Goal: Complete application form: Complete application form

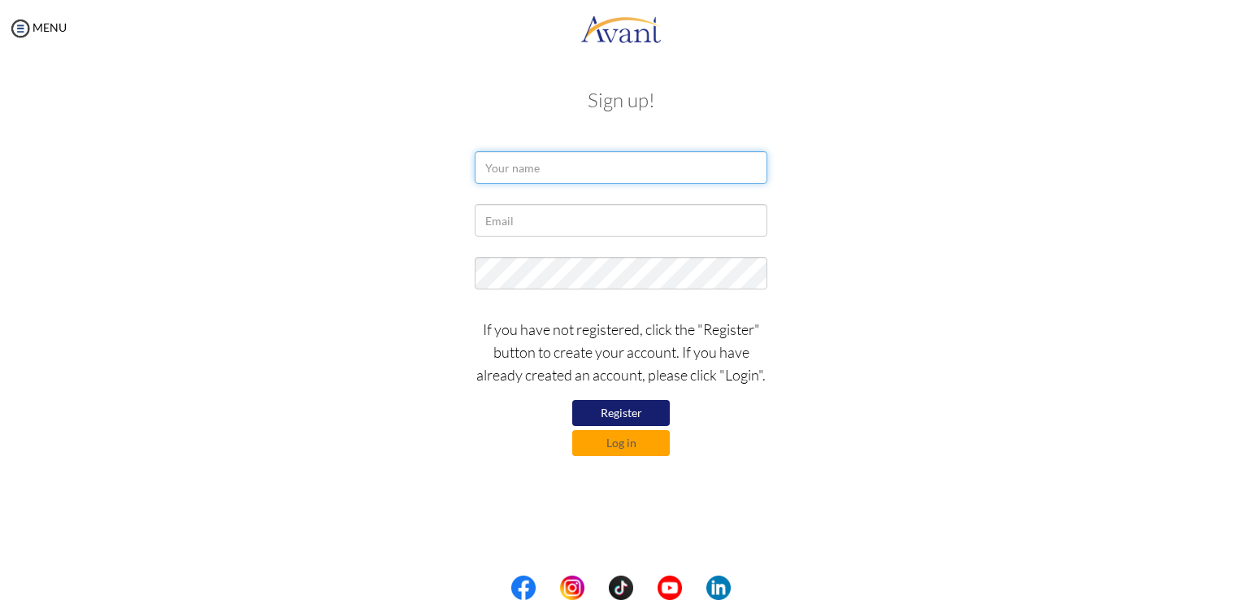
click at [654, 167] on input "text" at bounding box center [621, 167] width 293 height 33
type input "i"
type input "IZILEIDE DE FRANÇA SOARES LIMA"
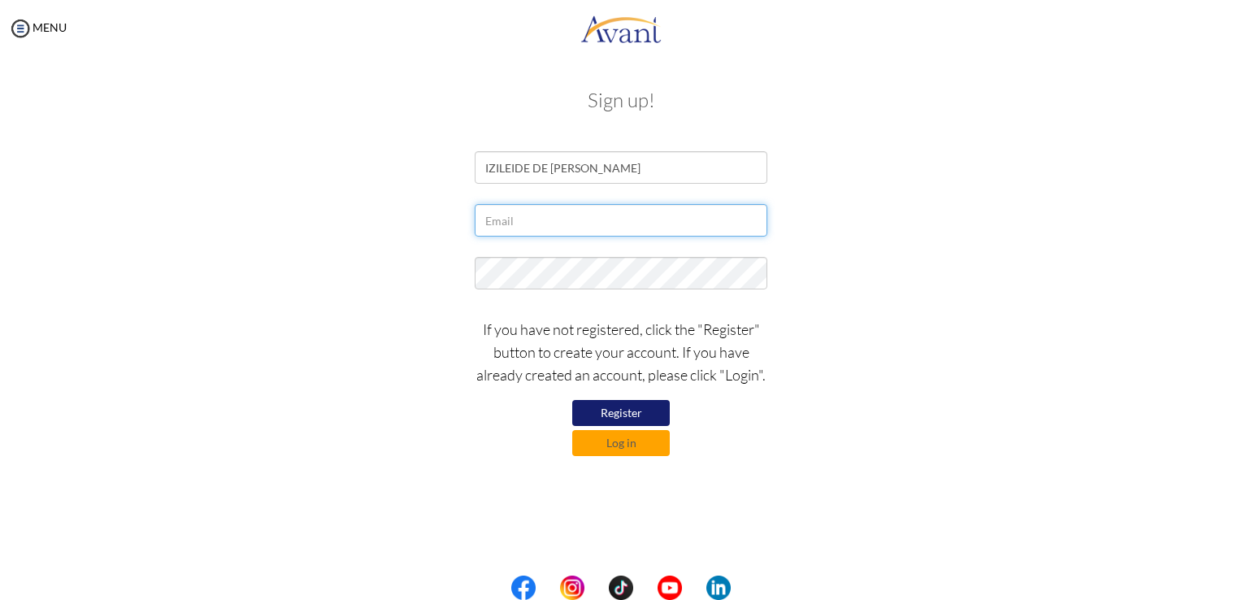
click at [630, 221] on input "text" at bounding box center [621, 220] width 293 height 33
type input "I"
type input "ifsoares33@gmail.com"
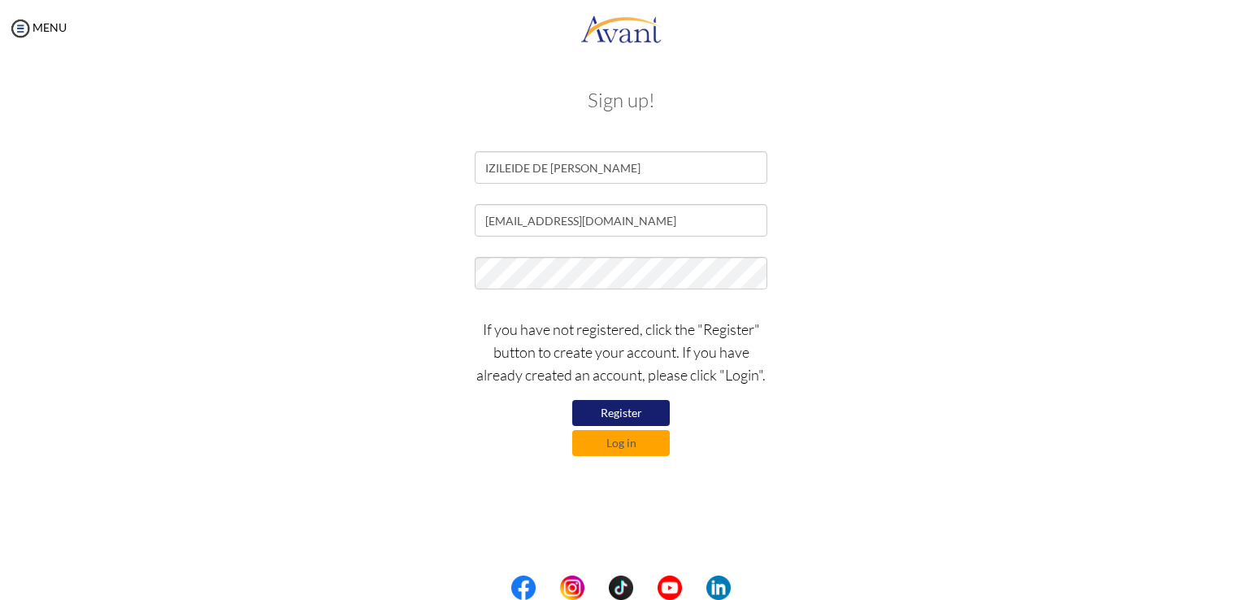
click at [611, 414] on button "Register" at bounding box center [621, 413] width 98 height 26
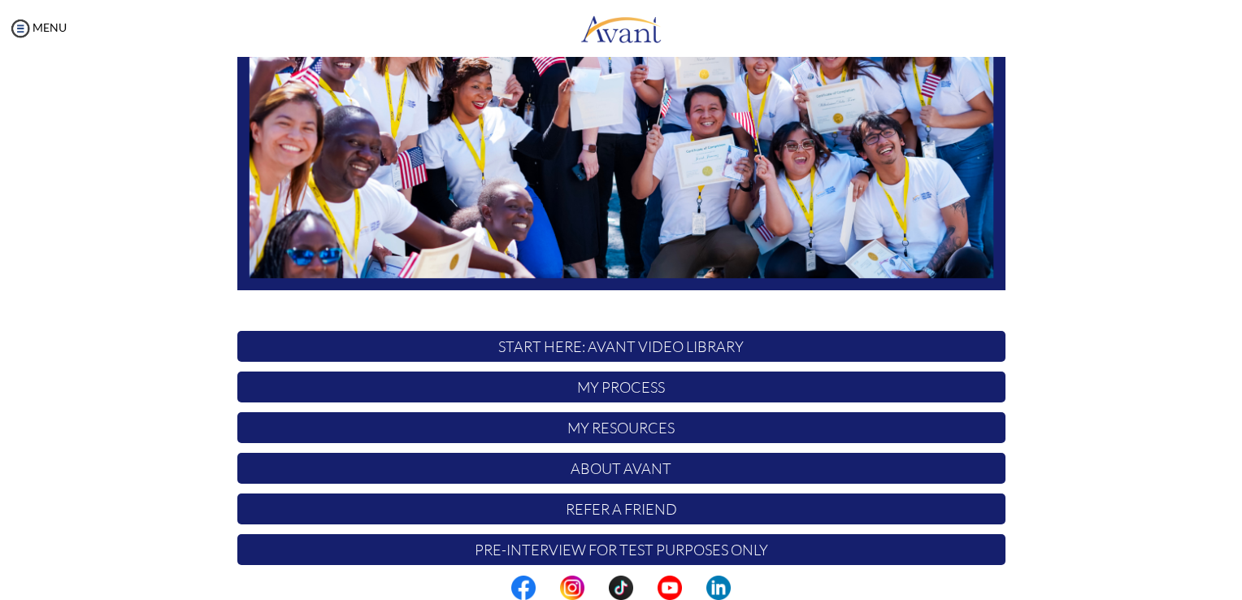
scroll to position [302, 0]
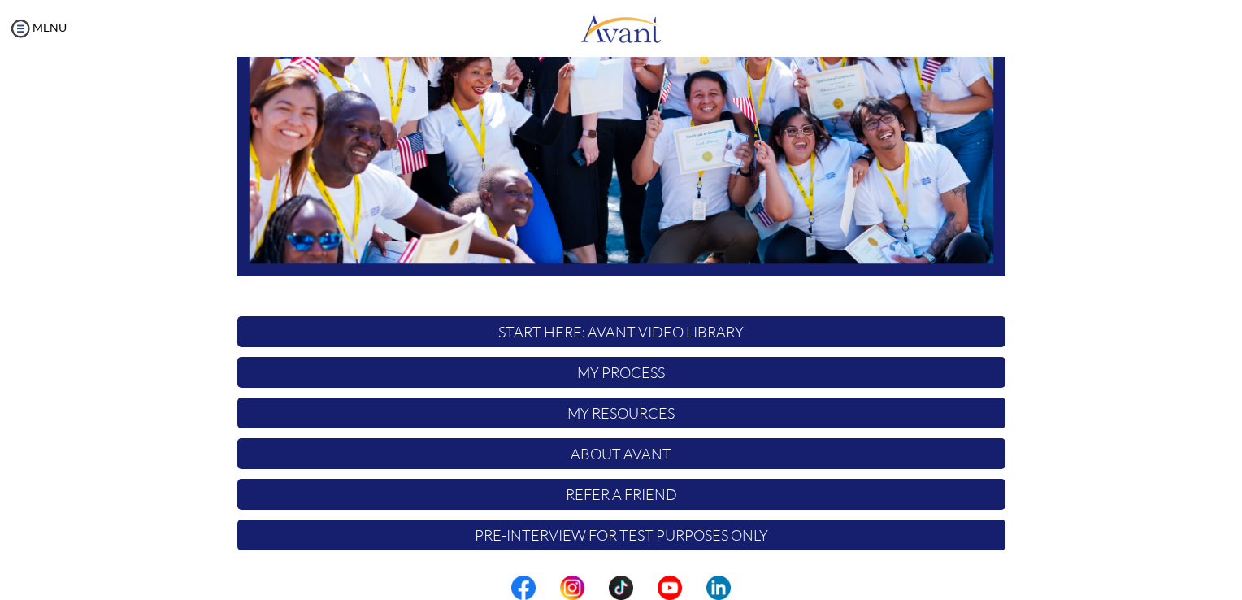
click at [683, 328] on p "START HERE: Avant Video Library" at bounding box center [621, 331] width 768 height 31
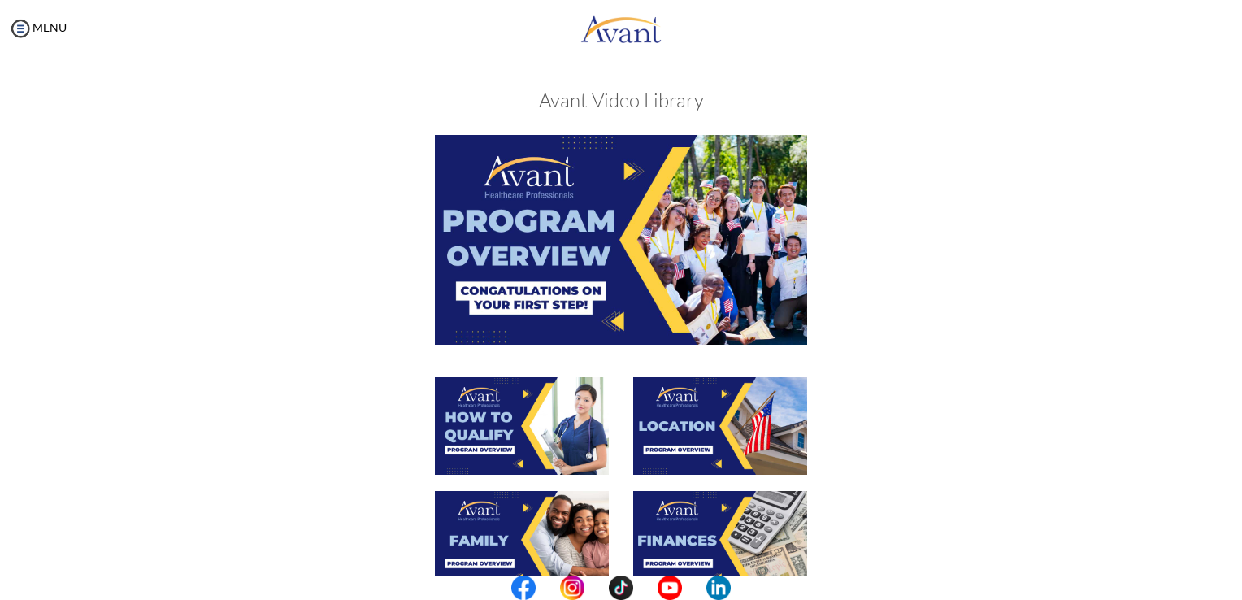
click at [619, 259] on img at bounding box center [621, 239] width 372 height 209
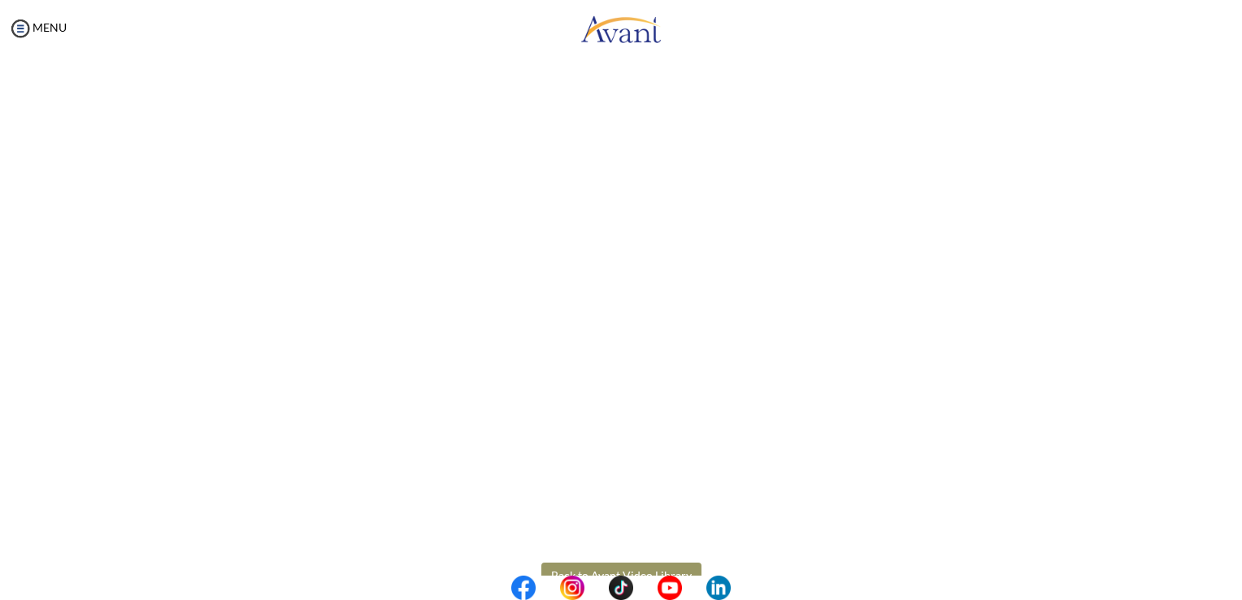
scroll to position [198, 0]
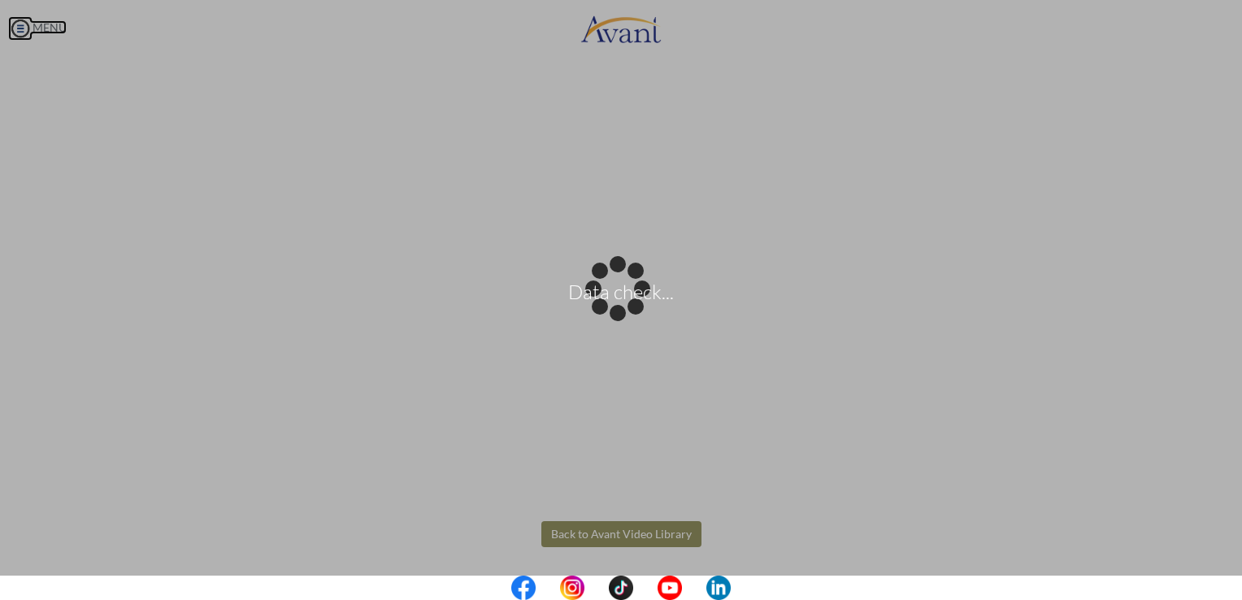
click at [33, 28] on body "Data check... Maintenance break. Please come back in 2 hours. MENU My Status Wh…" at bounding box center [621, 300] width 1242 height 600
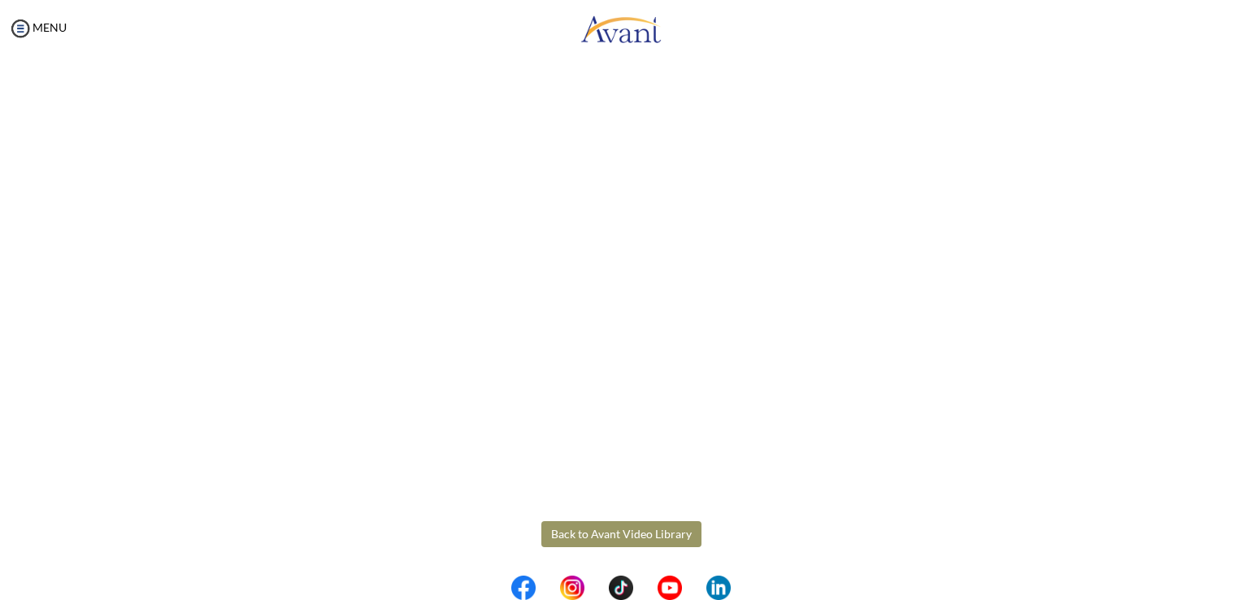
click at [644, 529] on button "Back to Avant Video Library" at bounding box center [621, 534] width 160 height 26
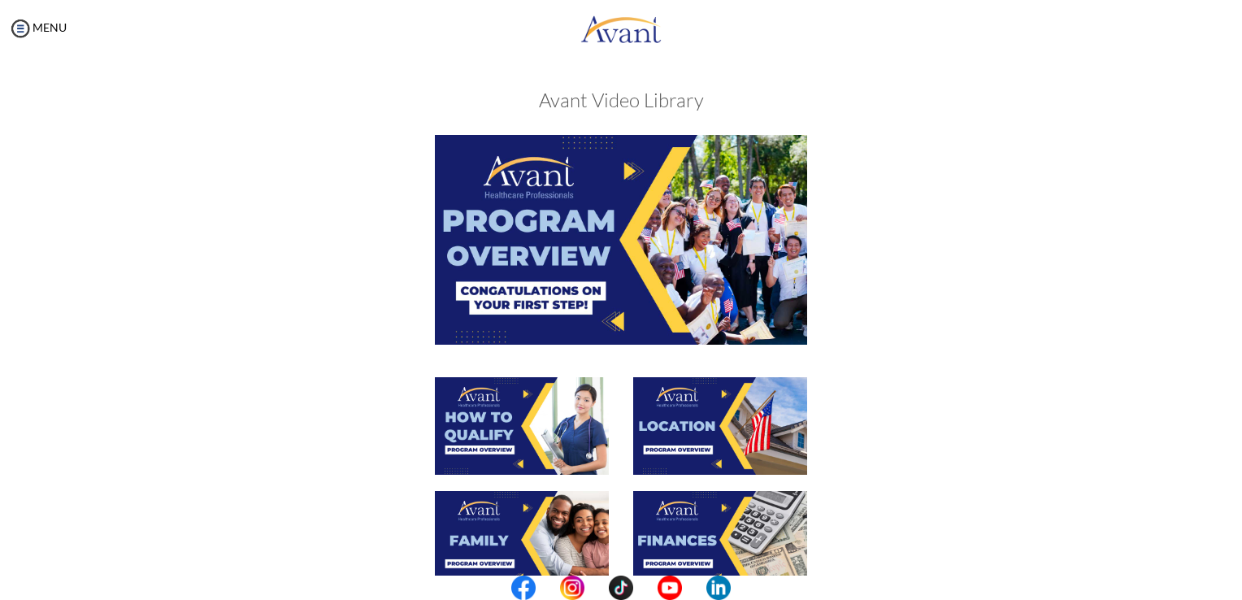
click at [481, 429] on img at bounding box center [522, 426] width 174 height 98
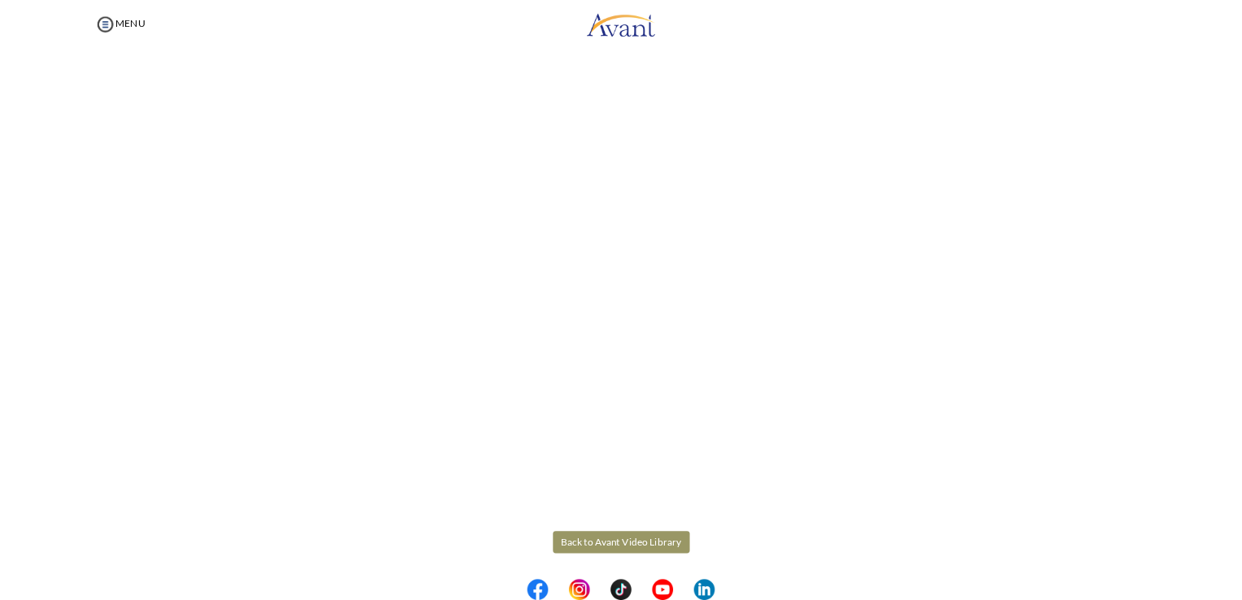
scroll to position [111, 0]
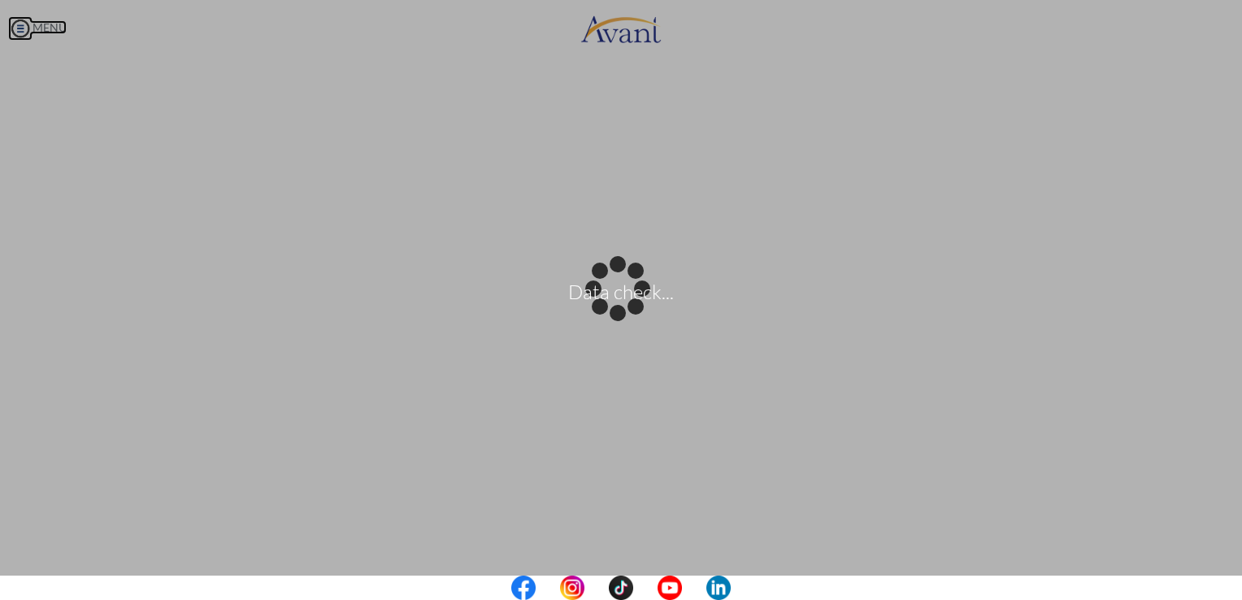
click at [29, 32] on body "Data check... Maintenance break. Please come back in 2 hours. MENU My Status Wh…" at bounding box center [621, 300] width 1242 height 600
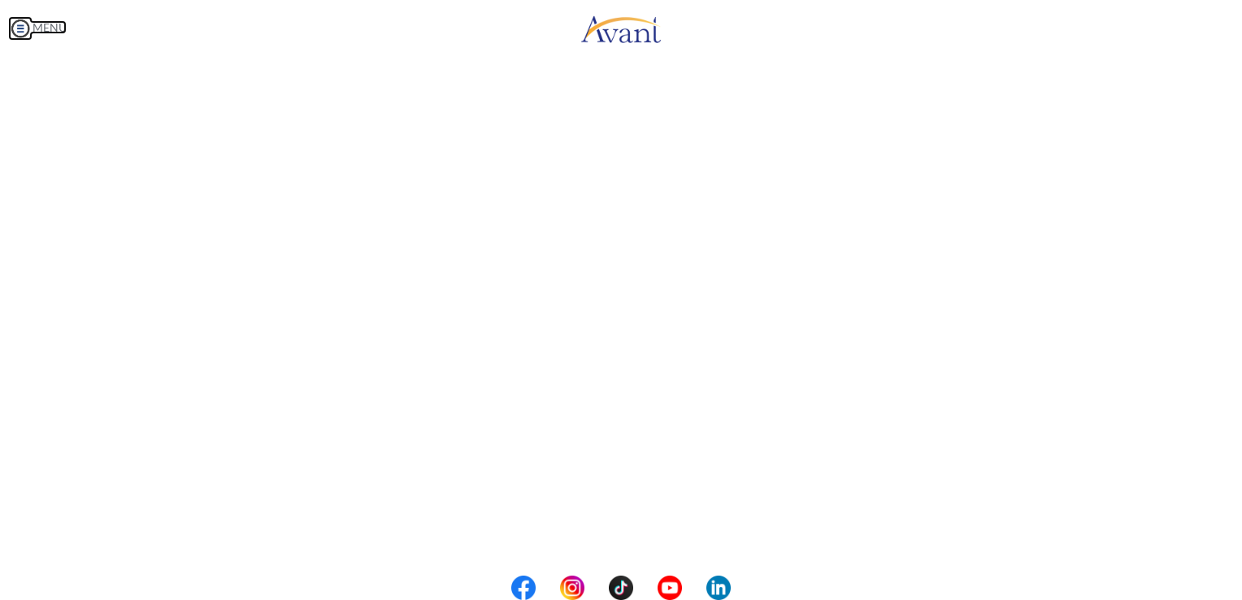
scroll to position [198, 0]
click at [566, 537] on button "Back to Avant Video Library" at bounding box center [621, 534] width 160 height 26
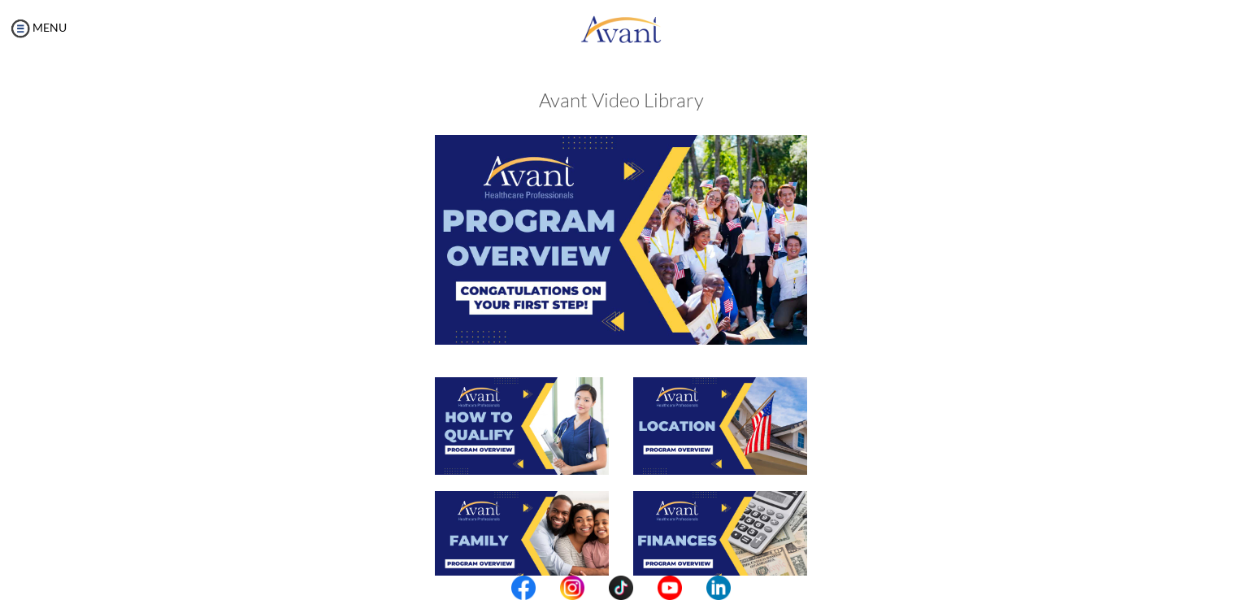
click at [723, 428] on img at bounding box center [720, 426] width 174 height 98
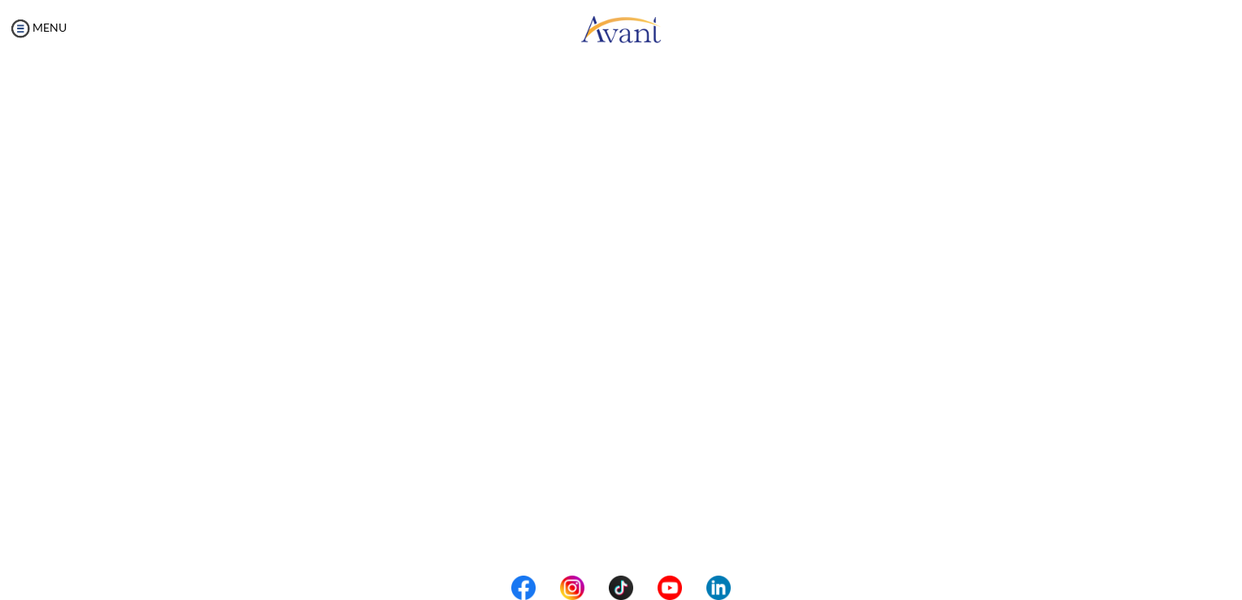
scroll to position [198, 0]
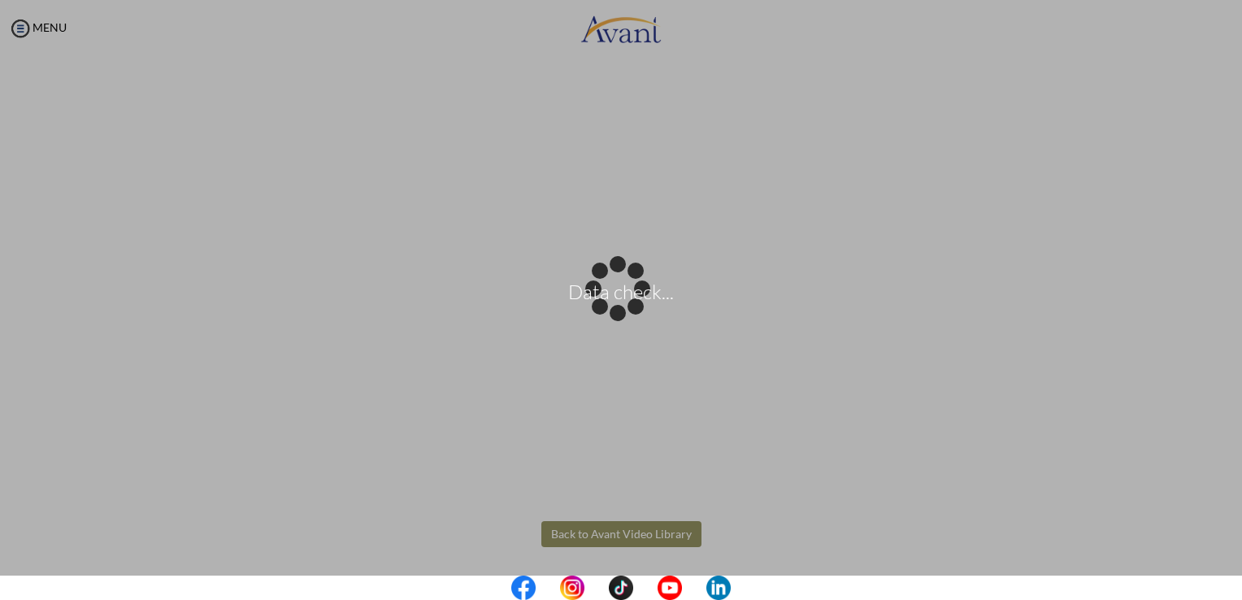
click at [602, 529] on body "Data check... Maintenance break. Please come back in 2 hours. MENU My Status Wh…" at bounding box center [621, 300] width 1242 height 600
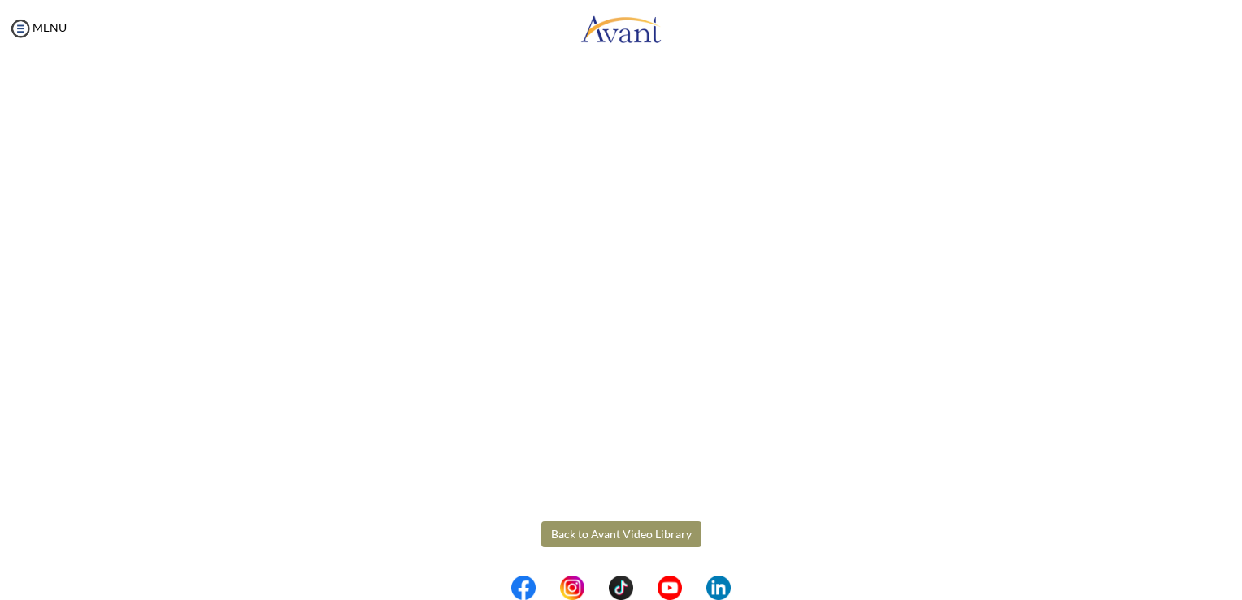
click at [602, 529] on button "Back to Avant Video Library" at bounding box center [621, 534] width 160 height 26
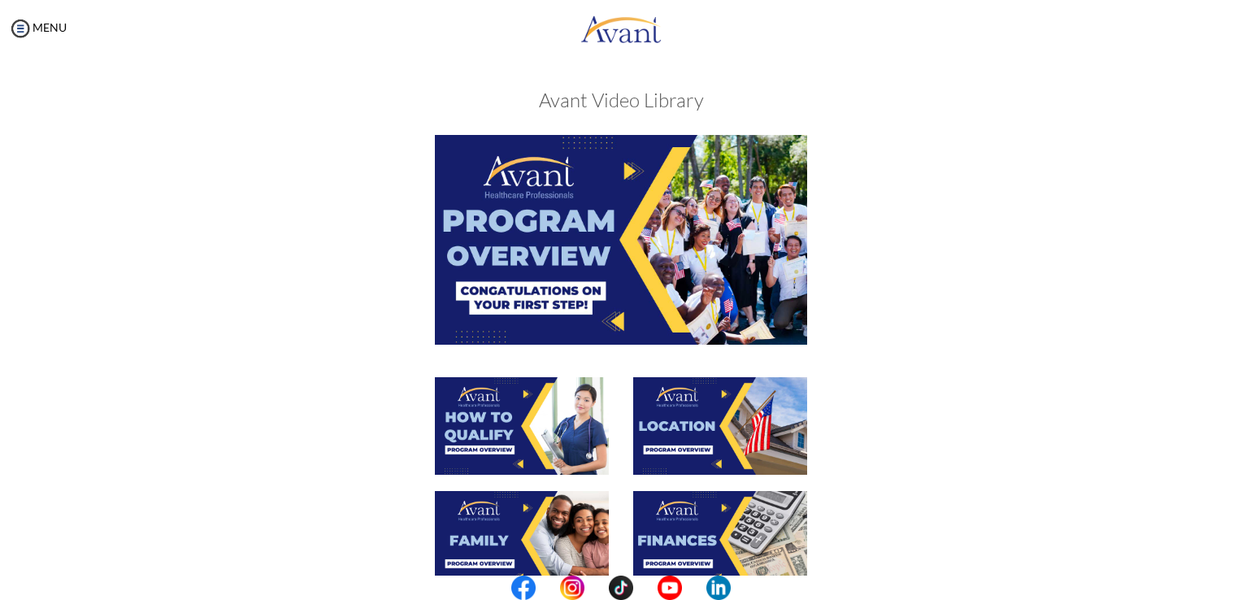
click at [504, 538] on img at bounding box center [522, 540] width 174 height 98
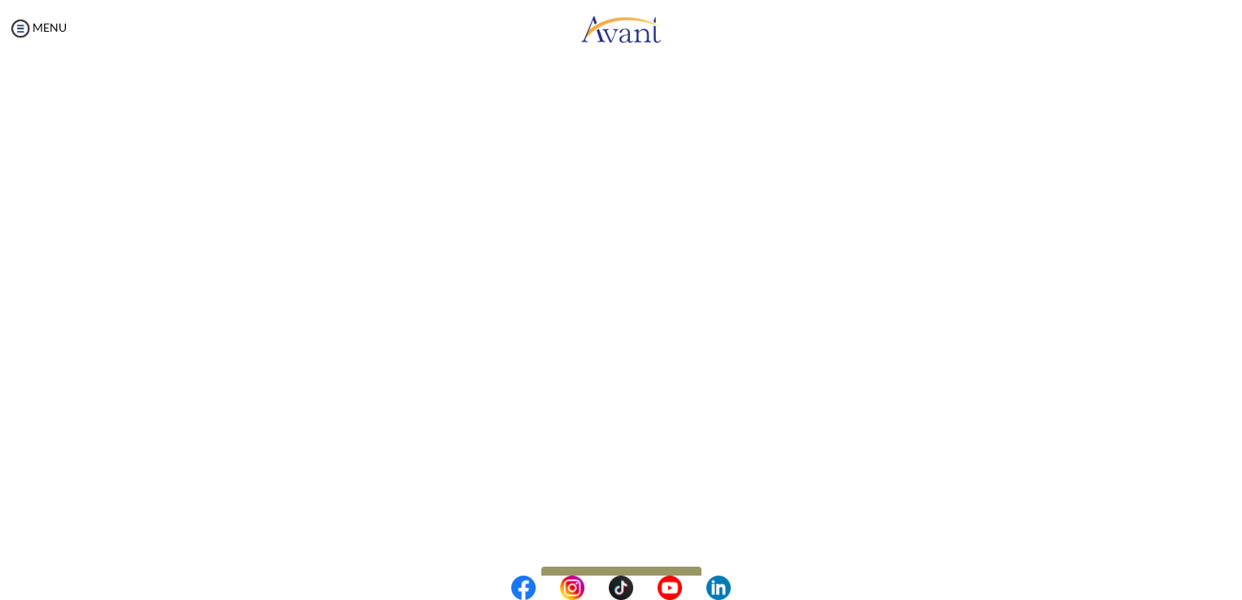
scroll to position [372, 0]
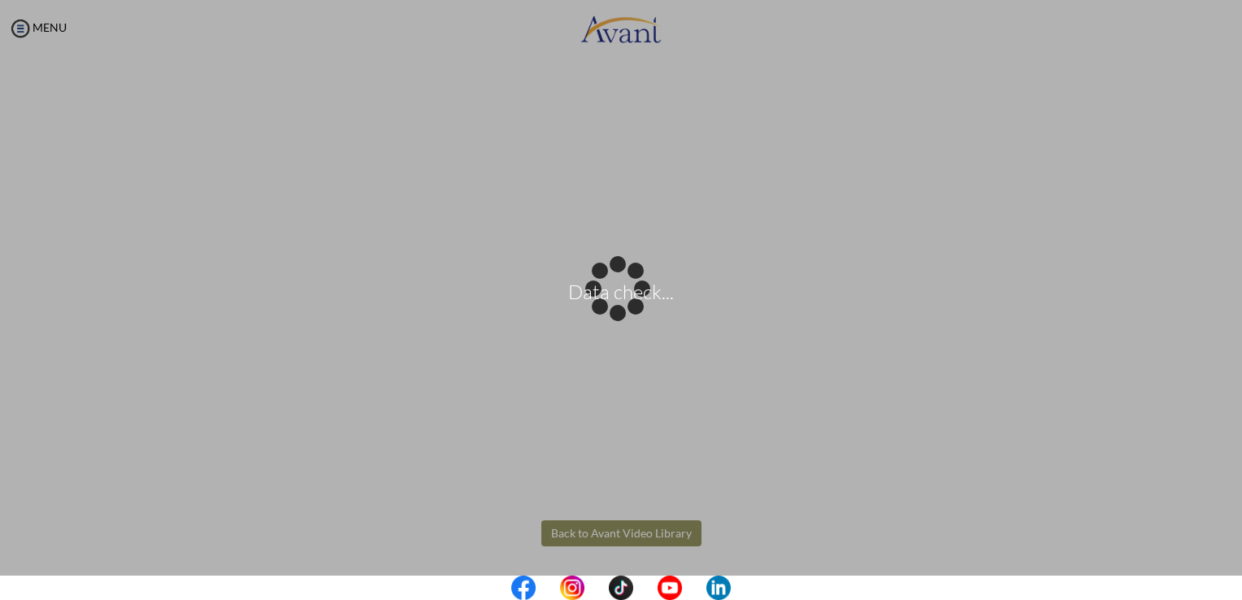
click at [651, 535] on body "Data check... Maintenance break. Please come back in 2 hours. MENU My Status Wh…" at bounding box center [621, 300] width 1242 height 600
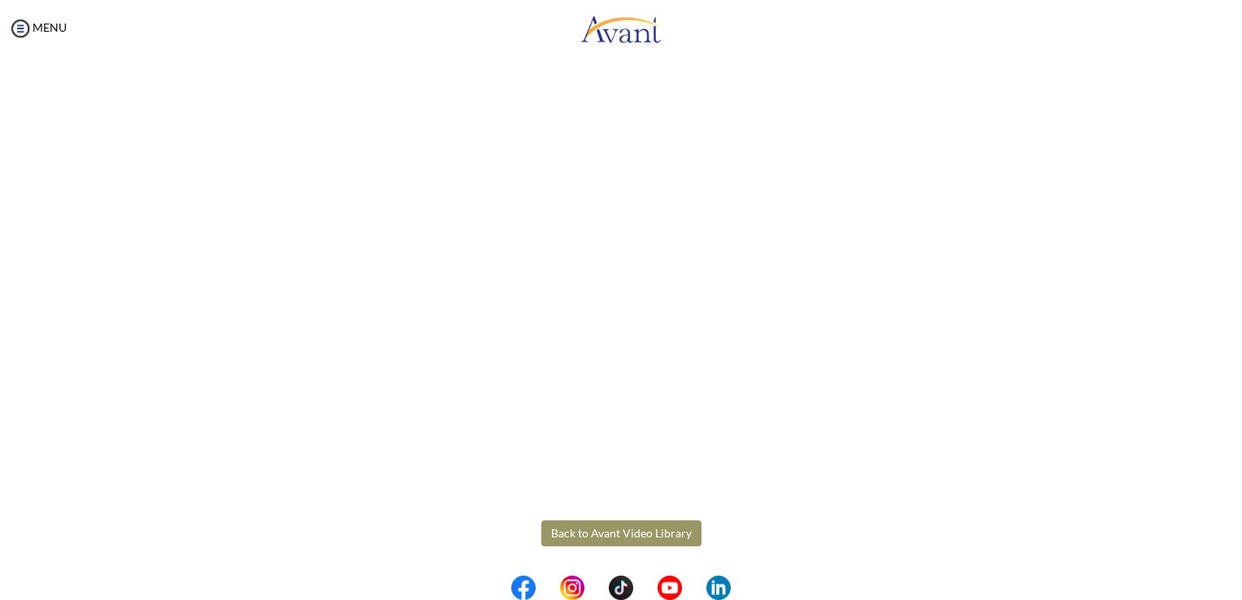
click at [629, 536] on button "Back to Avant Video Library" at bounding box center [621, 533] width 160 height 26
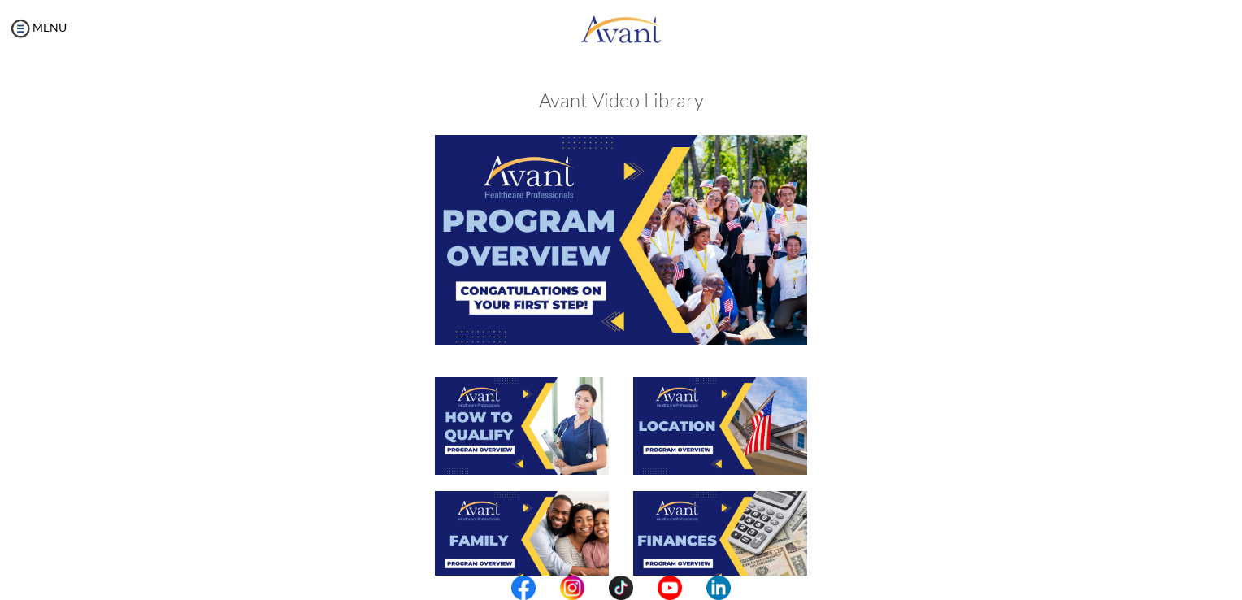
click at [699, 521] on img at bounding box center [720, 540] width 174 height 98
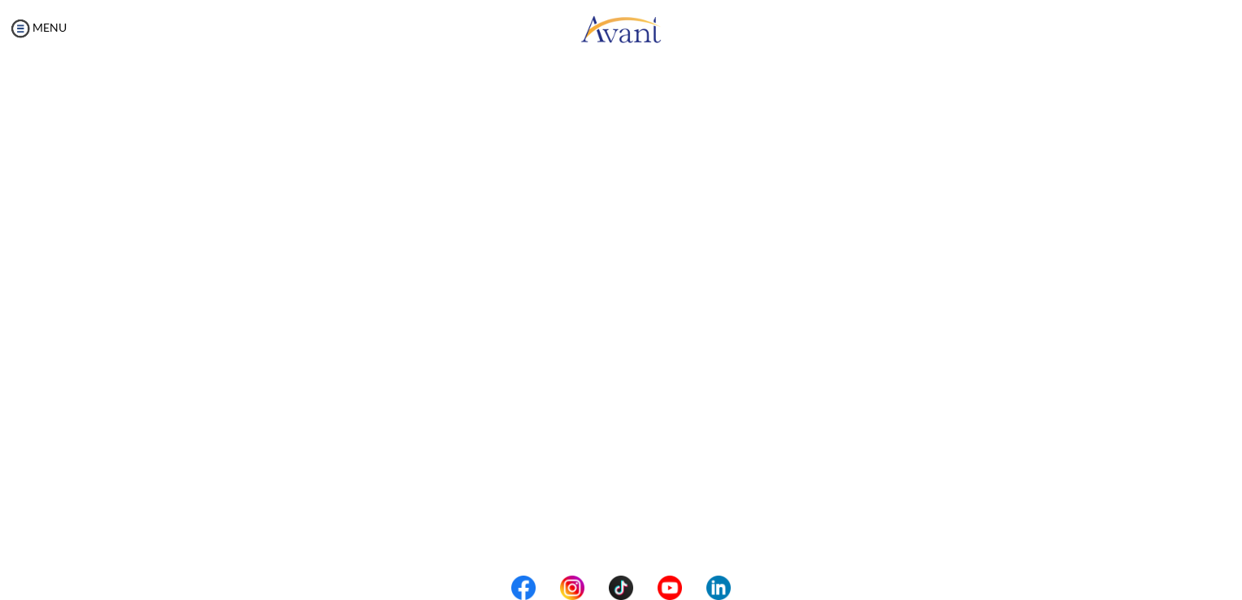
scroll to position [198, 0]
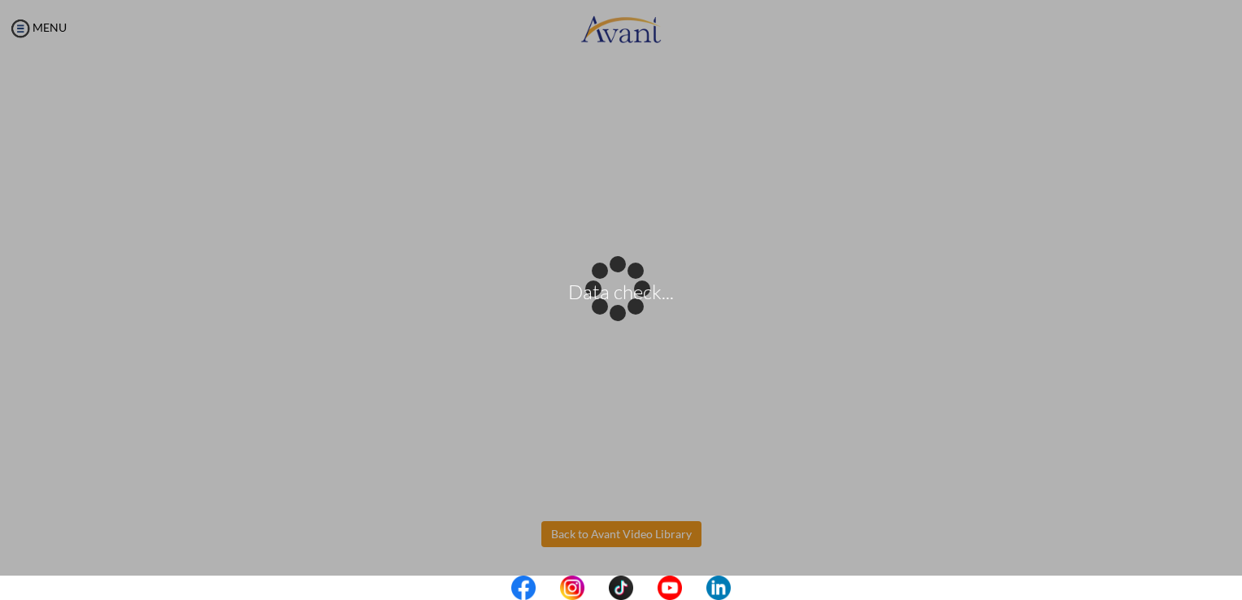
click at [602, 537] on body "Data check... Maintenance break. Please come back in 2 hours. MENU My Status Wh…" at bounding box center [621, 300] width 1242 height 600
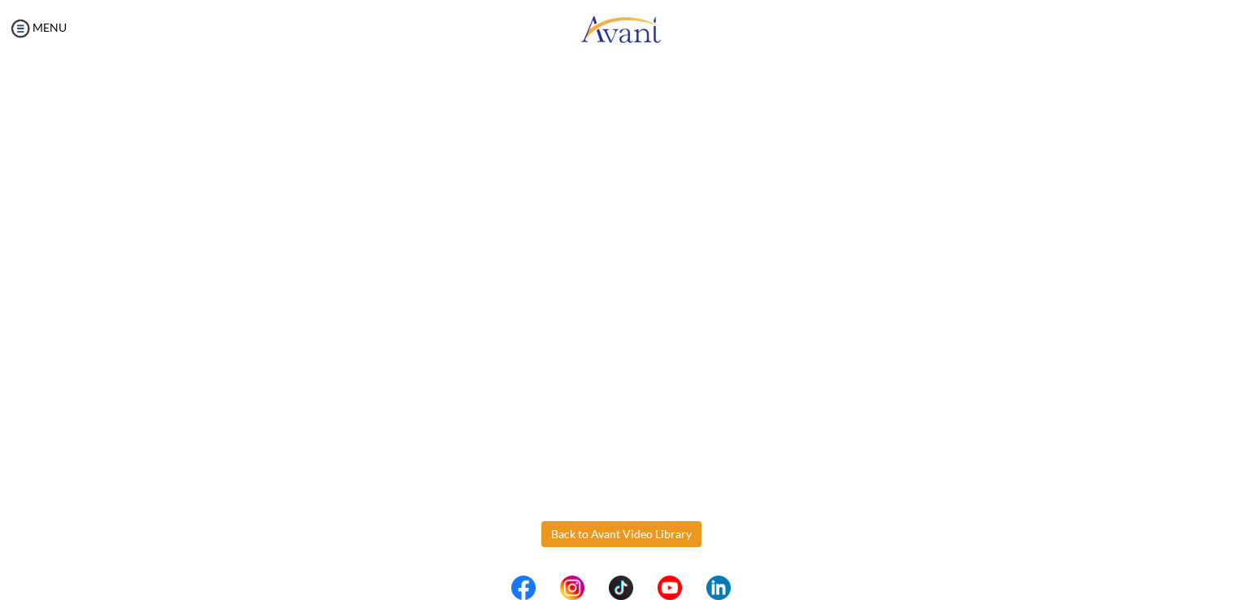
click at [615, 530] on button "Back to Avant Video Library" at bounding box center [621, 534] width 160 height 26
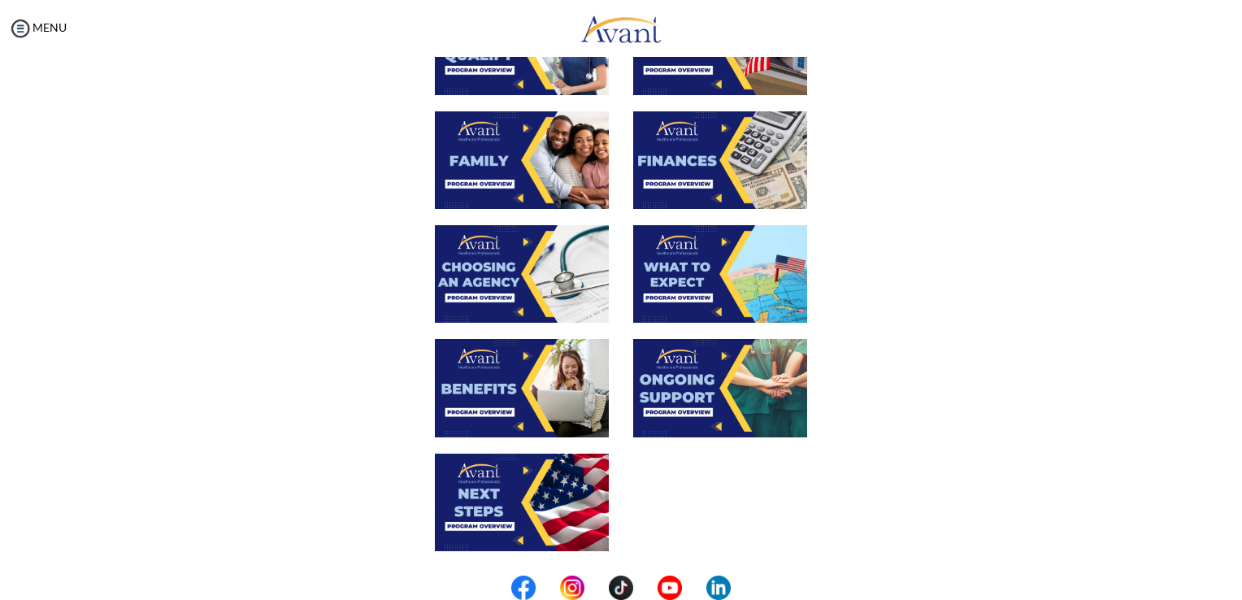
scroll to position [385, 0]
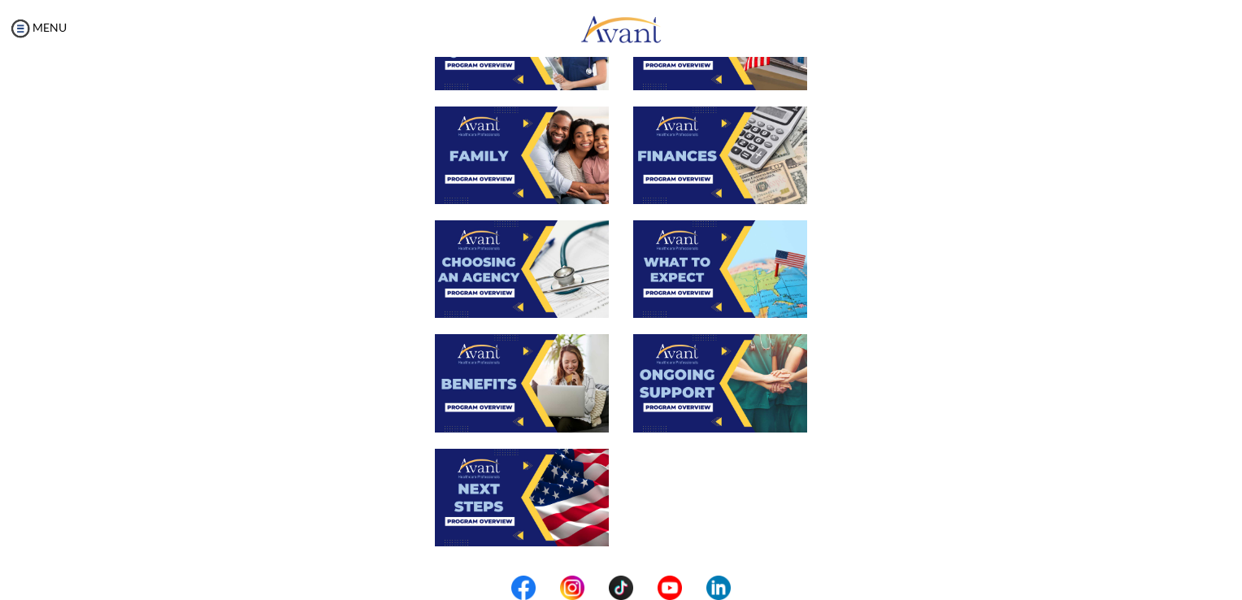
click at [502, 268] on img at bounding box center [522, 269] width 174 height 98
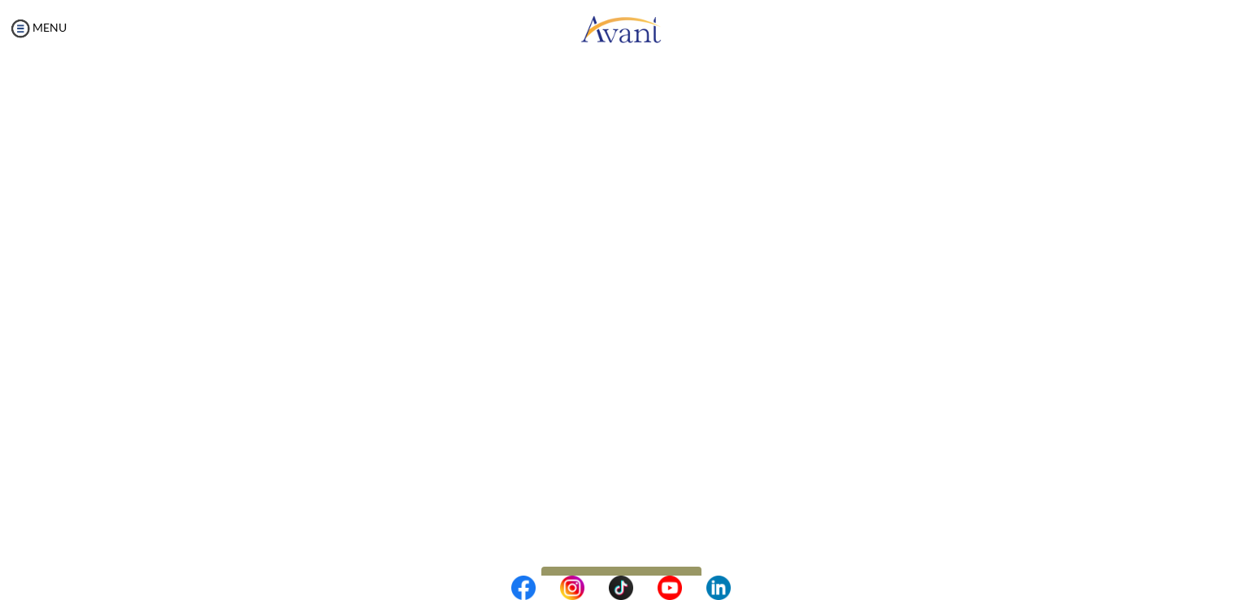
scroll to position [372, 0]
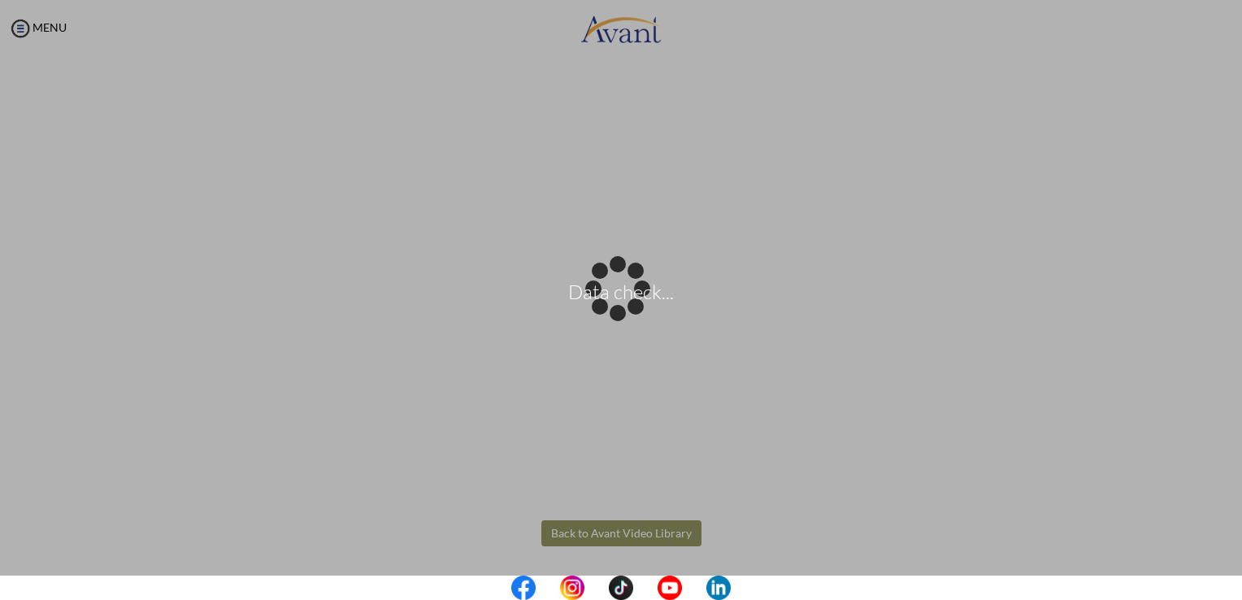
click at [628, 532] on body "Data check... Maintenance break. Please come back in 2 hours. MENU My Status Wh…" at bounding box center [621, 300] width 1242 height 600
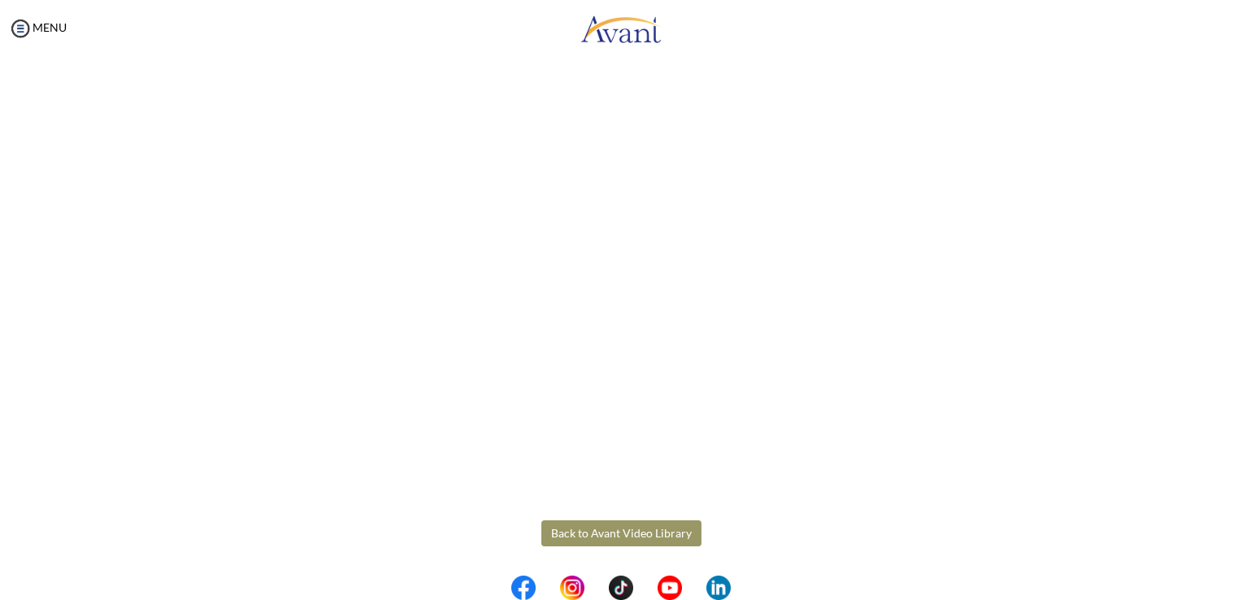
click at [628, 532] on button "Back to Avant Video Library" at bounding box center [621, 533] width 160 height 26
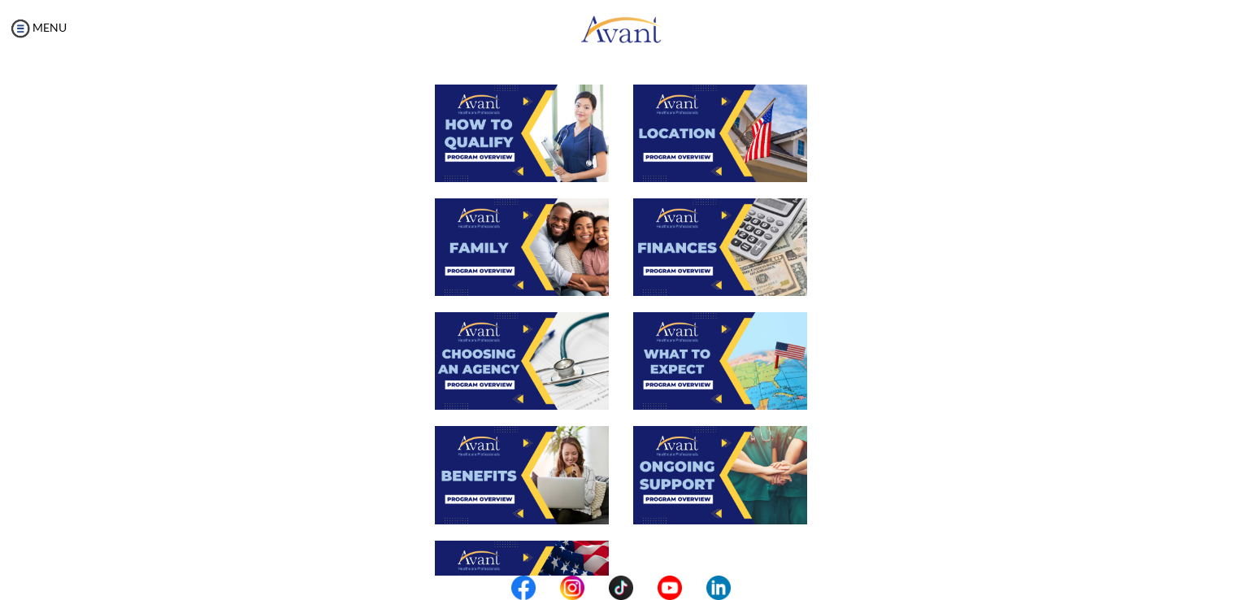
scroll to position [302, 0]
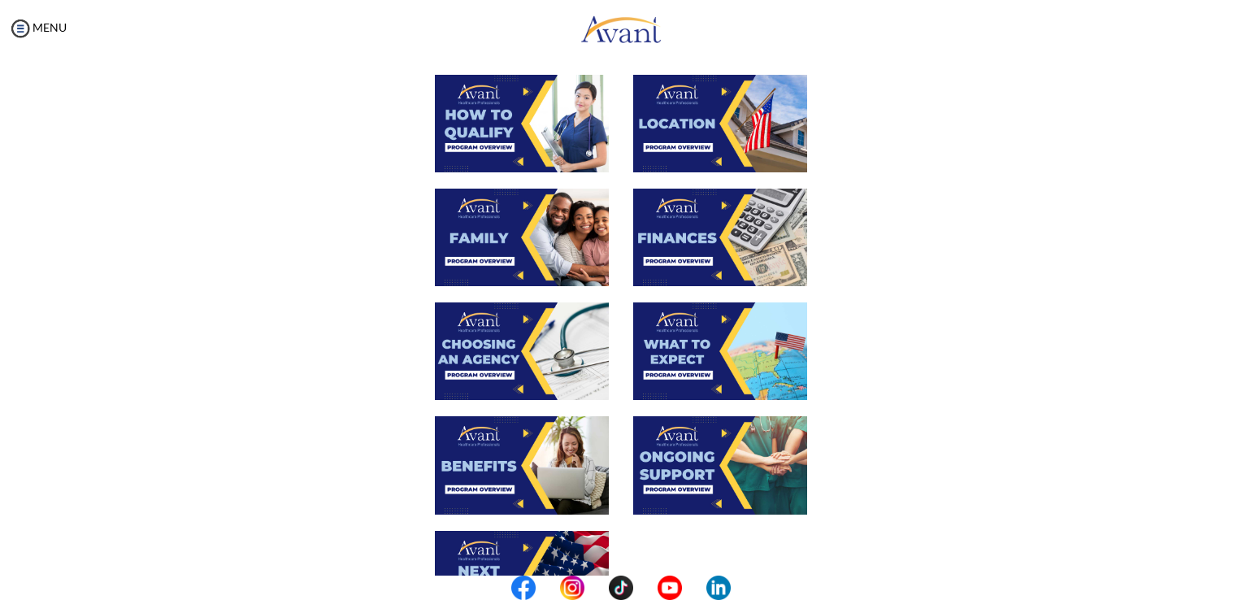
click at [659, 350] on img at bounding box center [720, 351] width 174 height 98
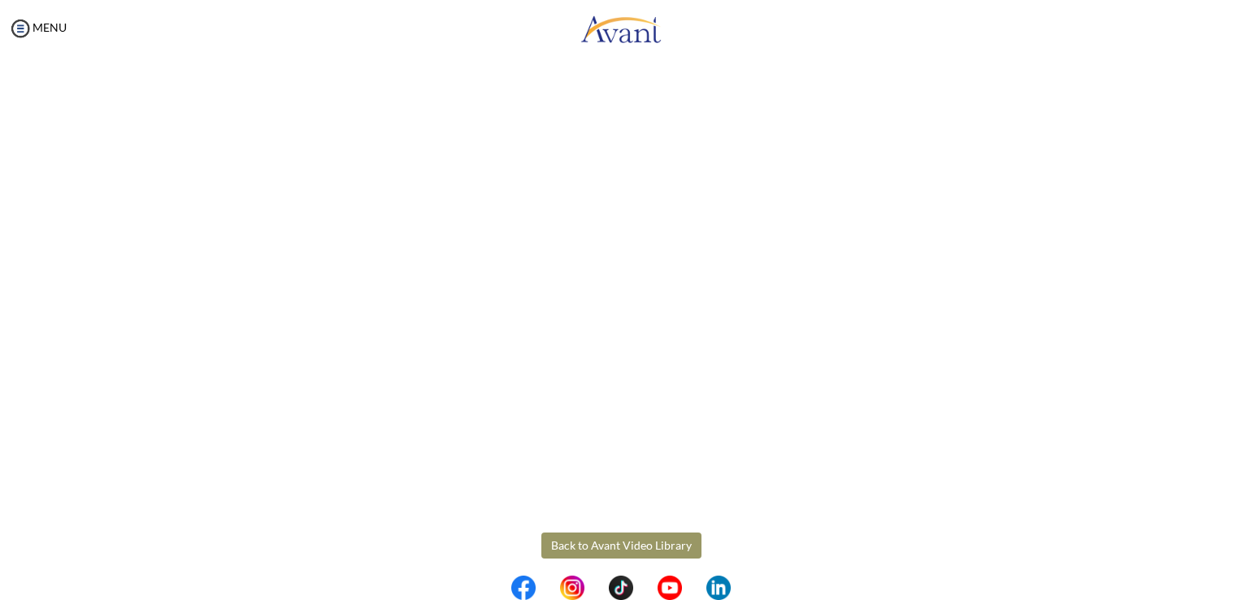
scroll to position [372, 0]
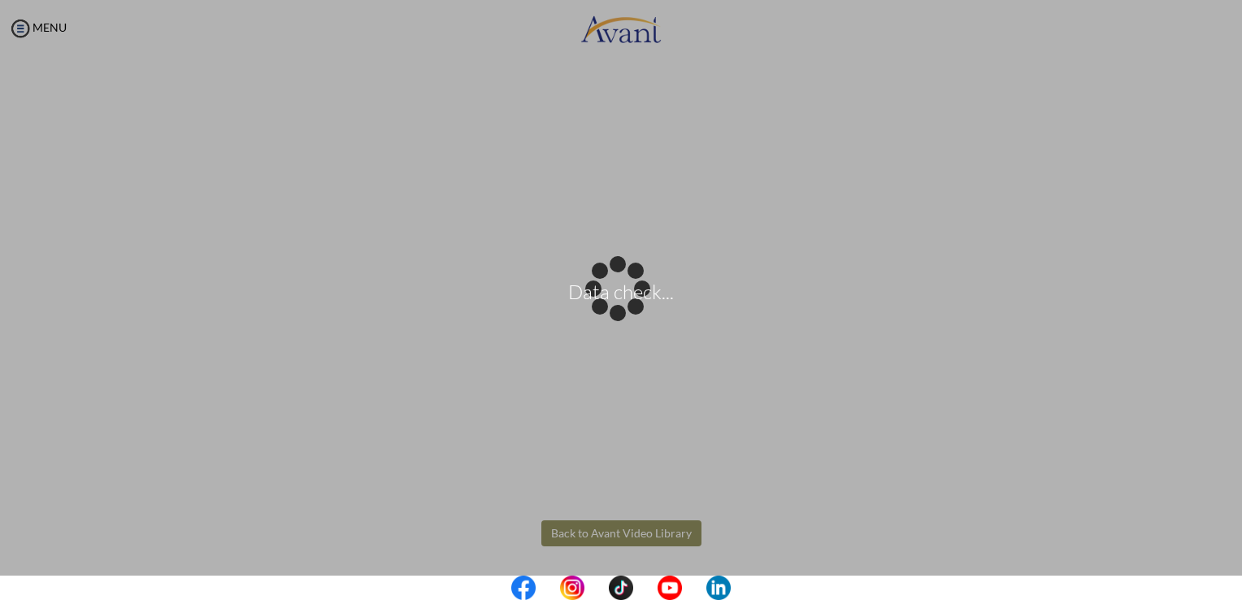
click at [637, 532] on body "Data check... Maintenance break. Please come back in 2 hours. MENU My Status Wh…" at bounding box center [621, 300] width 1242 height 600
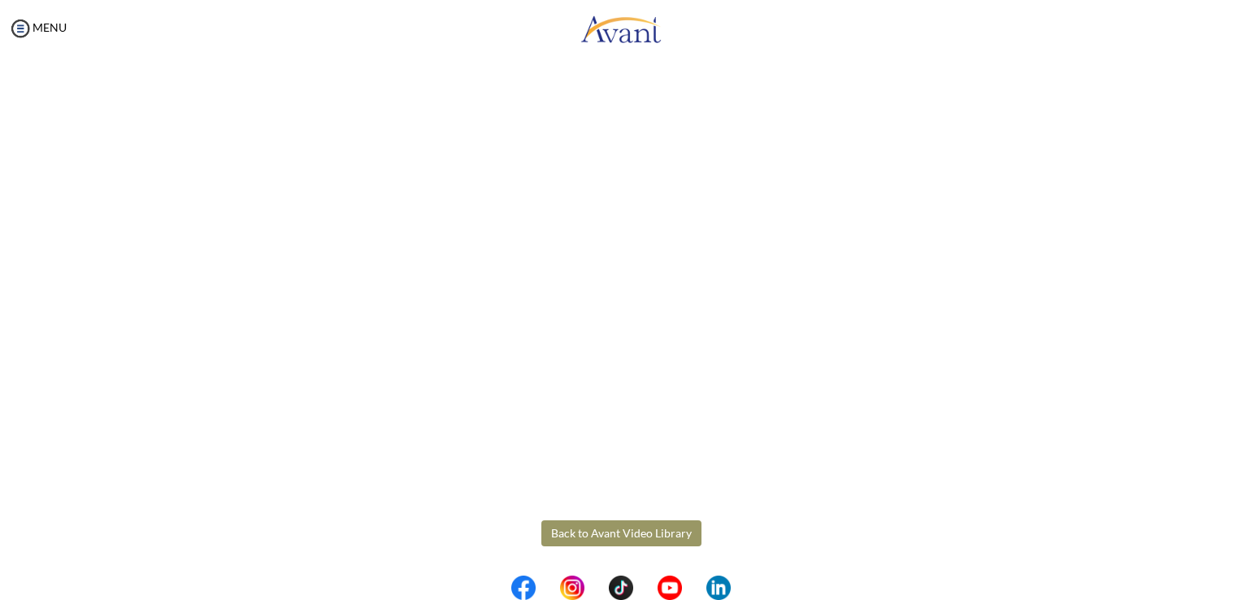
click at [637, 532] on button "Back to Avant Video Library" at bounding box center [621, 533] width 160 height 26
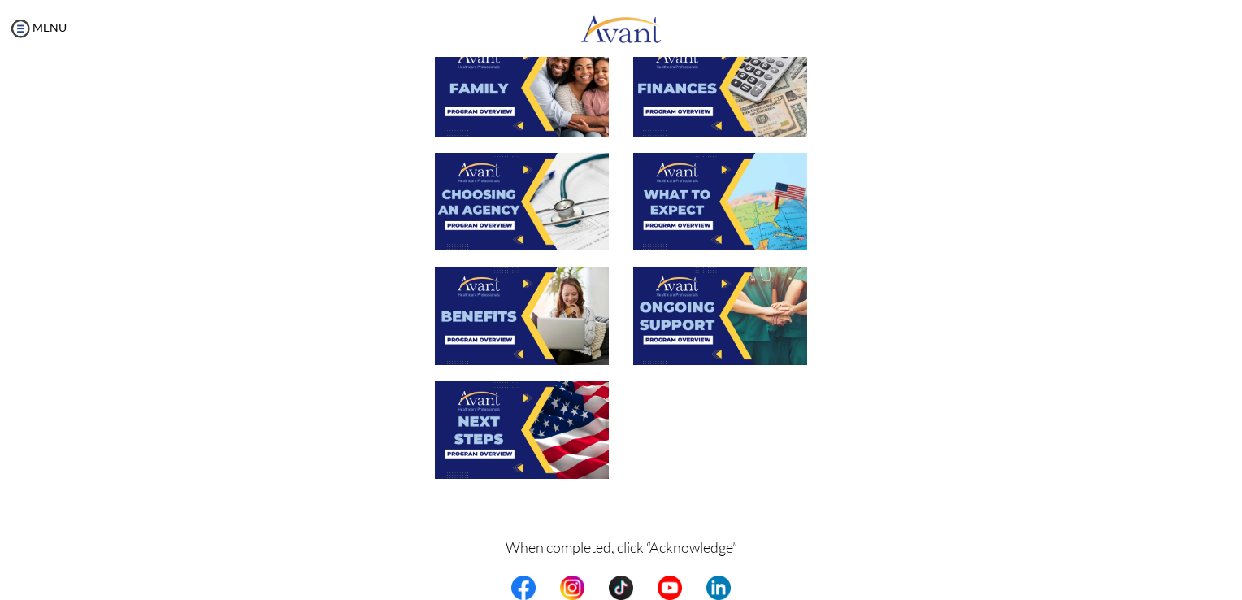
scroll to position [452, 0]
click at [467, 319] on img at bounding box center [522, 316] width 174 height 98
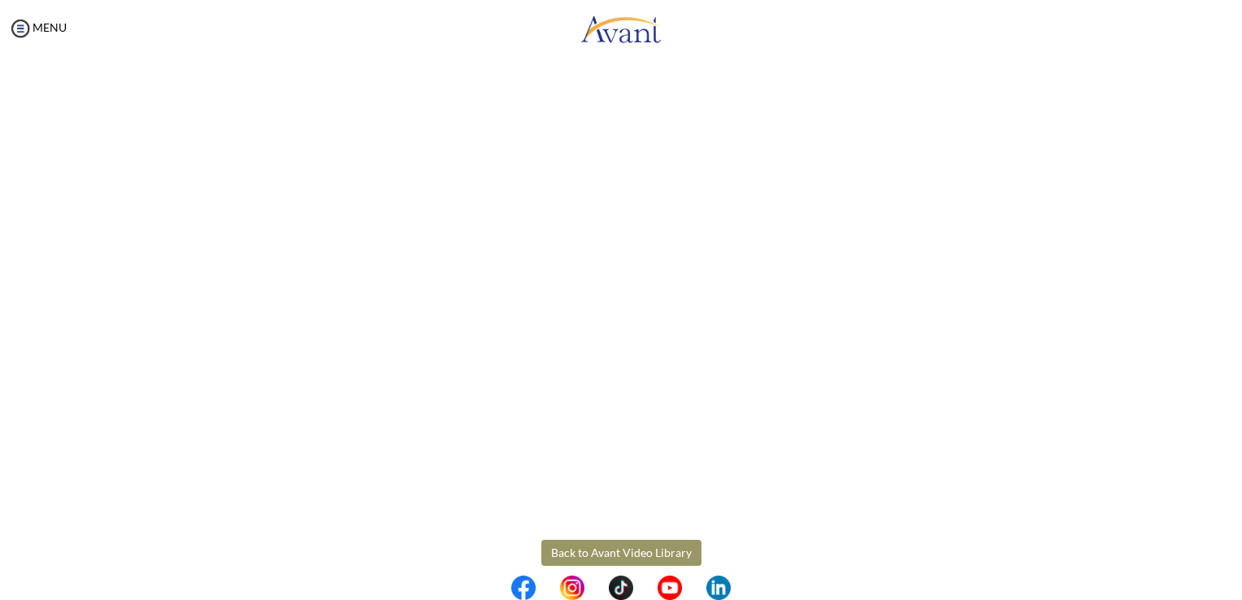
scroll to position [372, 0]
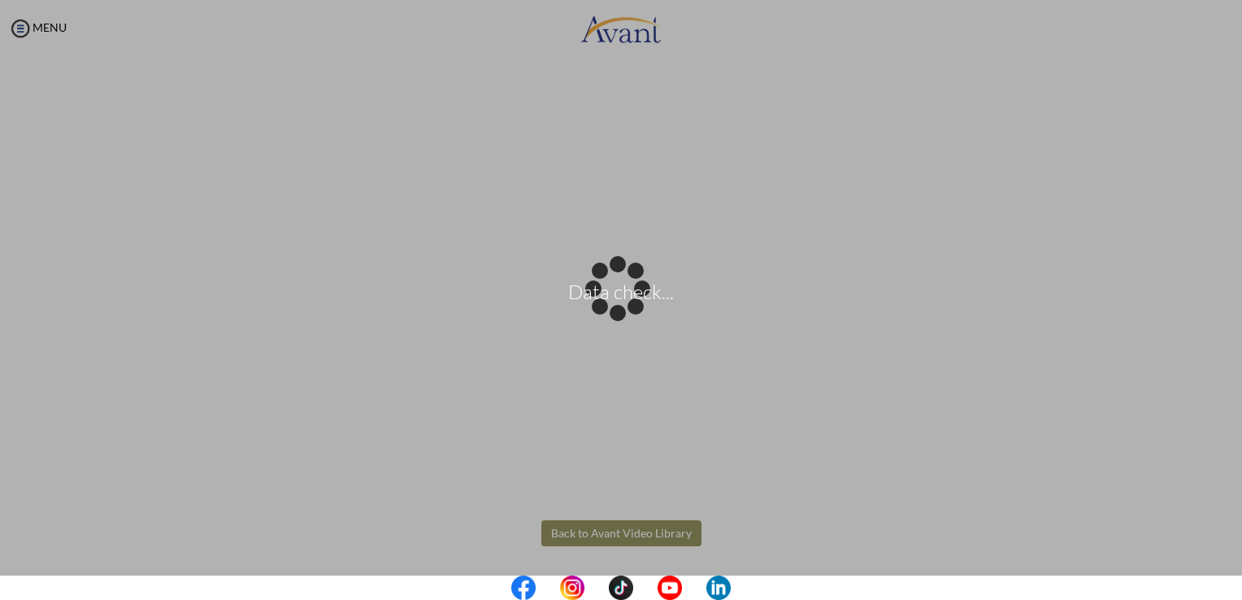
click at [653, 531] on body "Data check... Maintenance break. Please come back in 2 hours. MENU My Status Wh…" at bounding box center [621, 300] width 1242 height 600
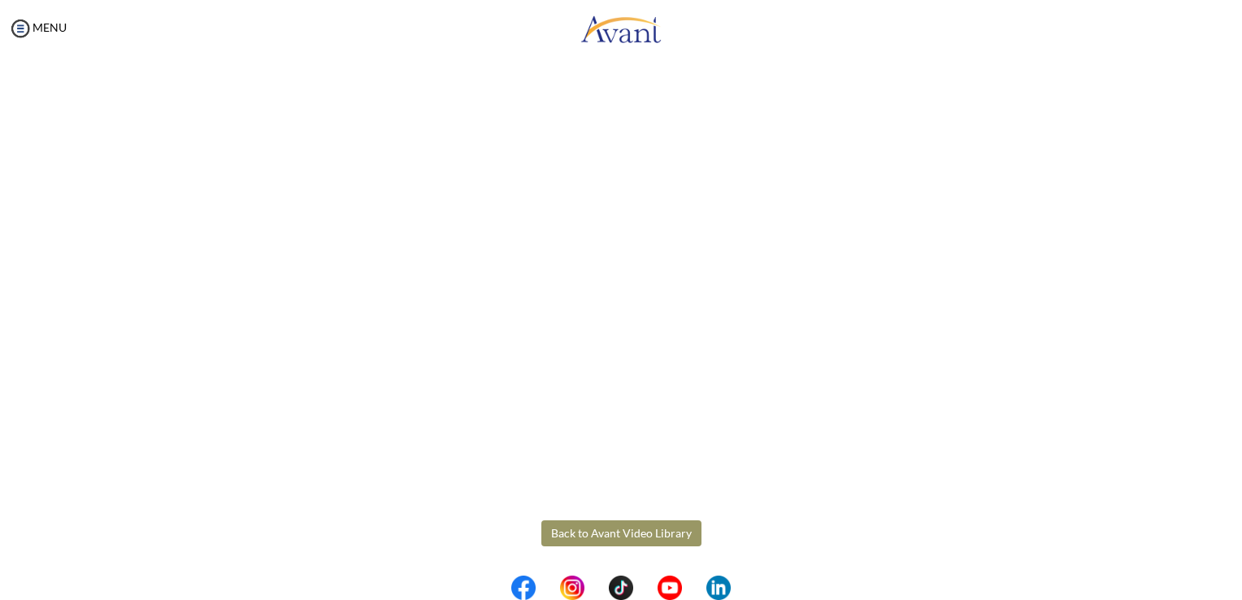
click at [653, 531] on button "Back to Avant Video Library" at bounding box center [621, 533] width 160 height 26
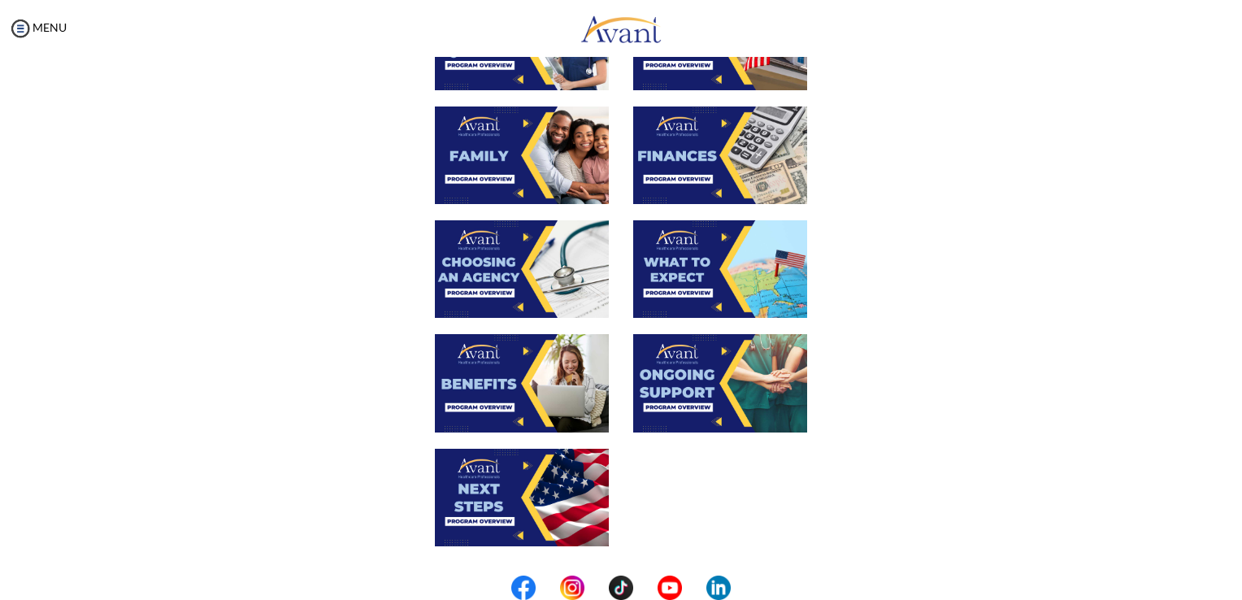
scroll to position [403, 0]
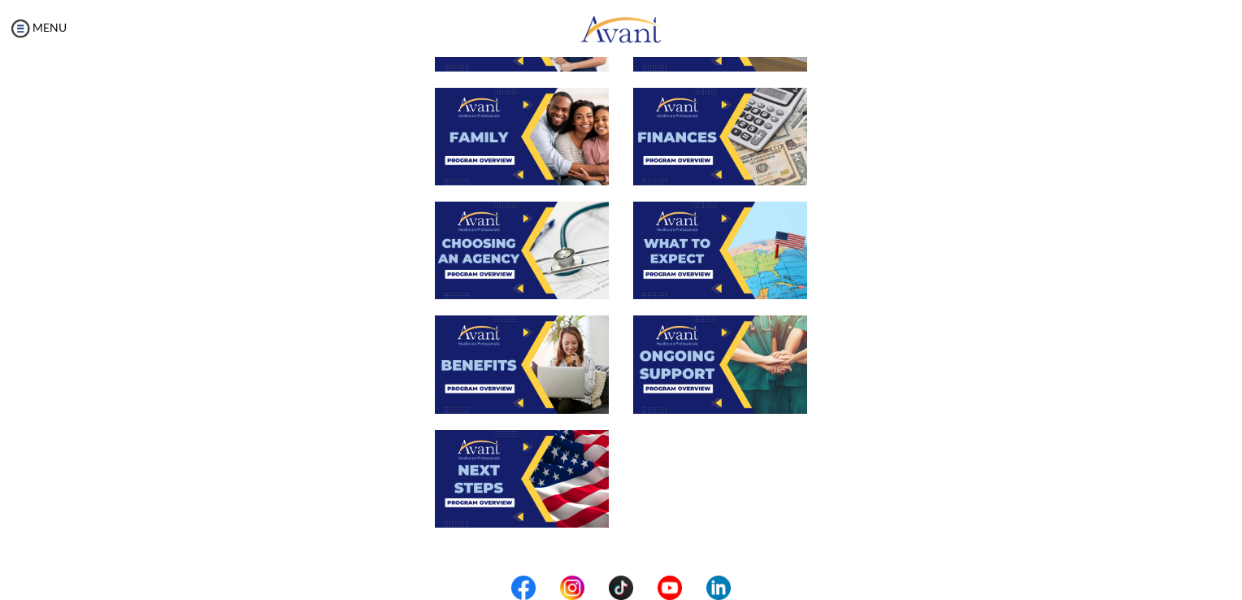
click at [713, 371] on img at bounding box center [720, 364] width 174 height 98
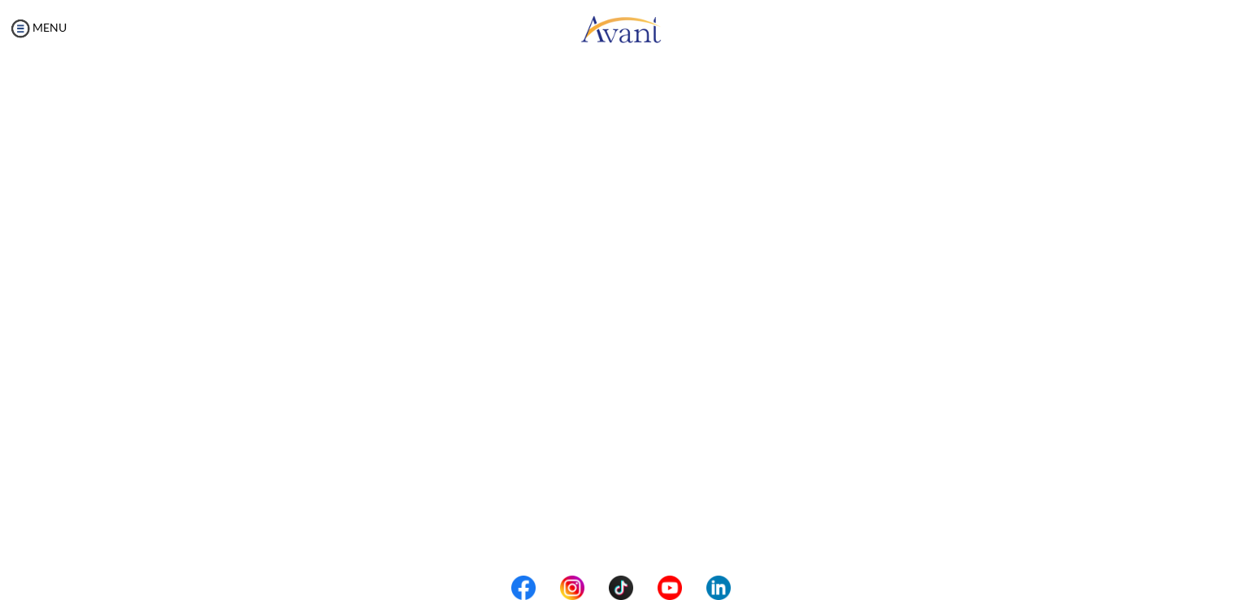
scroll to position [224, 0]
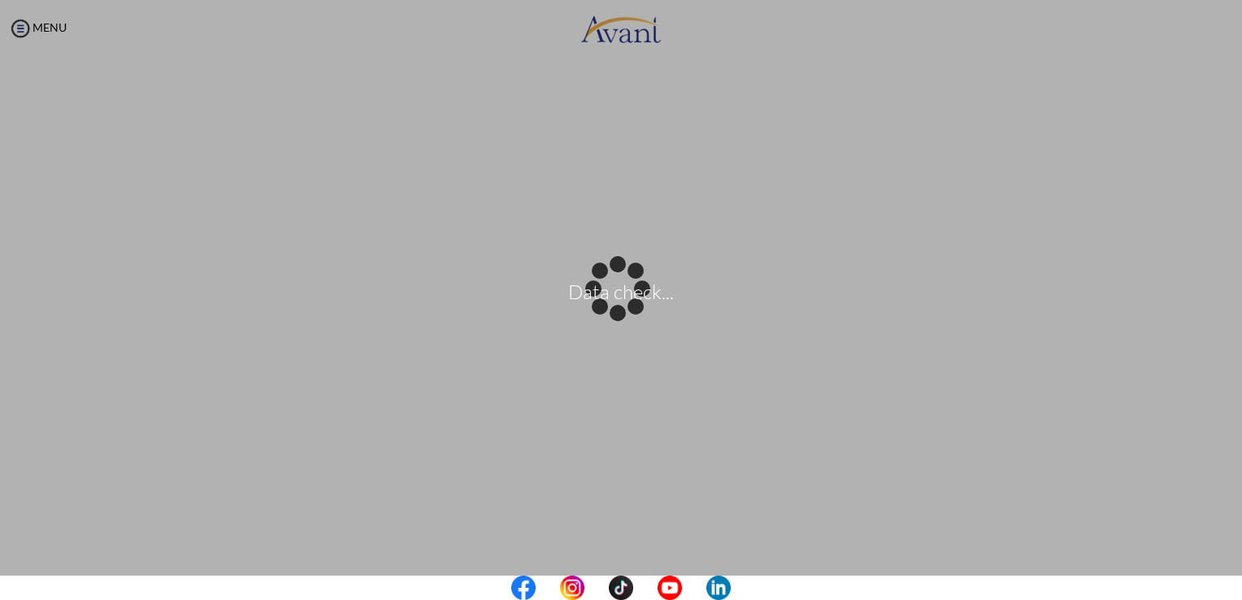
drag, startPoint x: 1228, startPoint y: 379, endPoint x: 1241, endPoint y: 450, distance: 72.7
click at [1241, 450] on html "Data check... Maintenance break. Please come back in 2 hours. MENU My Status Wh…" at bounding box center [621, 300] width 1242 height 600
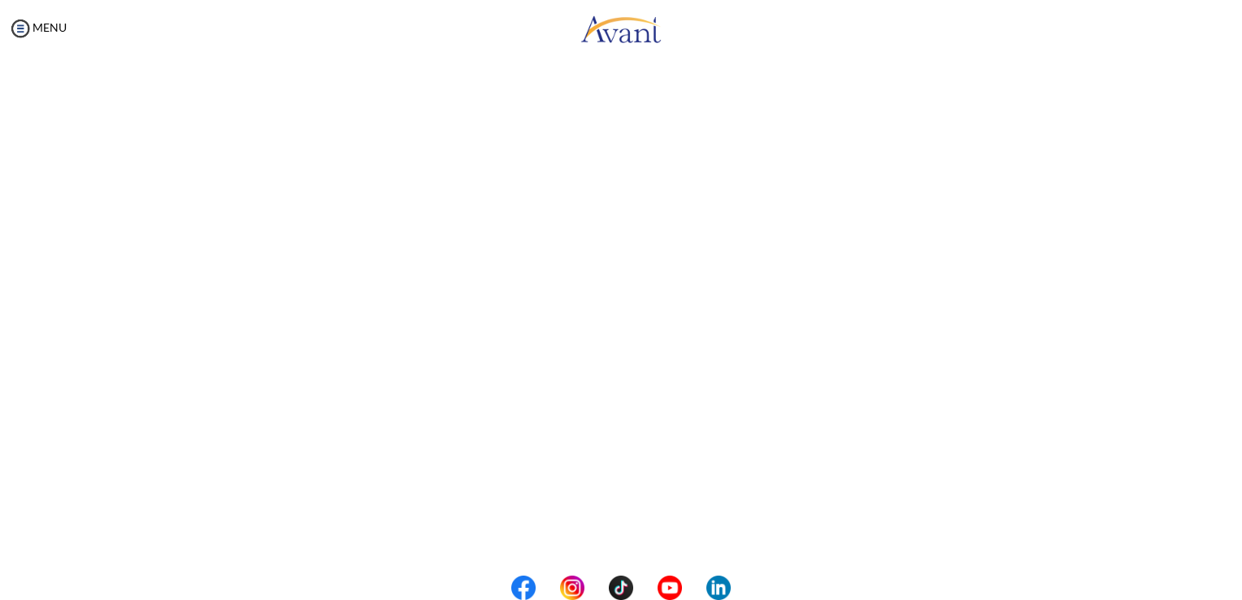
scroll to position [372, 0]
click at [626, 537] on button "Back to Avant Video Library" at bounding box center [621, 533] width 160 height 26
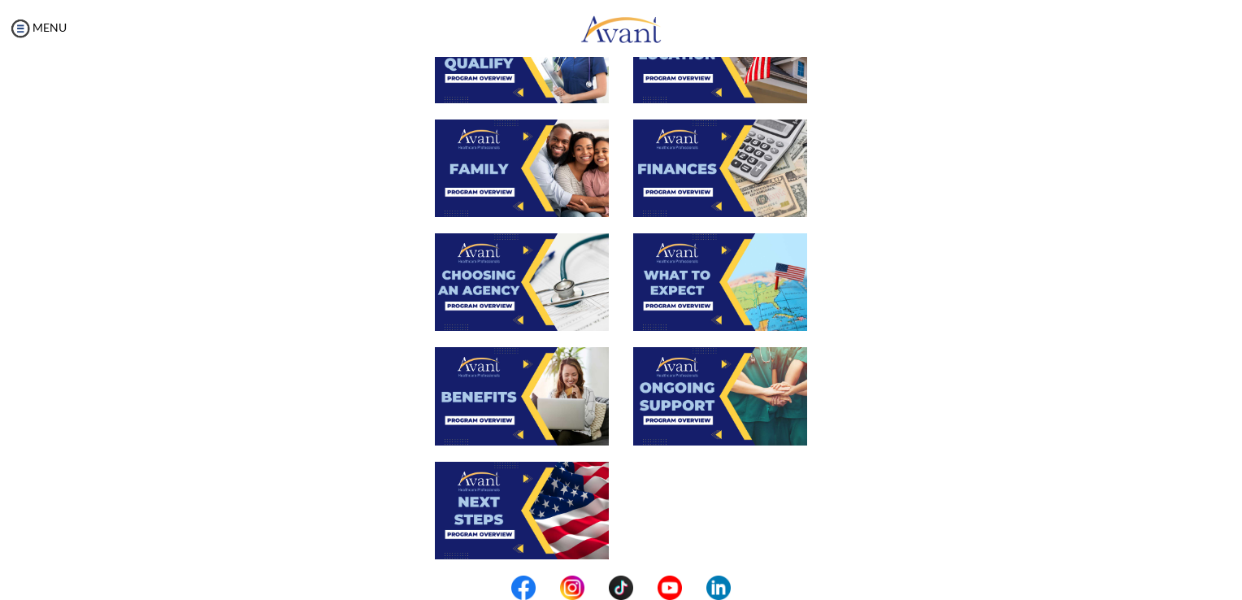
scroll to position [374, 0]
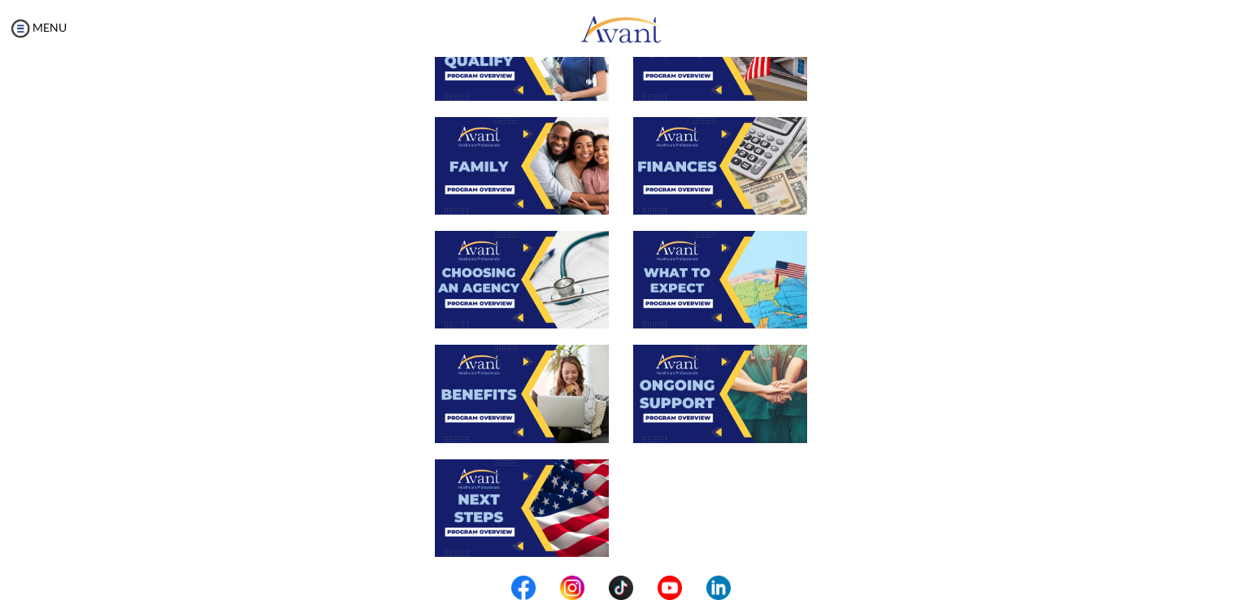
click at [498, 515] on img at bounding box center [522, 508] width 174 height 98
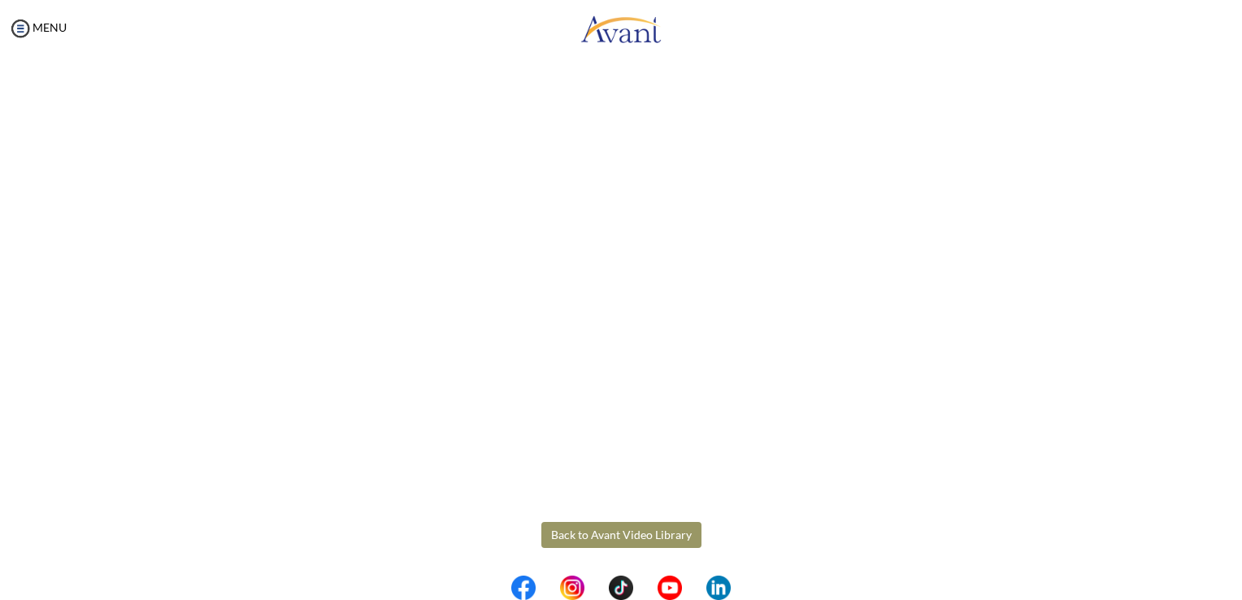
scroll to position [372, 0]
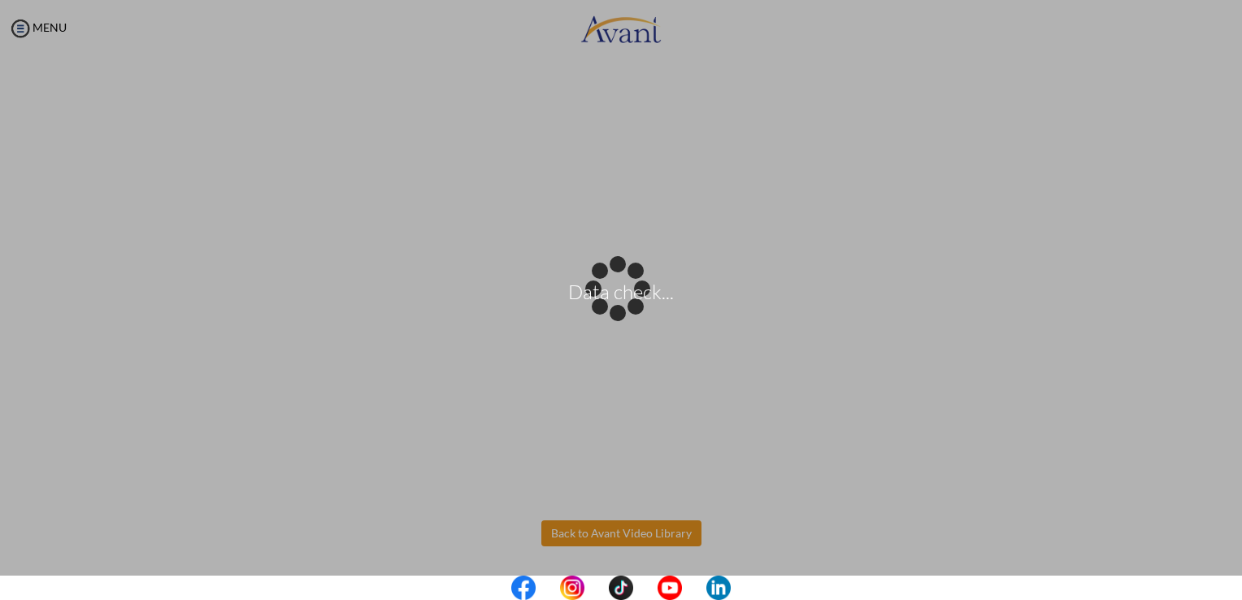
click at [650, 532] on body "Data check... Maintenance break. Please come back in 2 hours. MENU My Status Wh…" at bounding box center [621, 300] width 1242 height 600
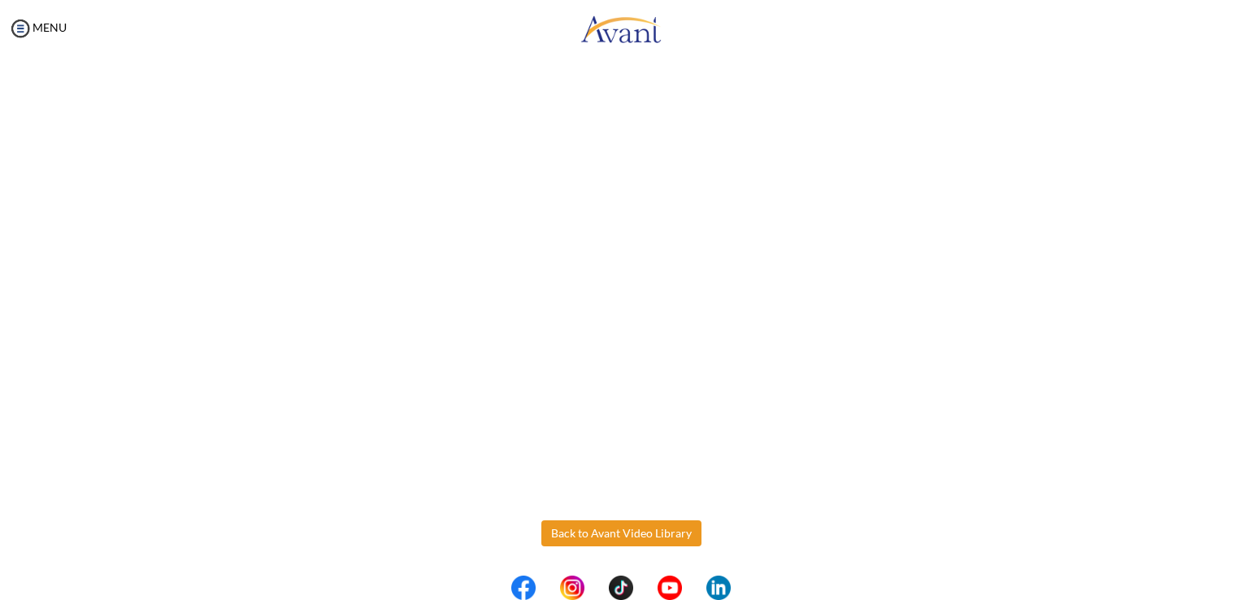
click at [650, 532] on button "Back to Avant Video Library" at bounding box center [621, 533] width 160 height 26
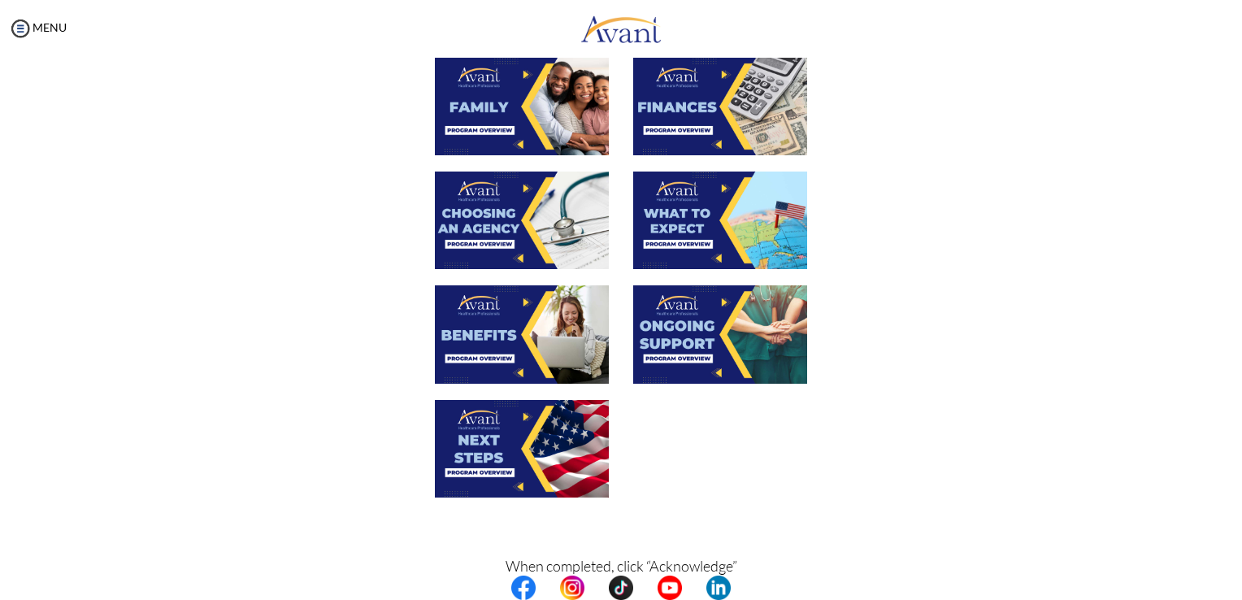
scroll to position [517, 0]
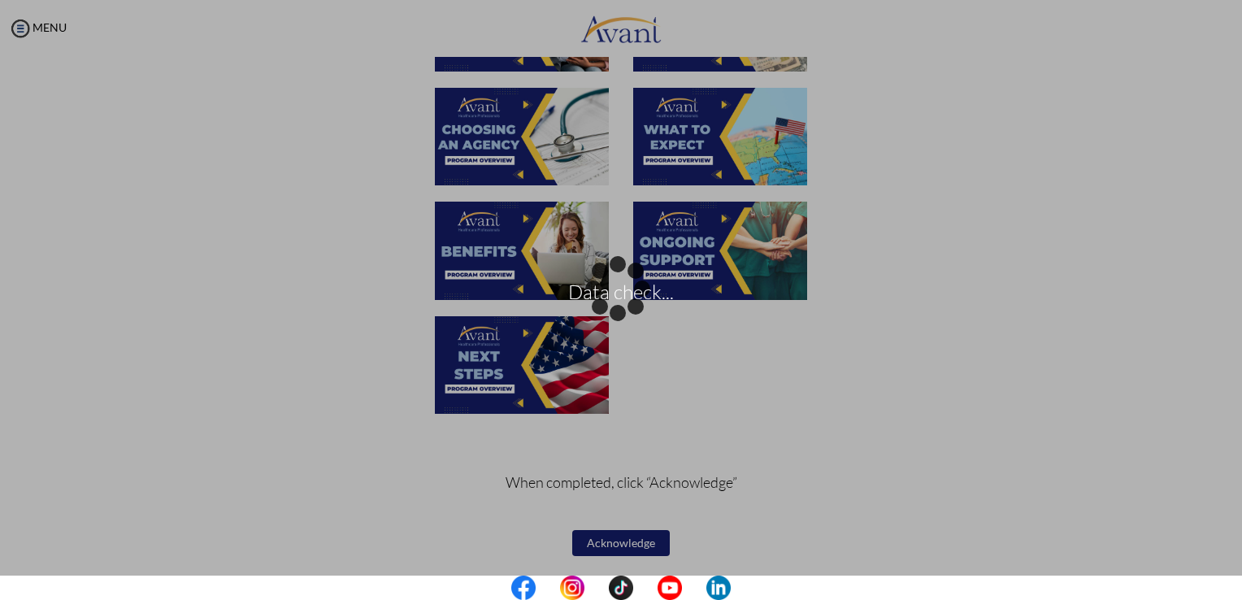
click at [632, 289] on div "Data check..." at bounding box center [621, 300] width 23 height 23
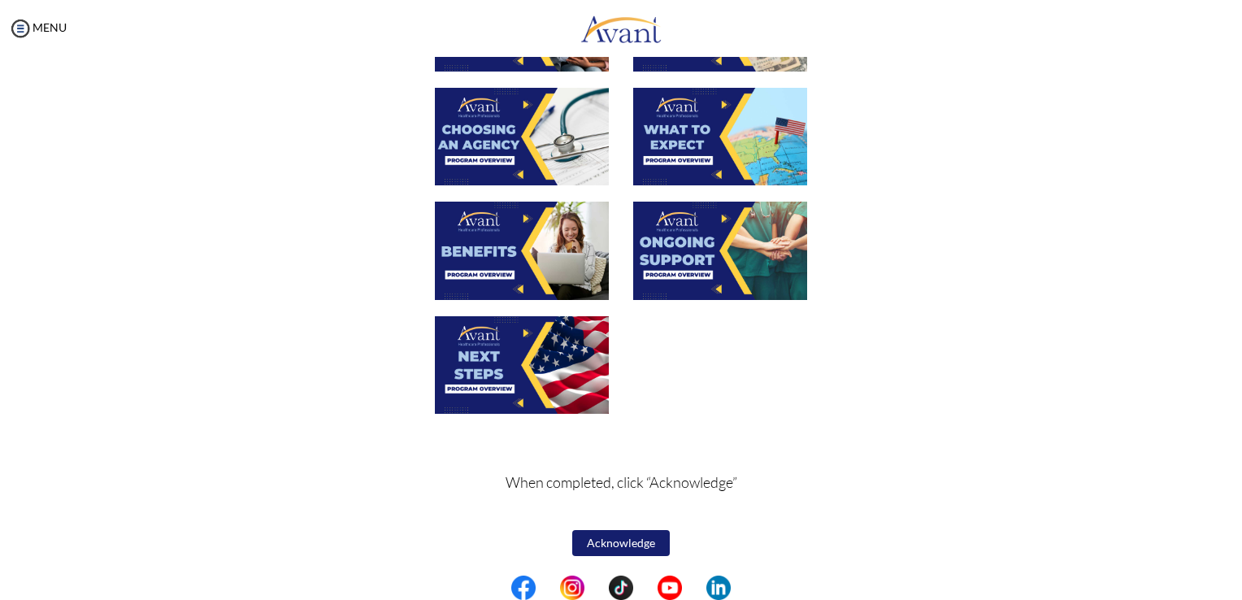
click at [608, 541] on button "Acknowledge" at bounding box center [621, 543] width 98 height 26
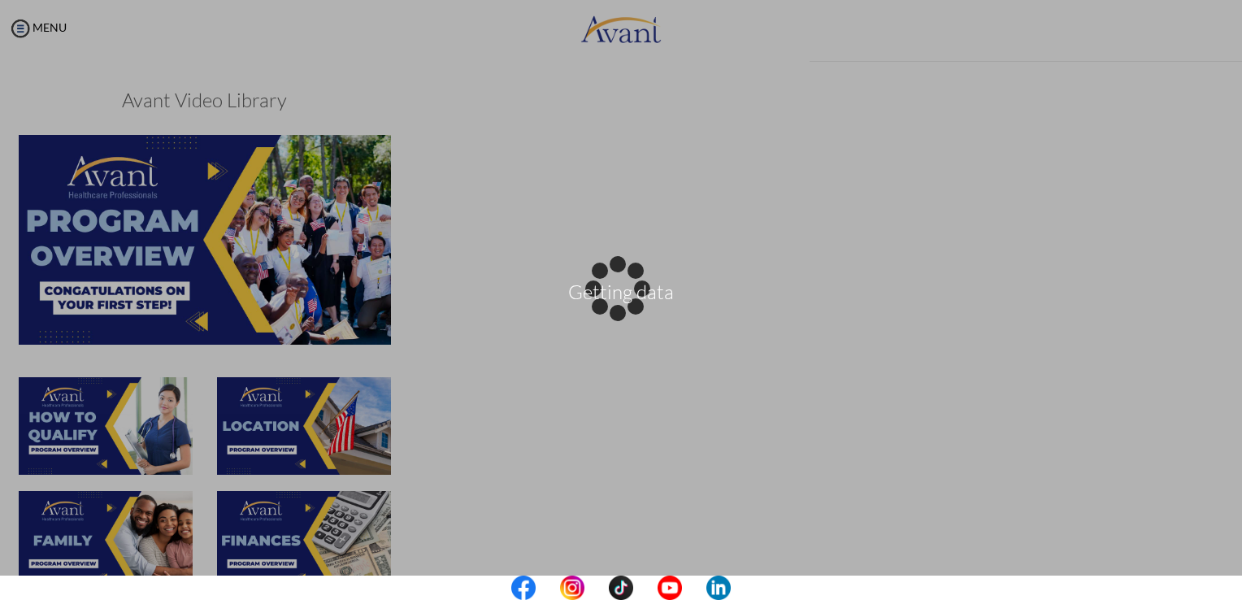
scroll to position [519, 0]
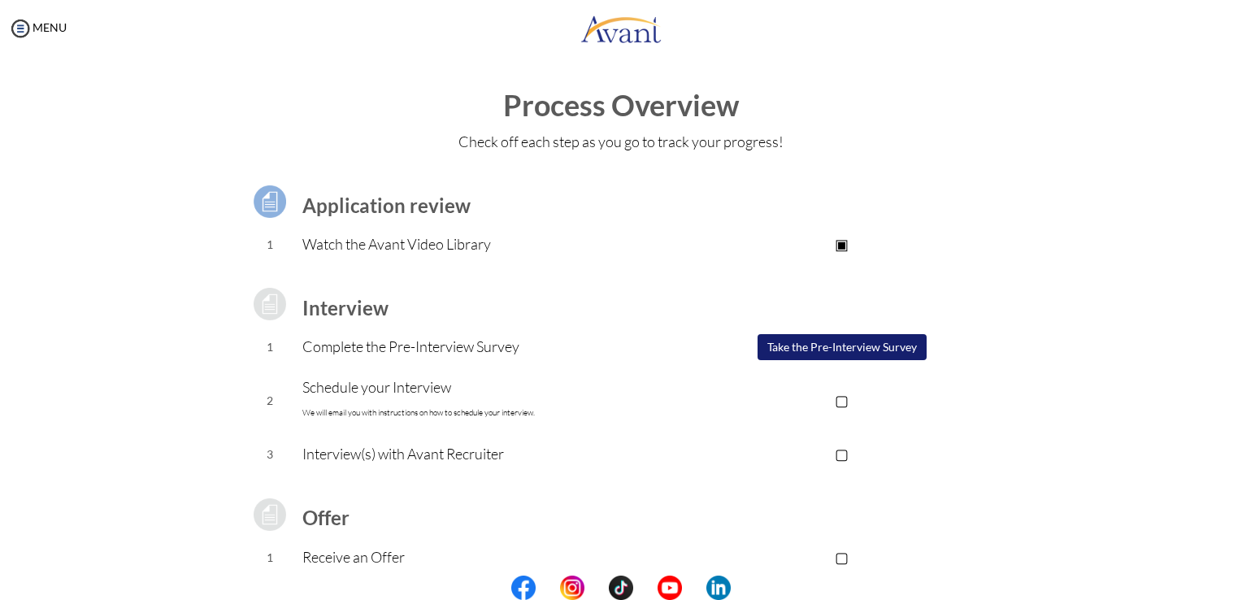
click at [796, 352] on button "Take the Pre-Interview Survey" at bounding box center [842, 347] width 169 height 26
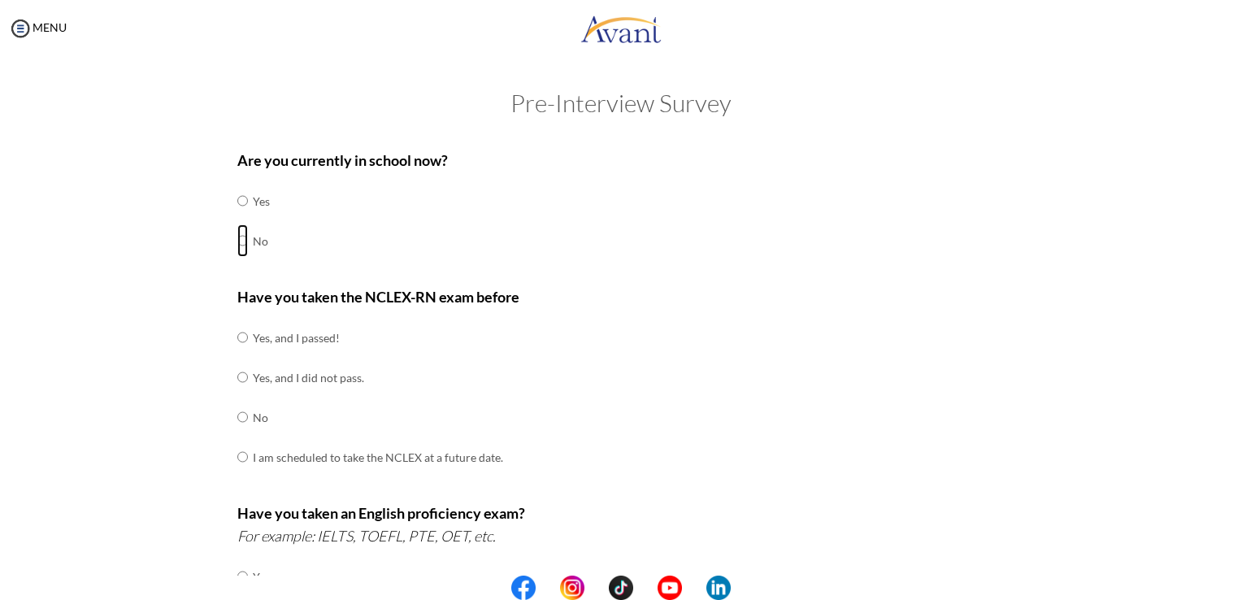
click at [237, 217] on input "radio" at bounding box center [242, 201] width 11 height 33
radio input "true"
click at [241, 334] on input "radio" at bounding box center [242, 337] width 11 height 33
radio input "true"
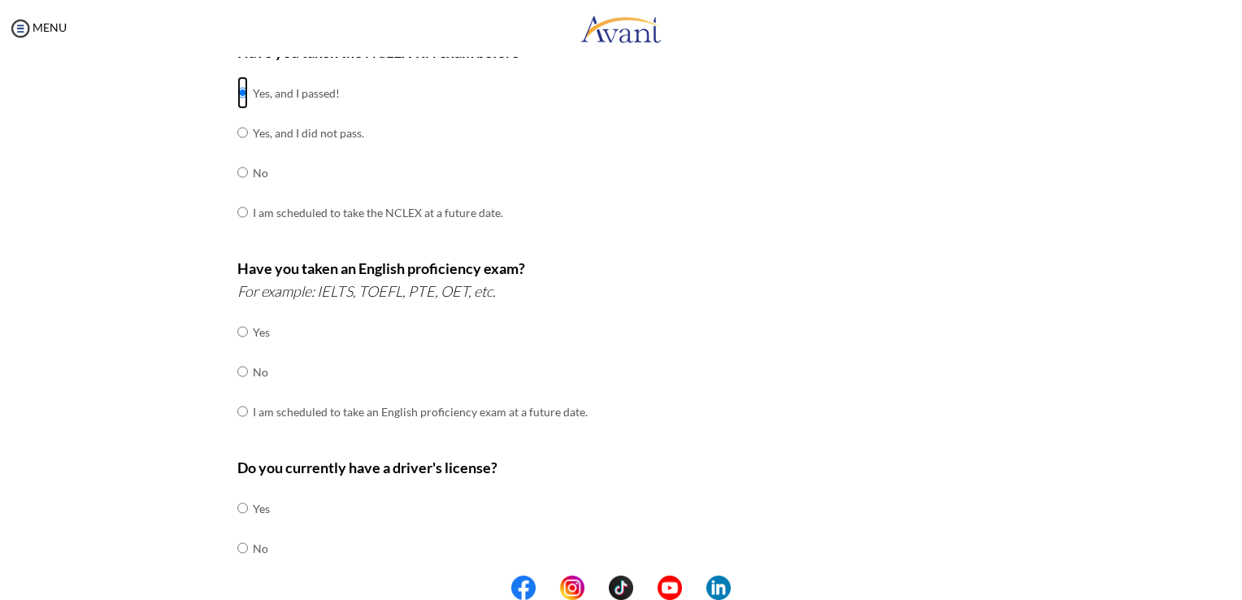
scroll to position [249, 0]
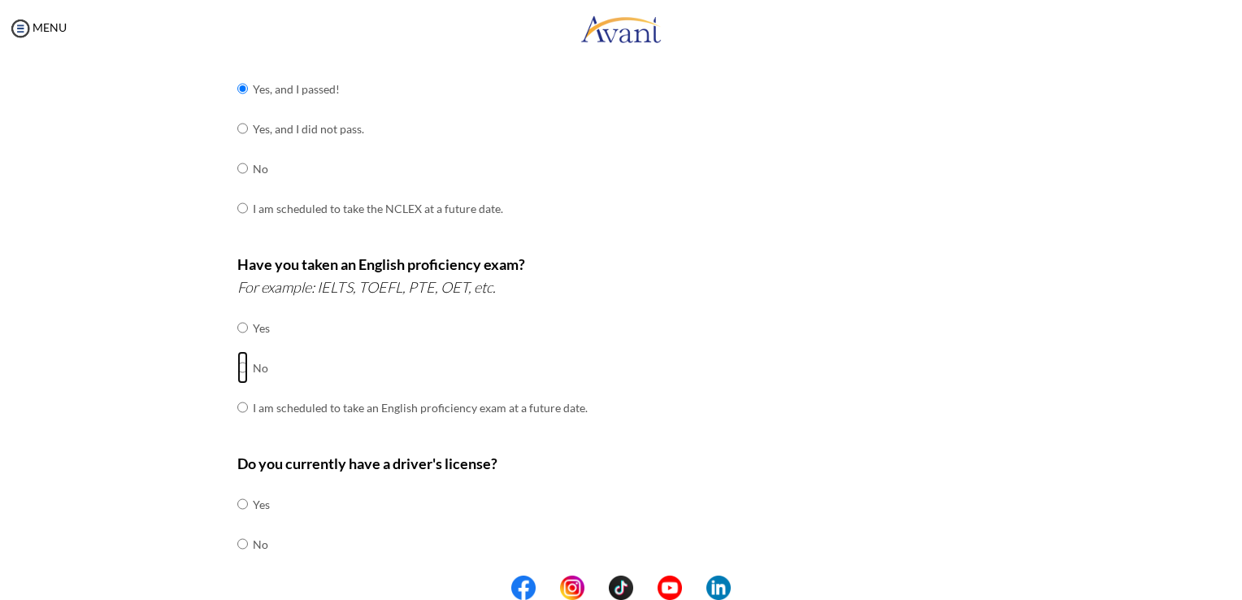
click at [237, 344] on input "radio" at bounding box center [242, 327] width 11 height 33
radio input "true"
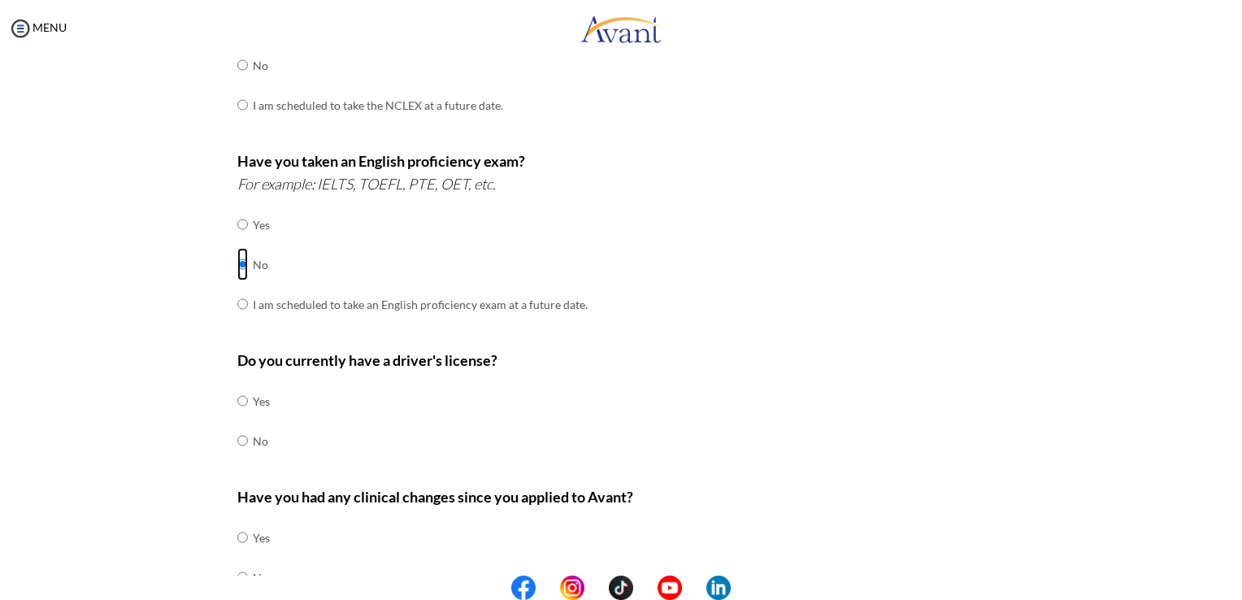
scroll to position [415, 0]
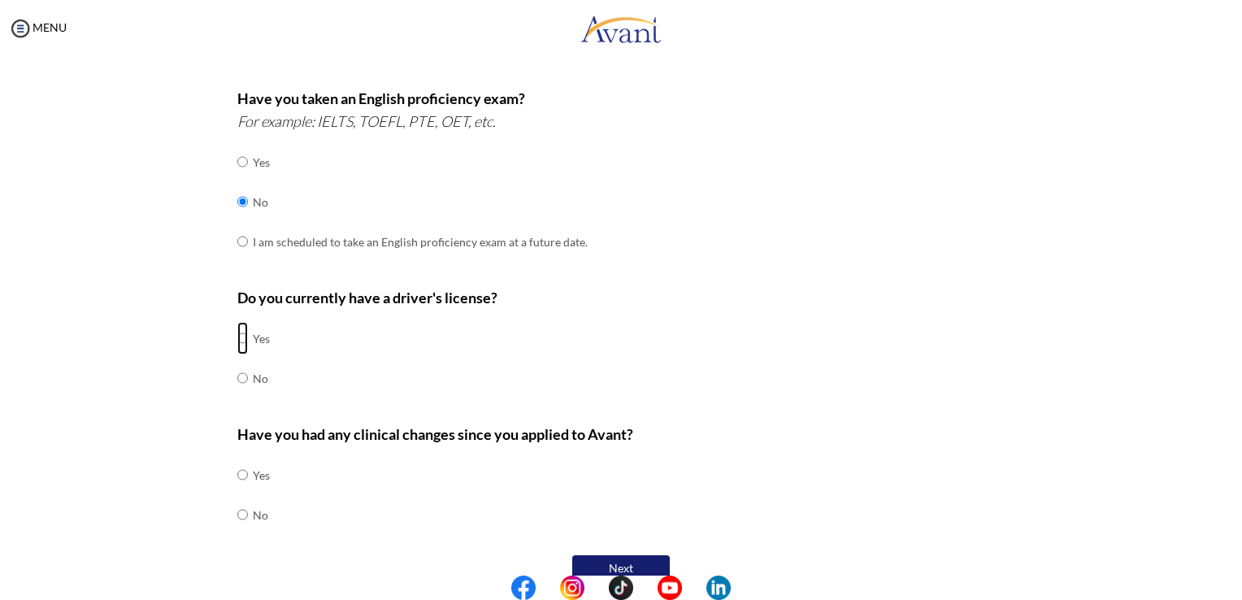
click at [237, 343] on input "radio" at bounding box center [242, 338] width 11 height 33
radio input "true"
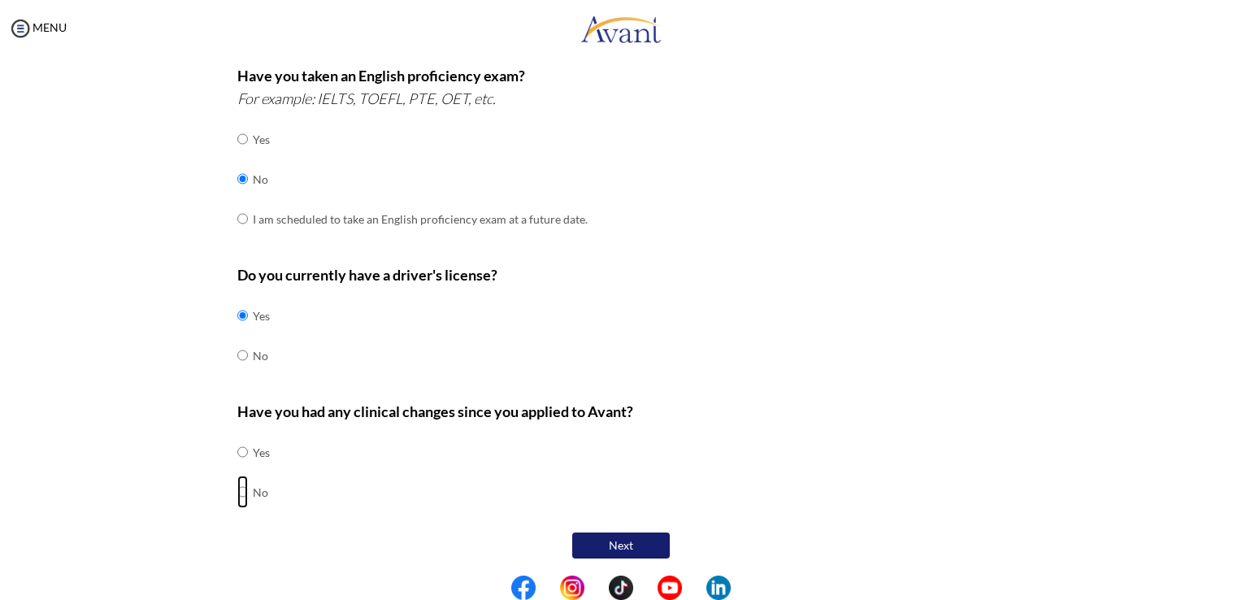
click at [237, 468] on input "radio" at bounding box center [242, 452] width 11 height 33
radio input "true"
click at [618, 546] on button "Next" at bounding box center [621, 545] width 98 height 26
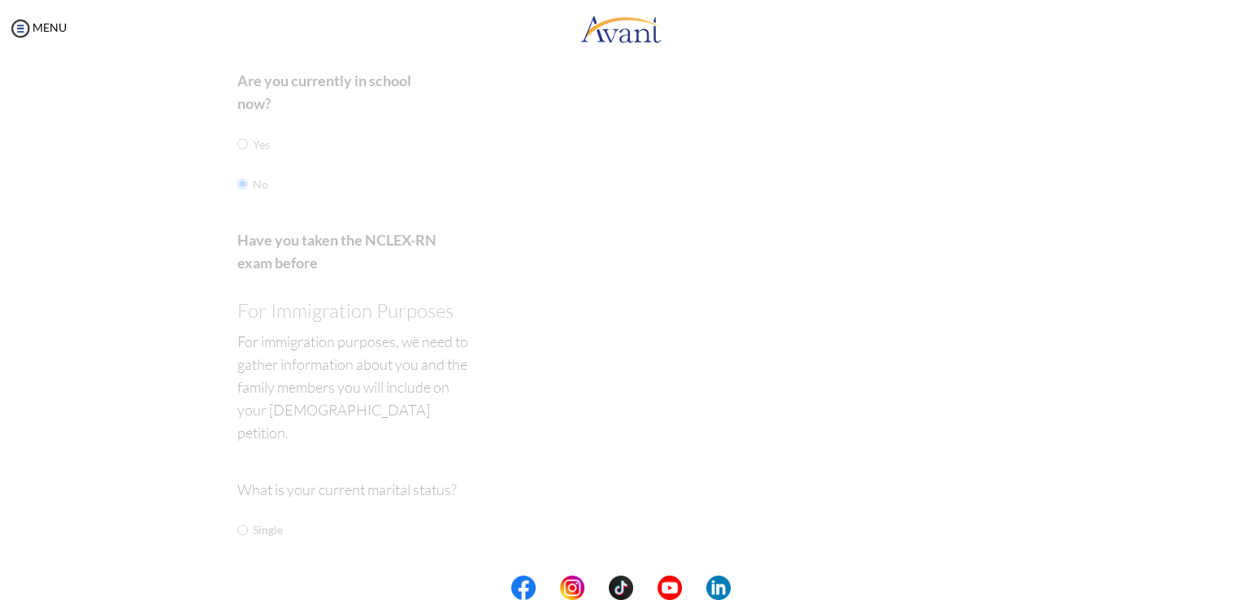
scroll to position [33, 0]
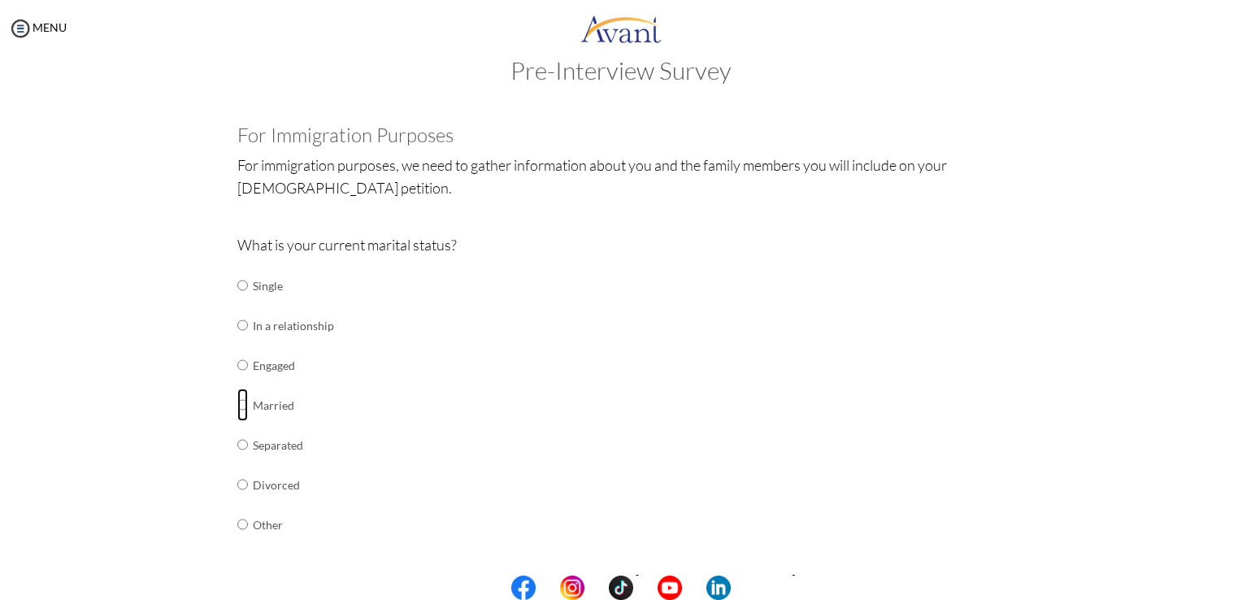
click at [237, 302] on input "radio" at bounding box center [242, 285] width 11 height 33
radio input "true"
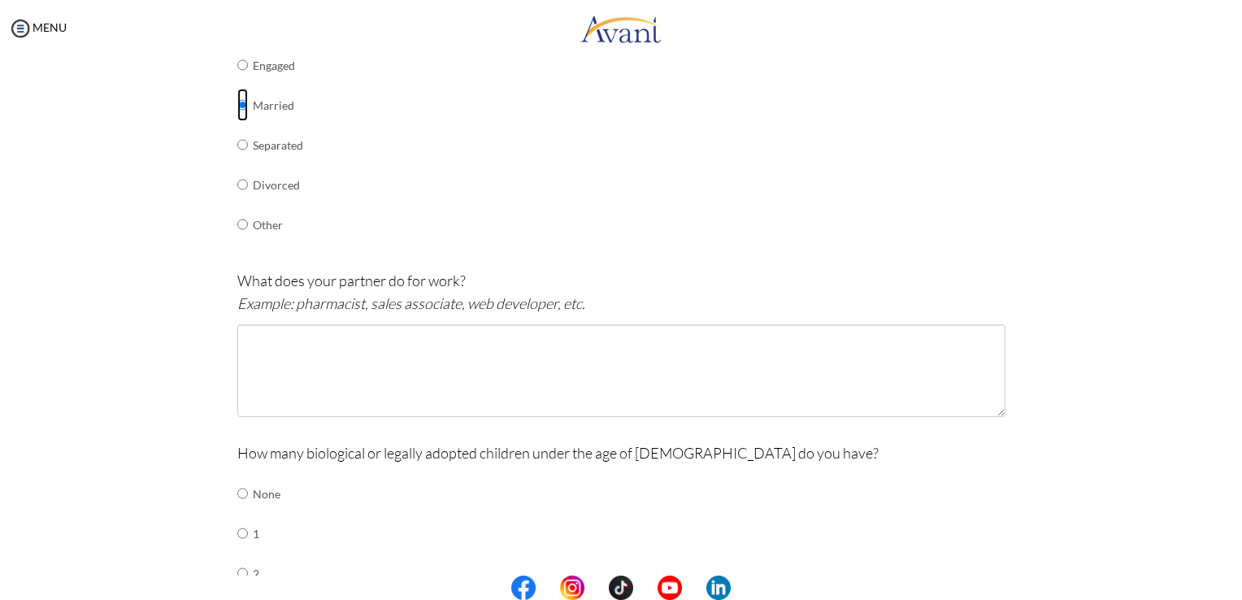
scroll to position [337, 0]
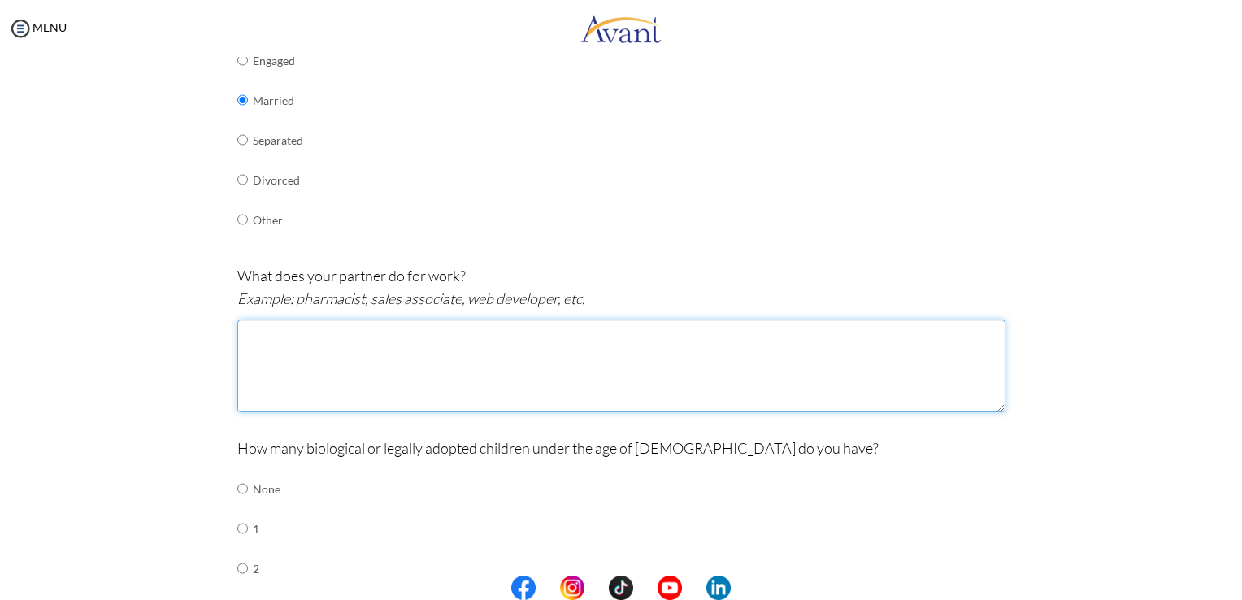
click at [611, 339] on textarea at bounding box center [621, 365] width 768 height 93
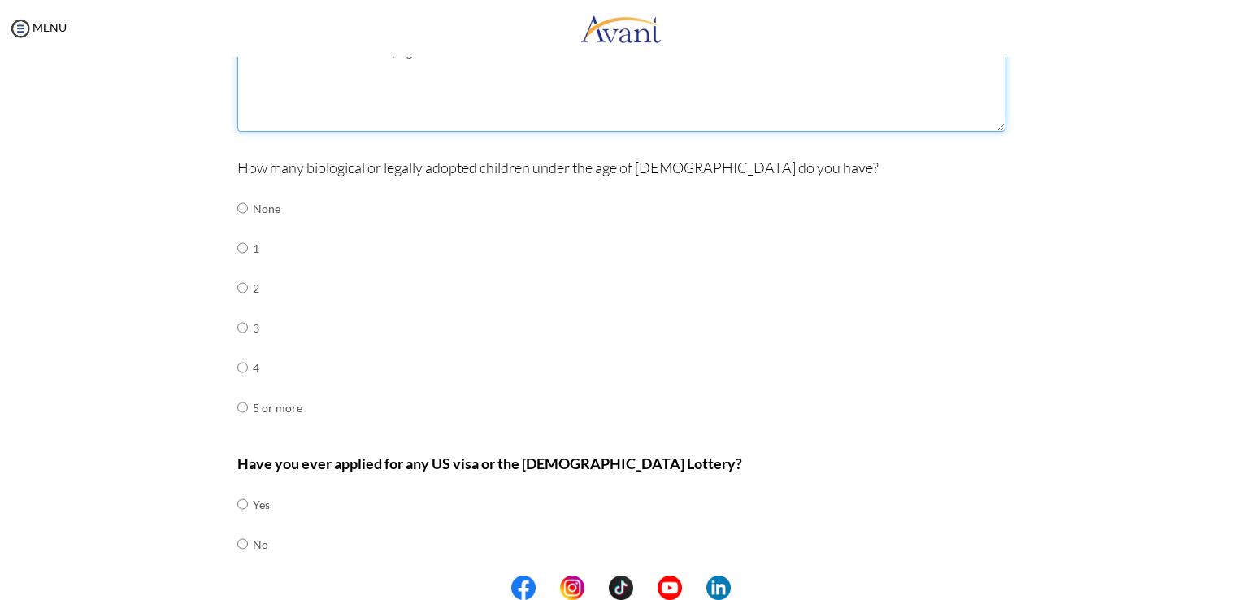
scroll to position [632, 0]
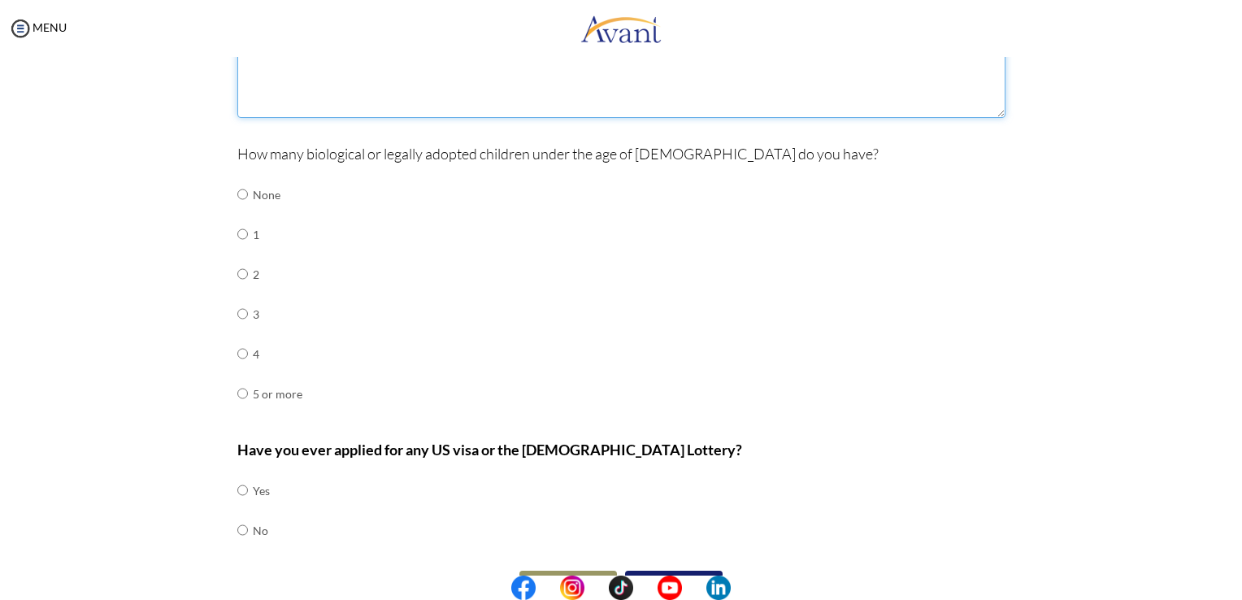
type textarea "He is also a nurse and is studying for the NCLEX."
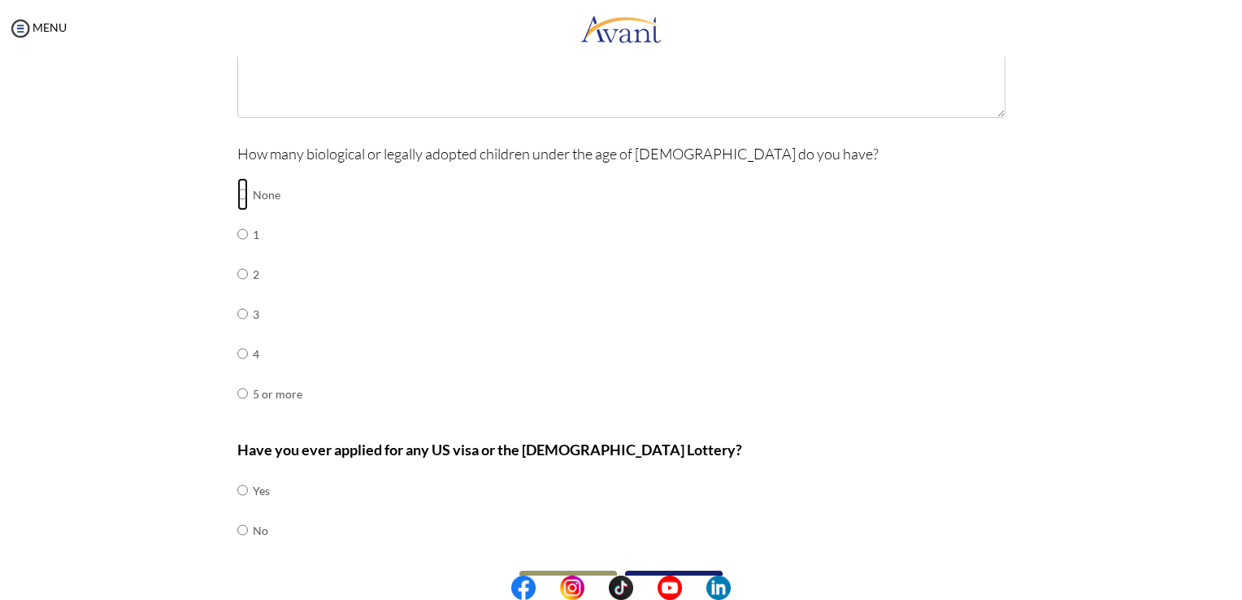
click at [237, 196] on input "radio" at bounding box center [242, 194] width 11 height 33
radio input "true"
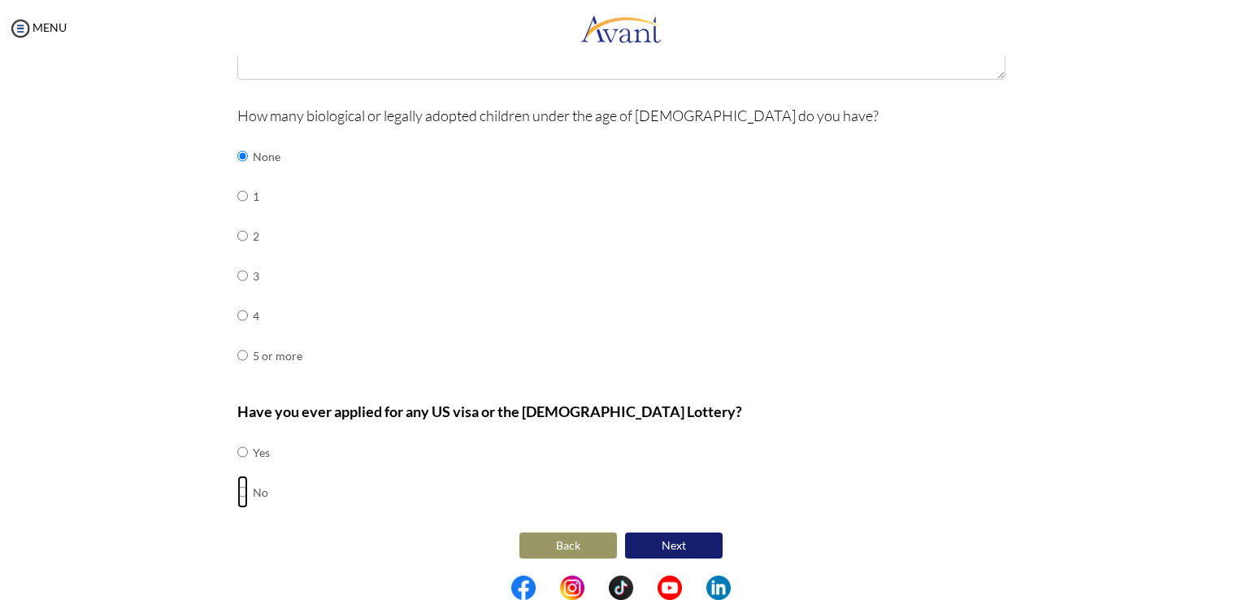
click at [237, 468] on input "radio" at bounding box center [242, 452] width 11 height 33
radio input "true"
click at [673, 542] on button "Next" at bounding box center [674, 545] width 98 height 26
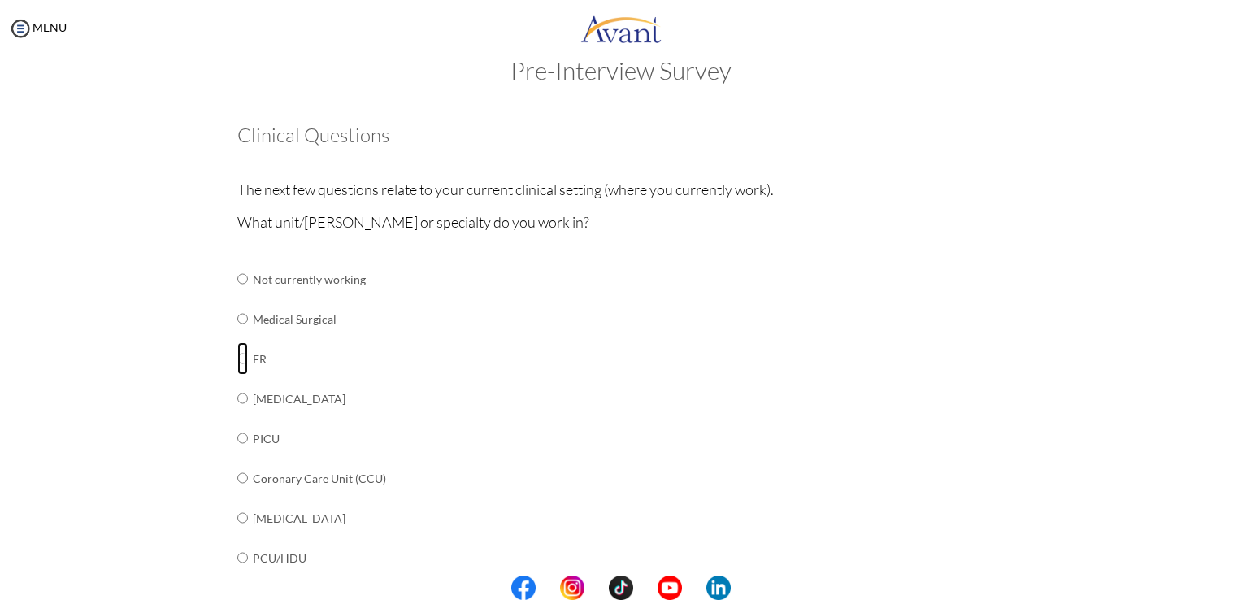
click at [238, 295] on input "radio" at bounding box center [242, 279] width 11 height 33
radio input "true"
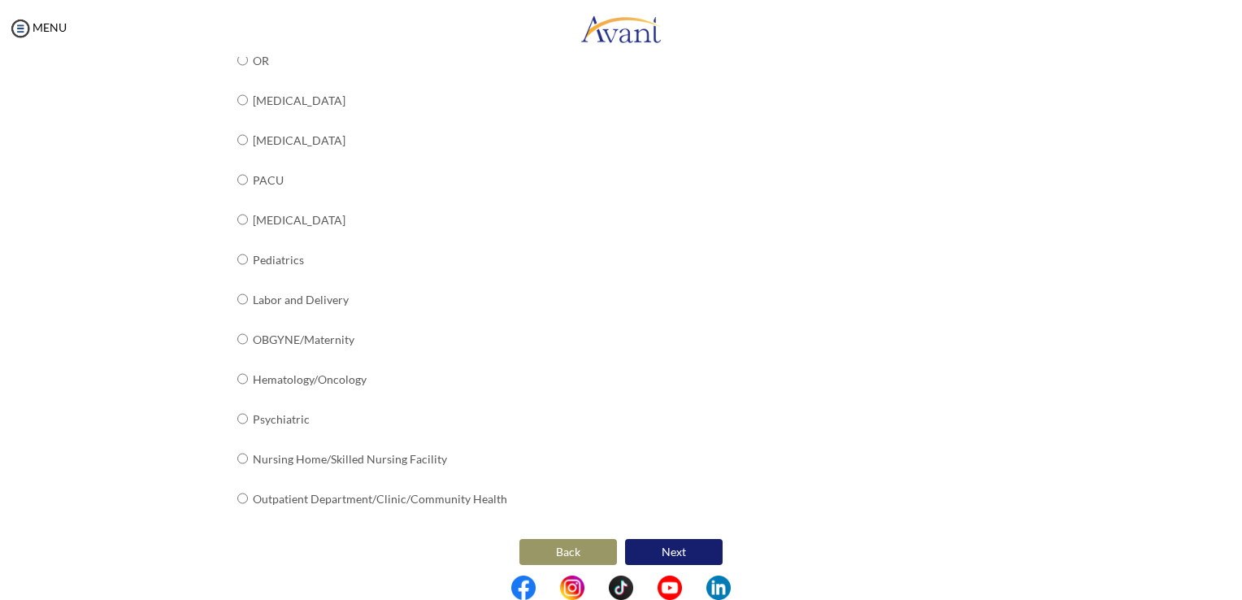
scroll to position [576, 0]
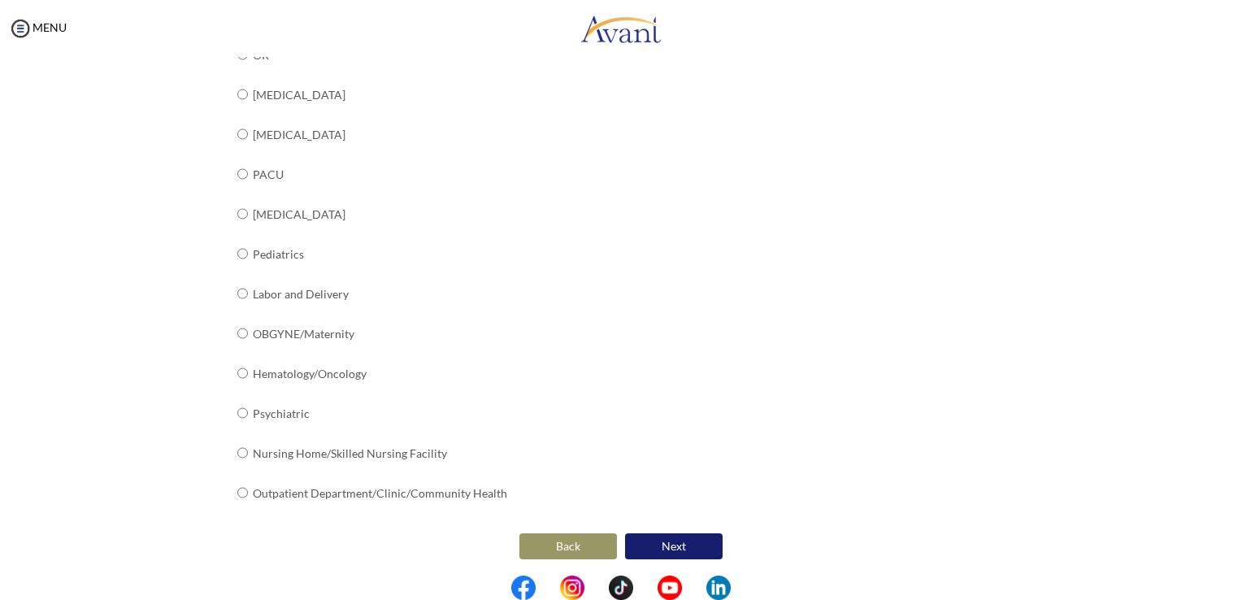
click at [688, 551] on button "Next" at bounding box center [674, 546] width 98 height 26
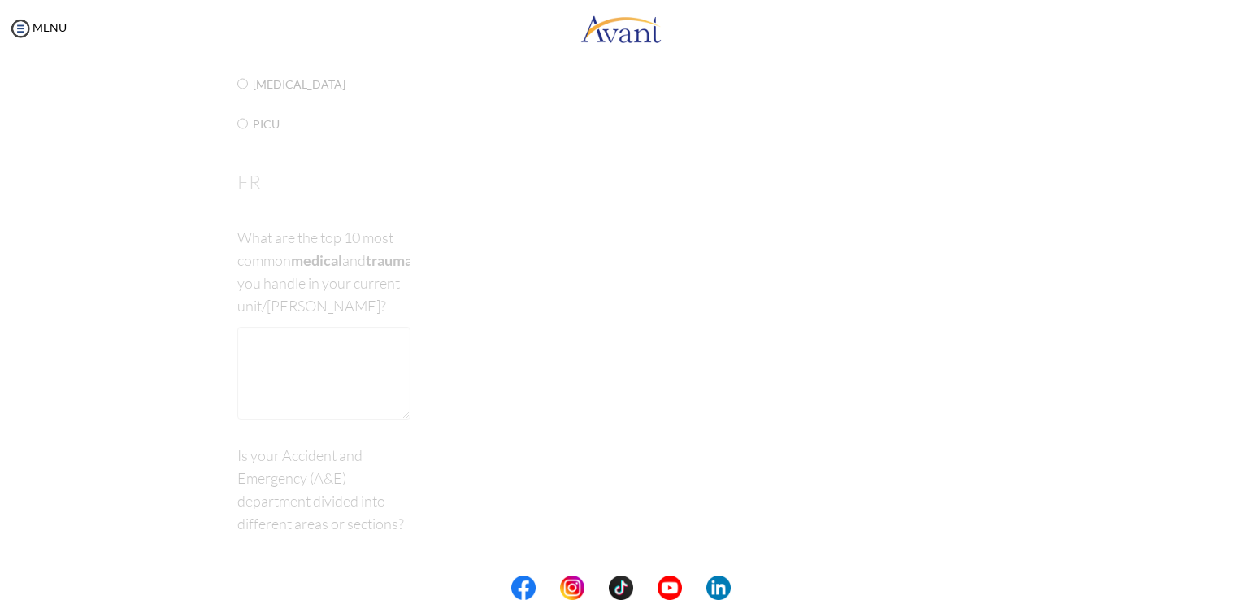
scroll to position [33, 0]
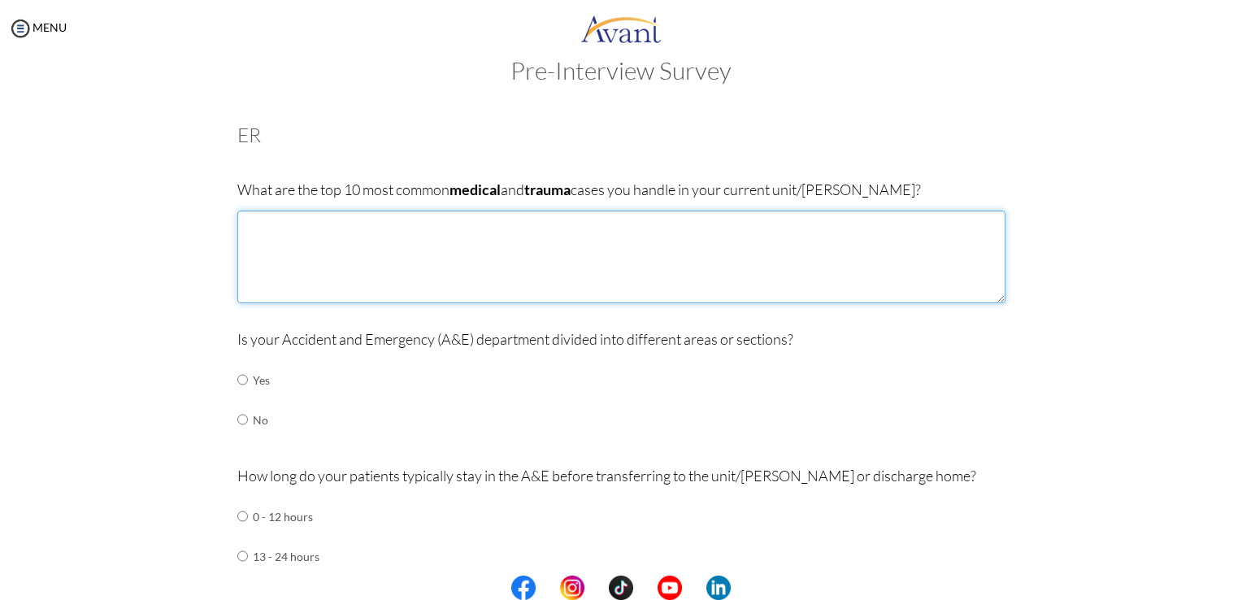
click at [339, 253] on textarea at bounding box center [621, 257] width 768 height 93
type textarea "c"
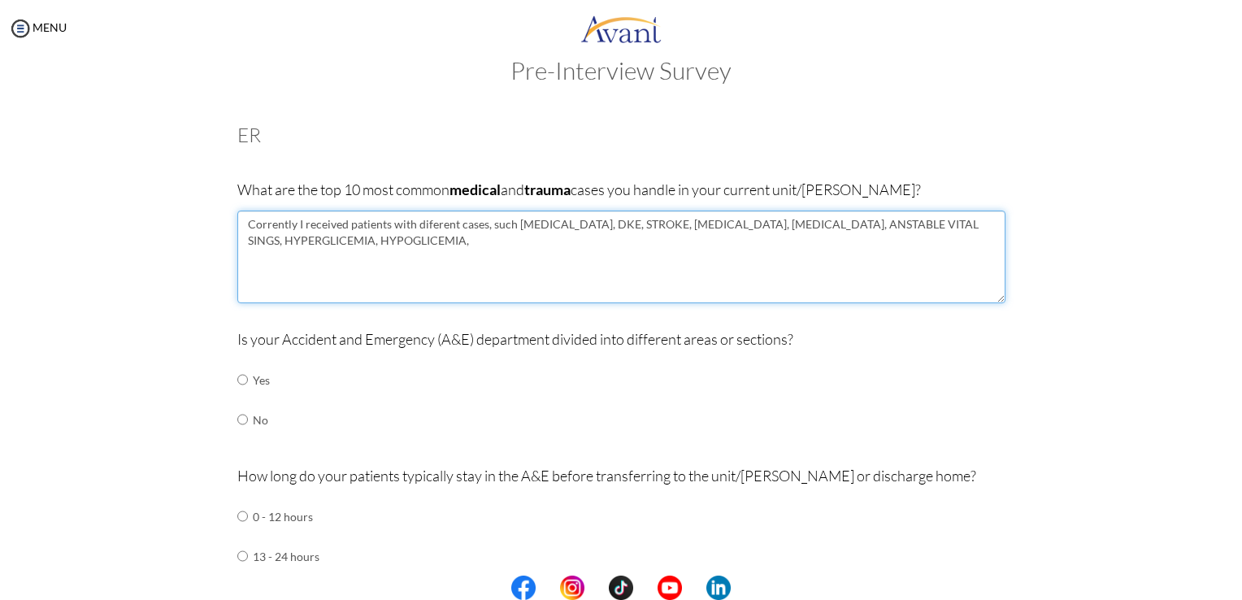
click at [337, 247] on textarea "Corrently I received patients with diferent cases, such [MEDICAL_DATA], DKE, ST…" at bounding box center [621, 257] width 768 height 93
click at [340, 246] on textarea "Corrently I received patients with diferent cases, such [MEDICAL_DATA], DKE, ST…" at bounding box center [621, 257] width 768 height 93
click at [334, 240] on textarea "Corrently I received patients with diferent cases, such [MEDICAL_DATA], DKE, ST…" at bounding box center [621, 257] width 768 height 93
type textarea "Corrently I received patients with diferent cases, such [MEDICAL_DATA], DKE, ST…"
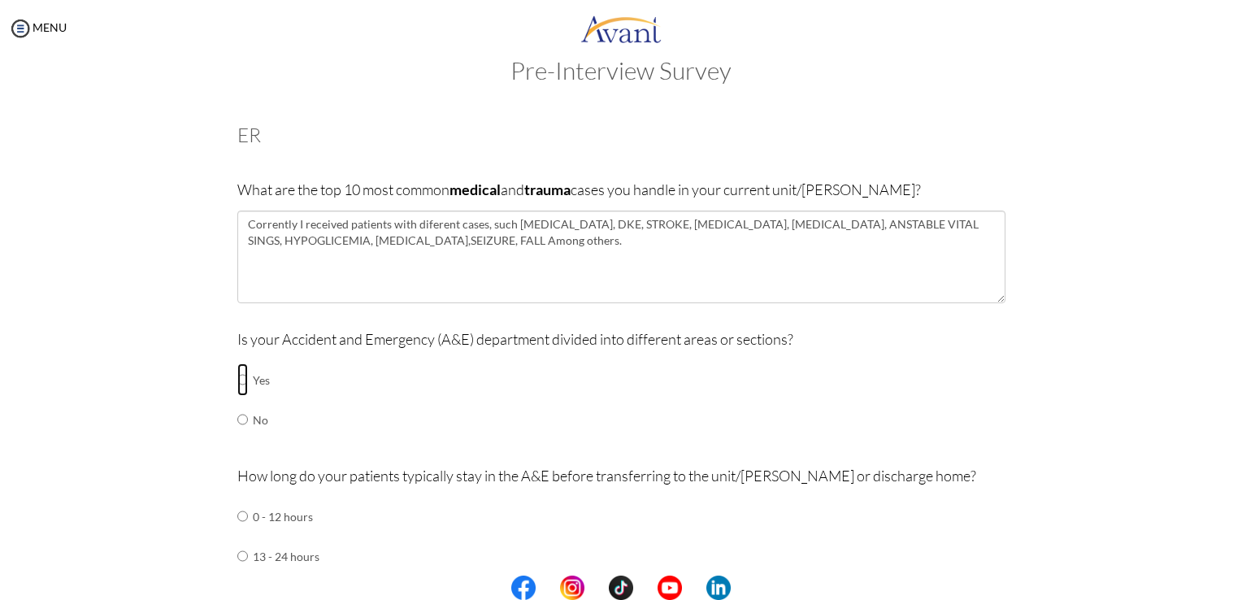
click at [237, 381] on input "radio" at bounding box center [242, 379] width 11 height 33
radio input "true"
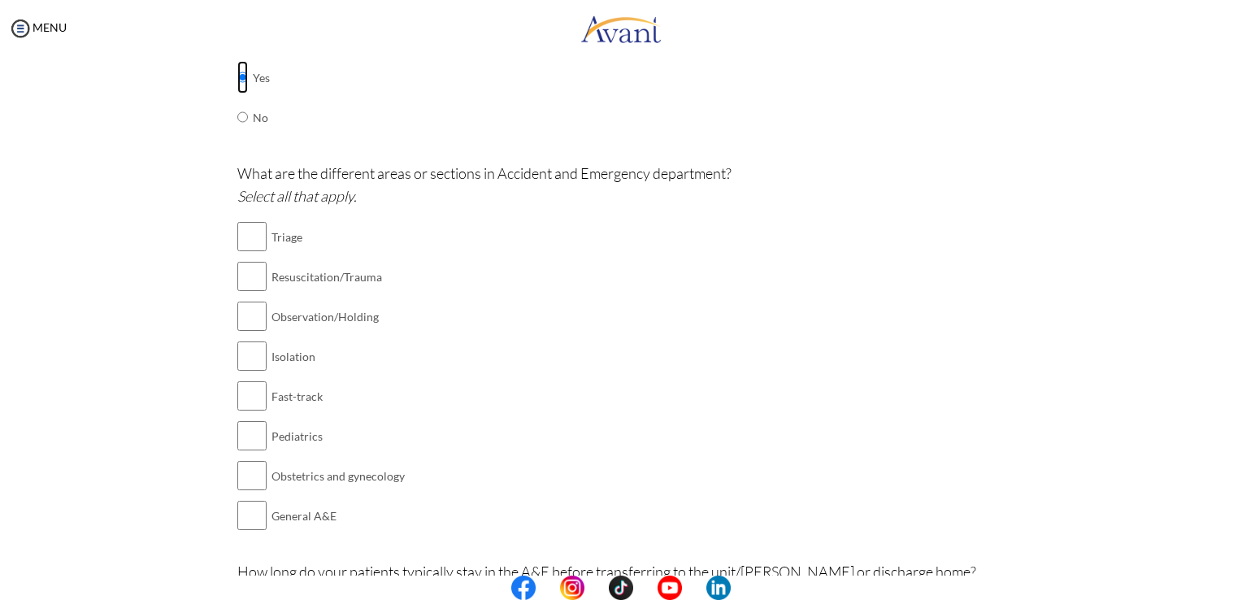
scroll to position [348, 0]
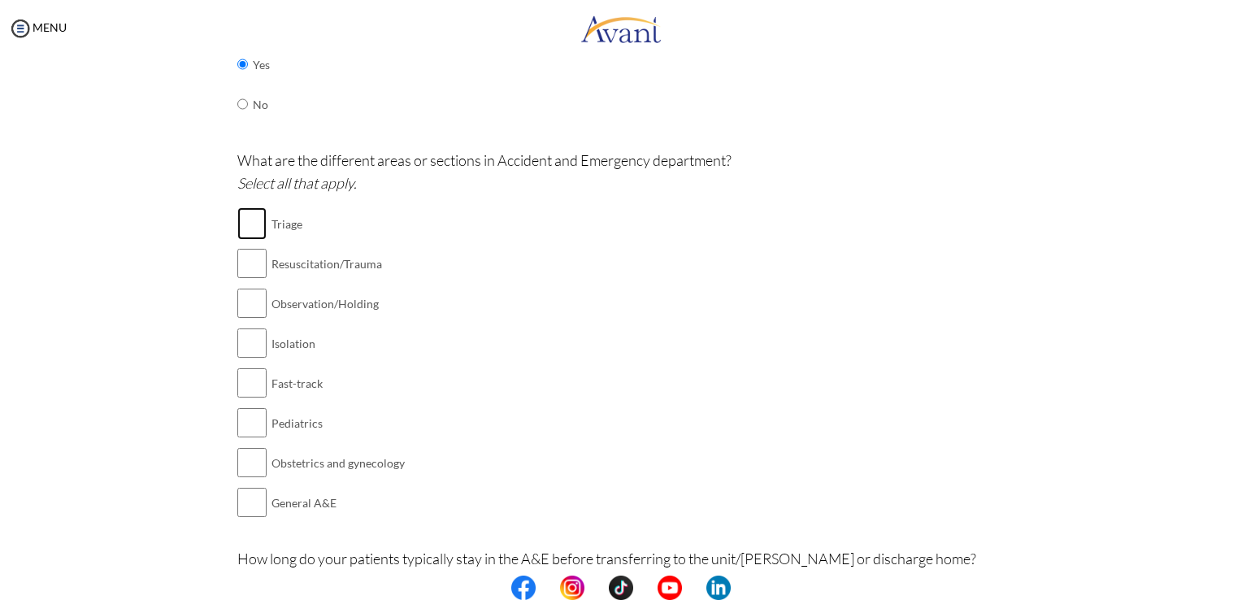
click at [251, 224] on input "checkbox" at bounding box center [251, 223] width 29 height 33
checkbox input "true"
click at [251, 268] on input "checkbox" at bounding box center [251, 263] width 29 height 33
checkbox input "true"
click at [243, 303] on input "checkbox" at bounding box center [251, 303] width 29 height 33
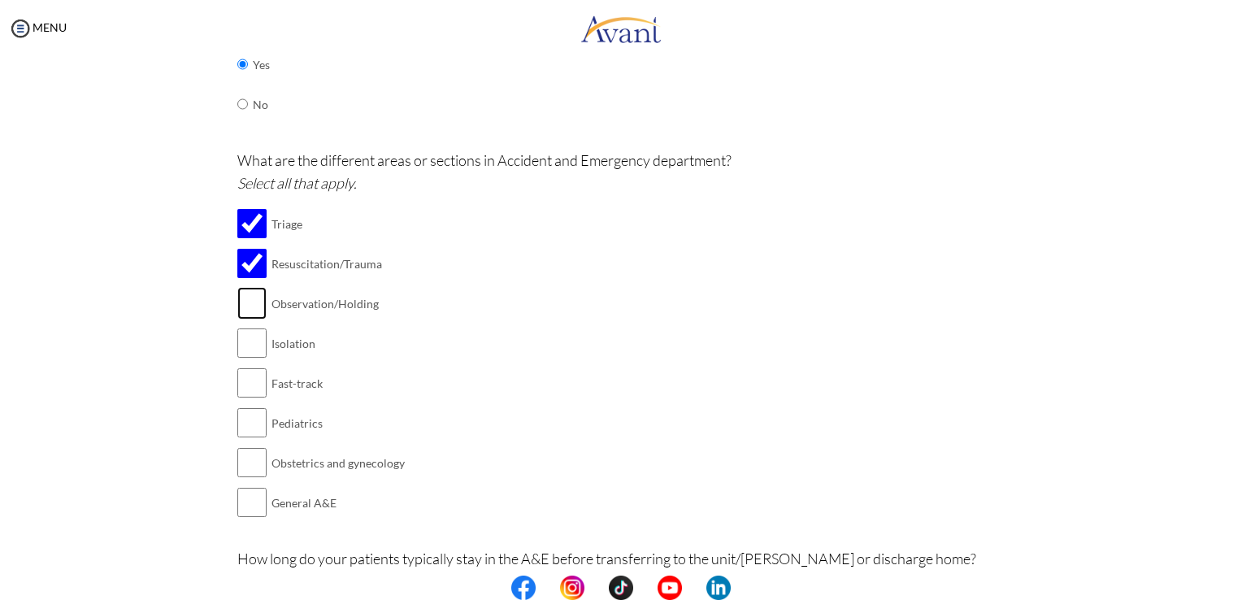
checkbox input "true"
click at [248, 341] on input "checkbox" at bounding box center [251, 343] width 29 height 33
checkbox input "true"
click at [241, 376] on input "checkbox" at bounding box center [251, 383] width 29 height 33
checkbox input "true"
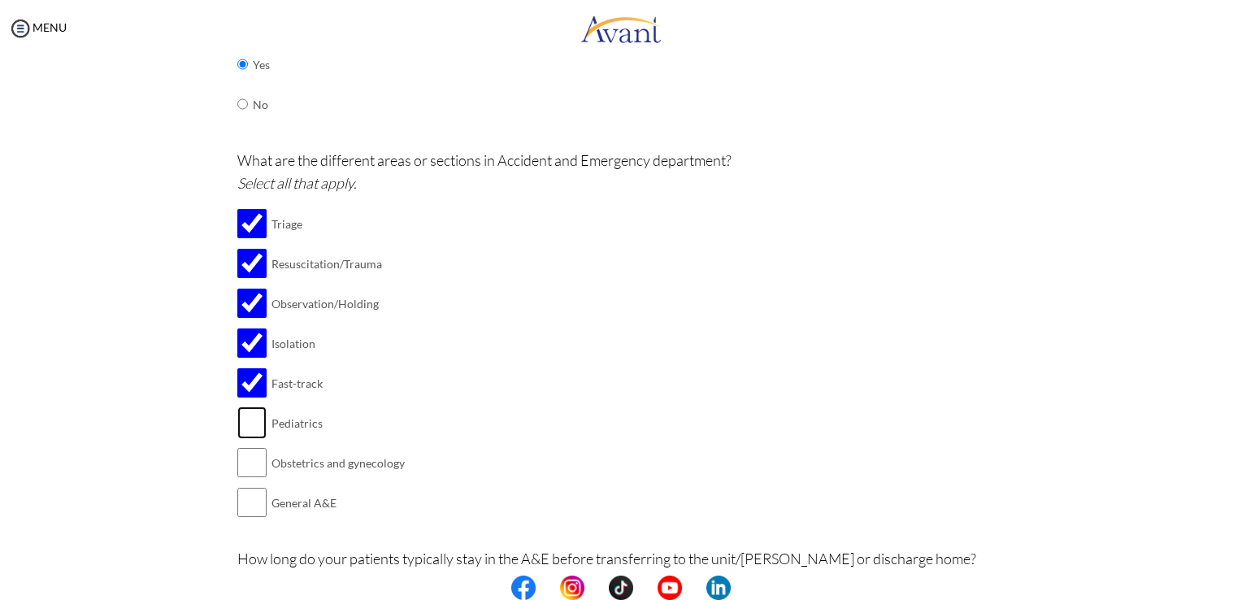
click at [248, 426] on input "checkbox" at bounding box center [251, 422] width 29 height 33
checkbox input "true"
click at [250, 501] on input "checkbox" at bounding box center [251, 502] width 29 height 33
checkbox input "true"
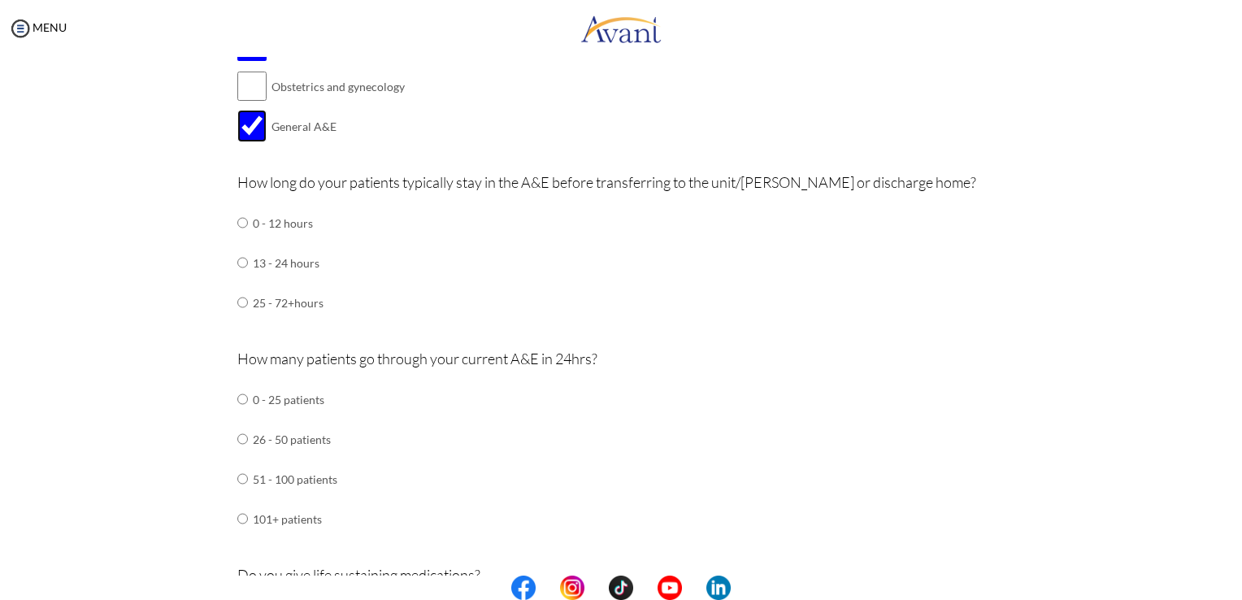
scroll to position [727, 0]
click at [237, 237] on input "radio" at bounding box center [242, 220] width 11 height 33
radio input "true"
click at [237, 237] on input "radio" at bounding box center [242, 220] width 11 height 33
radio input "true"
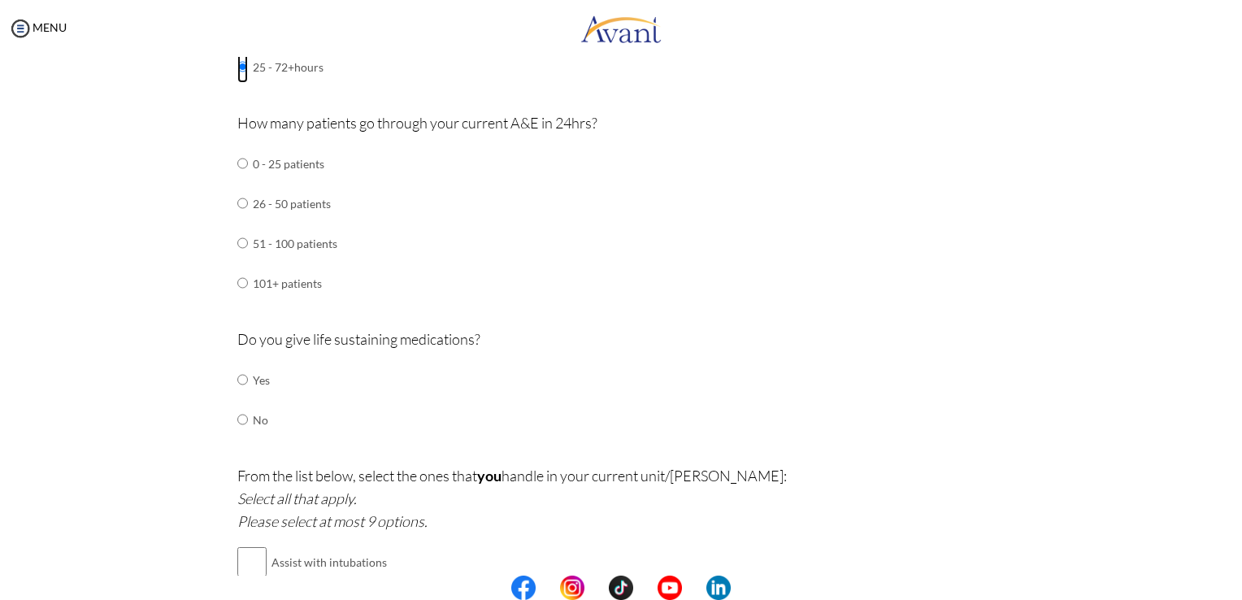
scroll to position [963, 0]
click at [237, 176] on input "radio" at bounding box center [242, 160] width 11 height 33
radio input "true"
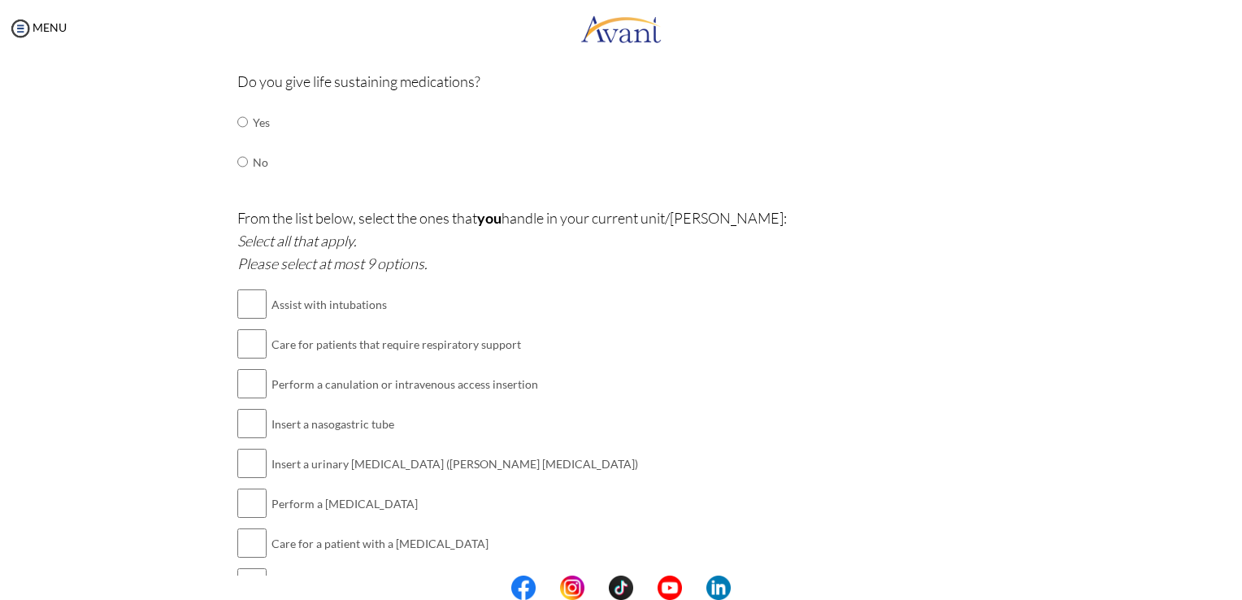
scroll to position [1220, 0]
click at [237, 119] on input "radio" at bounding box center [242, 119] width 11 height 33
radio input "true"
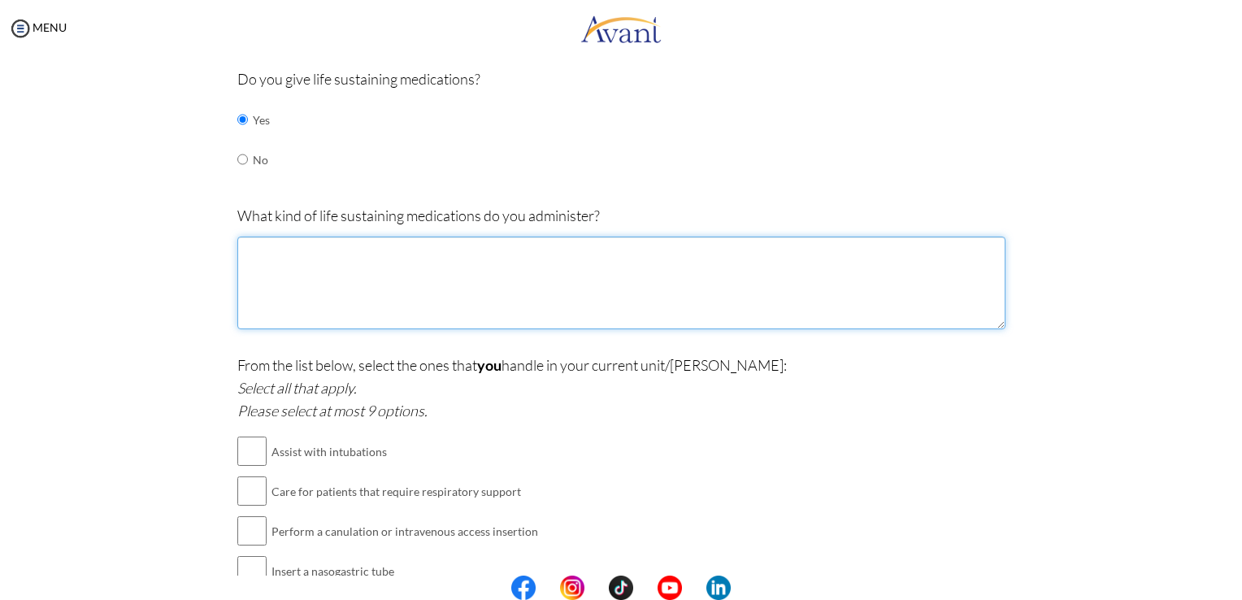
click at [463, 283] on textarea at bounding box center [621, 283] width 768 height 93
type textarea "v"
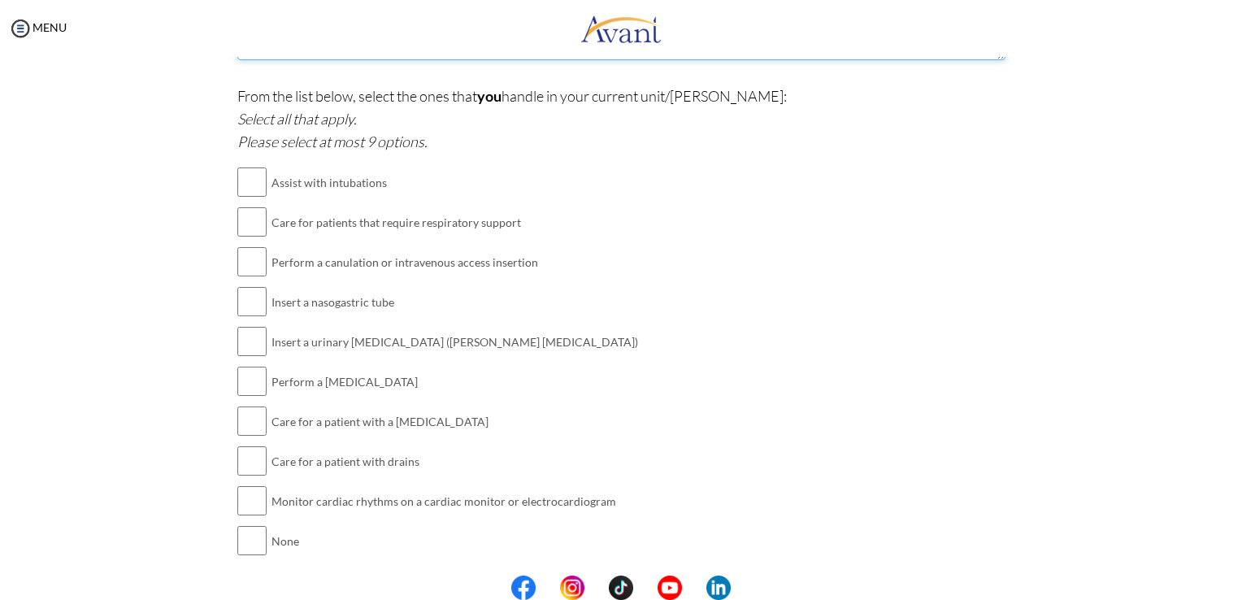
scroll to position [1484, 0]
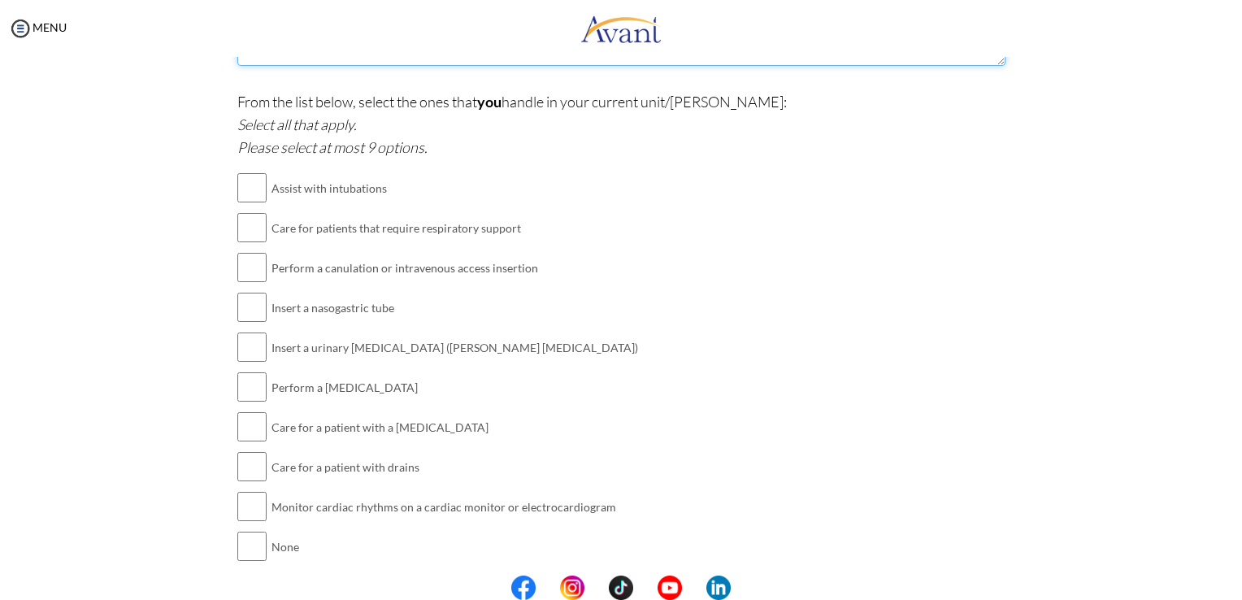
type textarea "Vasoactive drugs such as norepinefrine, [MEDICAL_DATA], epinefrine. Sedactives …"
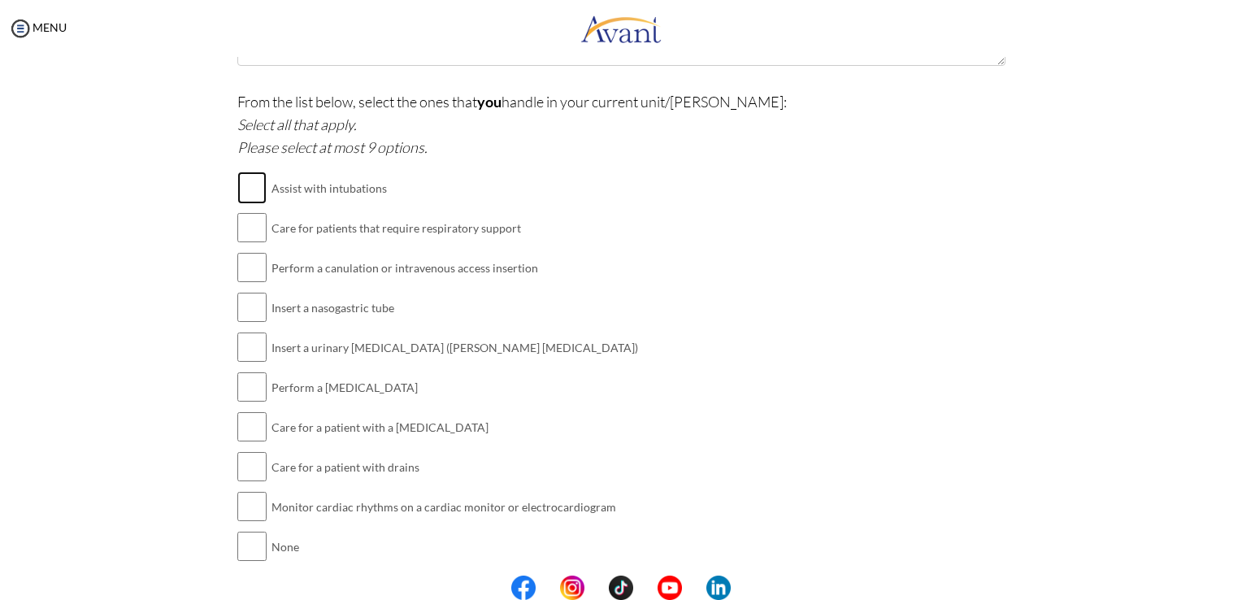
click at [247, 180] on input "checkbox" at bounding box center [251, 188] width 29 height 33
checkbox input "true"
click at [237, 226] on input "checkbox" at bounding box center [251, 227] width 29 height 33
checkbox input "true"
click at [244, 259] on input "checkbox" at bounding box center [251, 267] width 29 height 33
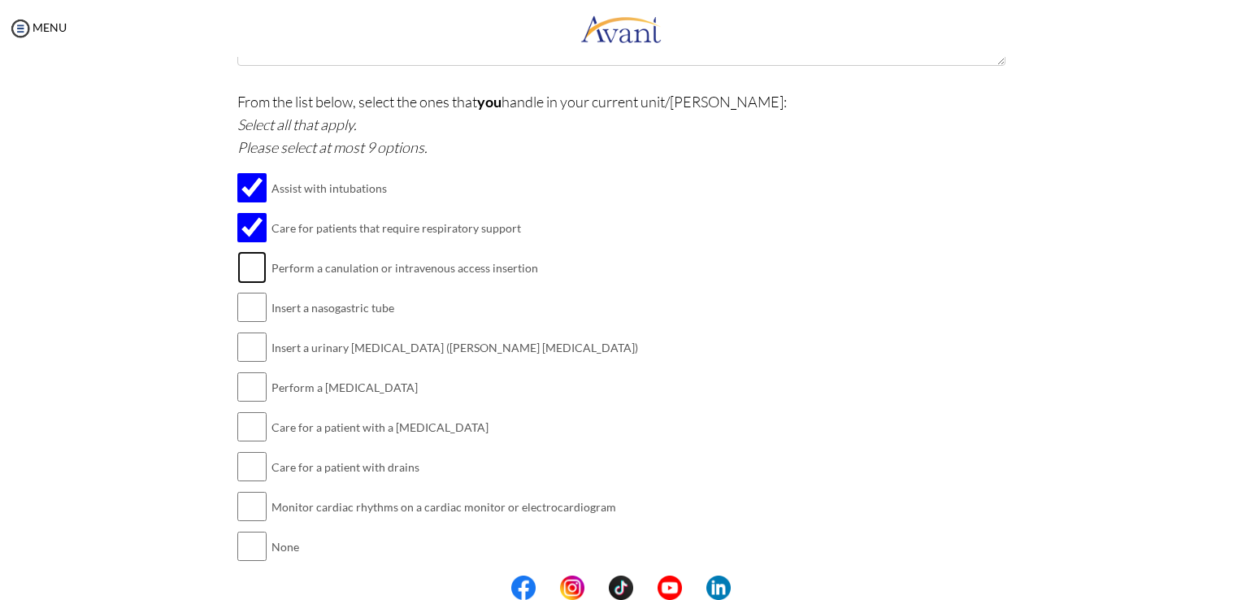
checkbox input "true"
click at [246, 306] on input "checkbox" at bounding box center [251, 307] width 29 height 33
checkbox input "true"
click at [250, 360] on td at bounding box center [251, 348] width 29 height 40
click at [252, 340] on input "checkbox" at bounding box center [251, 347] width 29 height 33
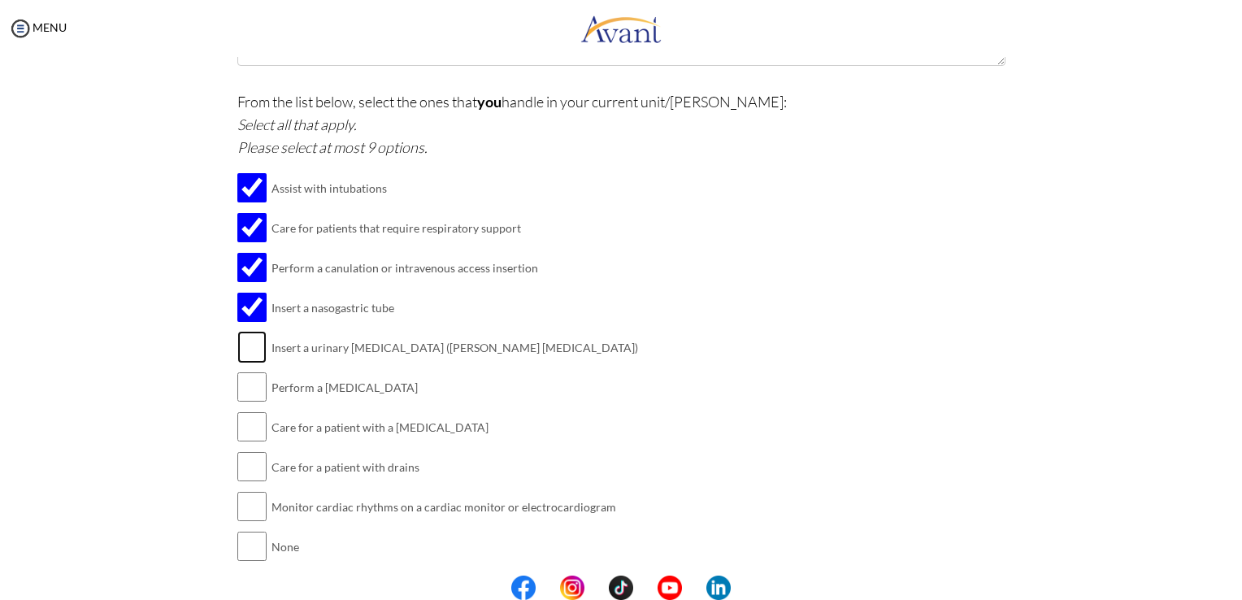
checkbox input "true"
click at [256, 391] on input "checkbox" at bounding box center [251, 387] width 29 height 33
checkbox input "true"
click at [245, 428] on input "checkbox" at bounding box center [251, 427] width 29 height 33
checkbox input "true"
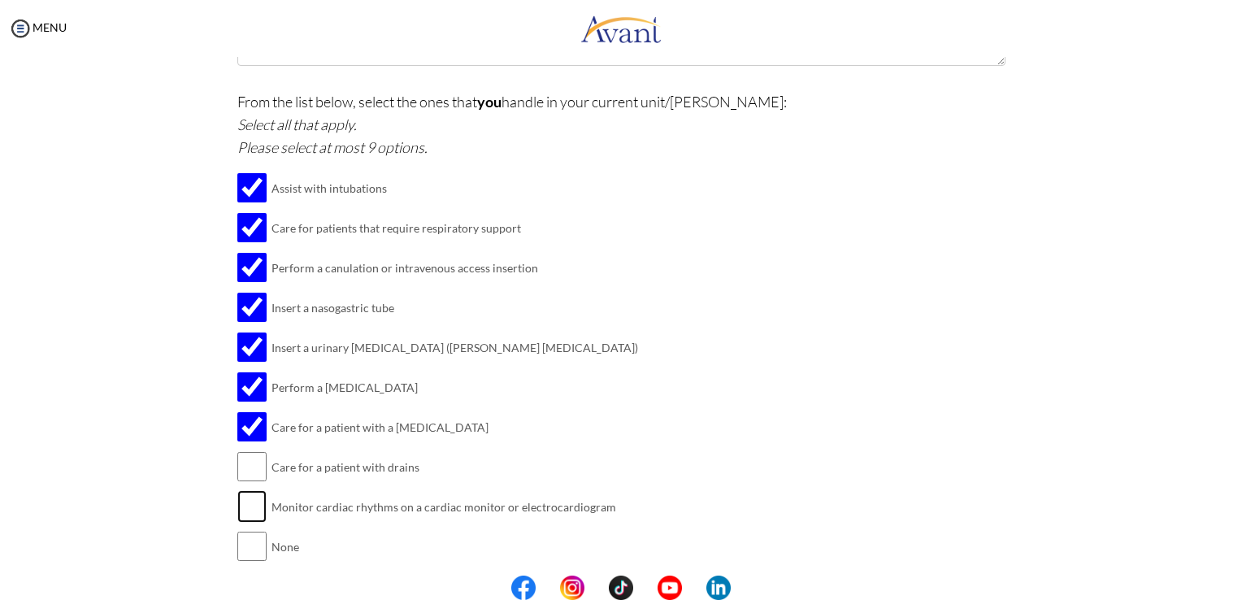
click at [254, 508] on input "checkbox" at bounding box center [251, 506] width 29 height 33
checkbox input "true"
click at [244, 434] on input "checkbox" at bounding box center [251, 427] width 29 height 33
checkbox input "false"
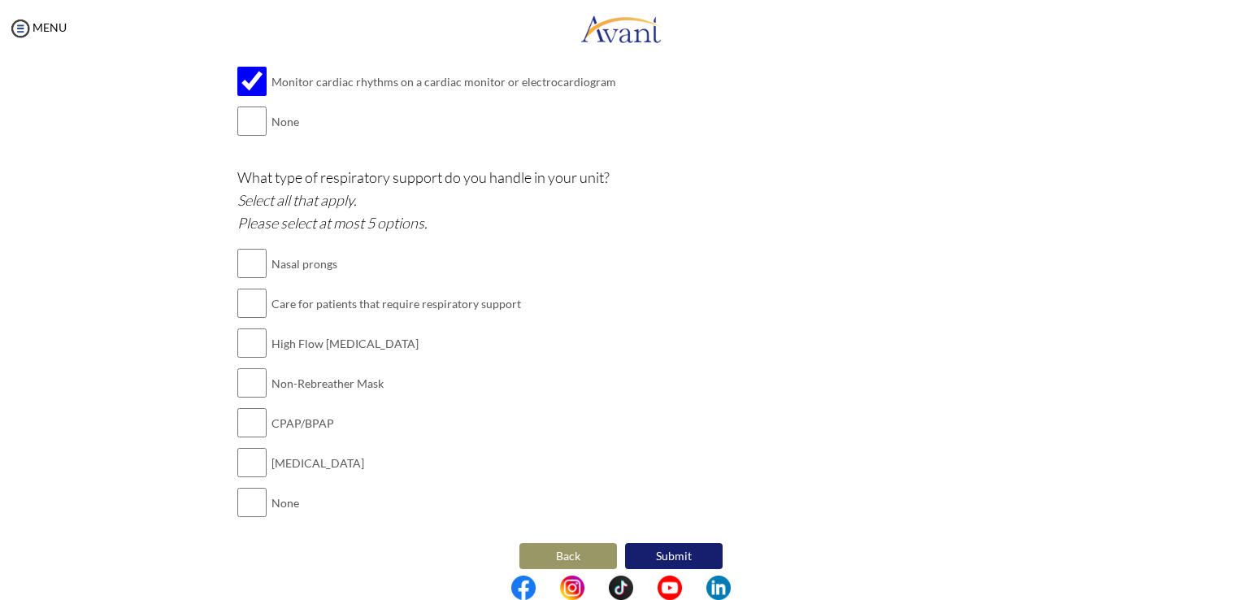
scroll to position [1915, 0]
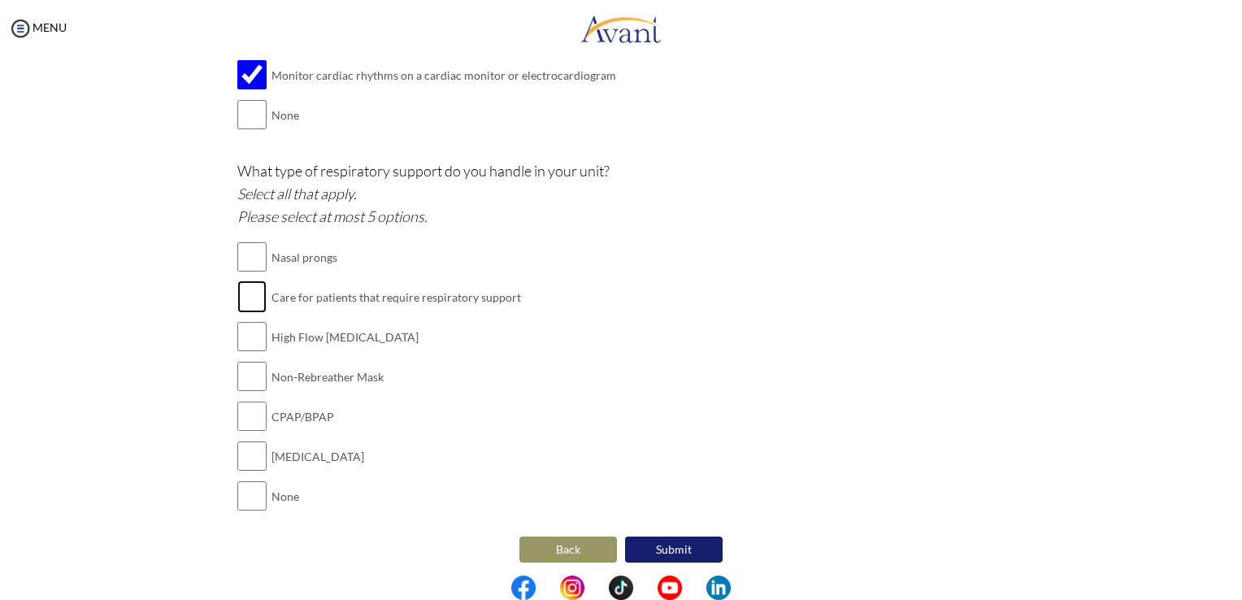
click at [242, 296] on input "checkbox" at bounding box center [251, 296] width 29 height 33
checkbox input "true"
click at [242, 328] on input "checkbox" at bounding box center [251, 336] width 29 height 33
checkbox input "true"
click at [241, 369] on input "checkbox" at bounding box center [251, 376] width 29 height 33
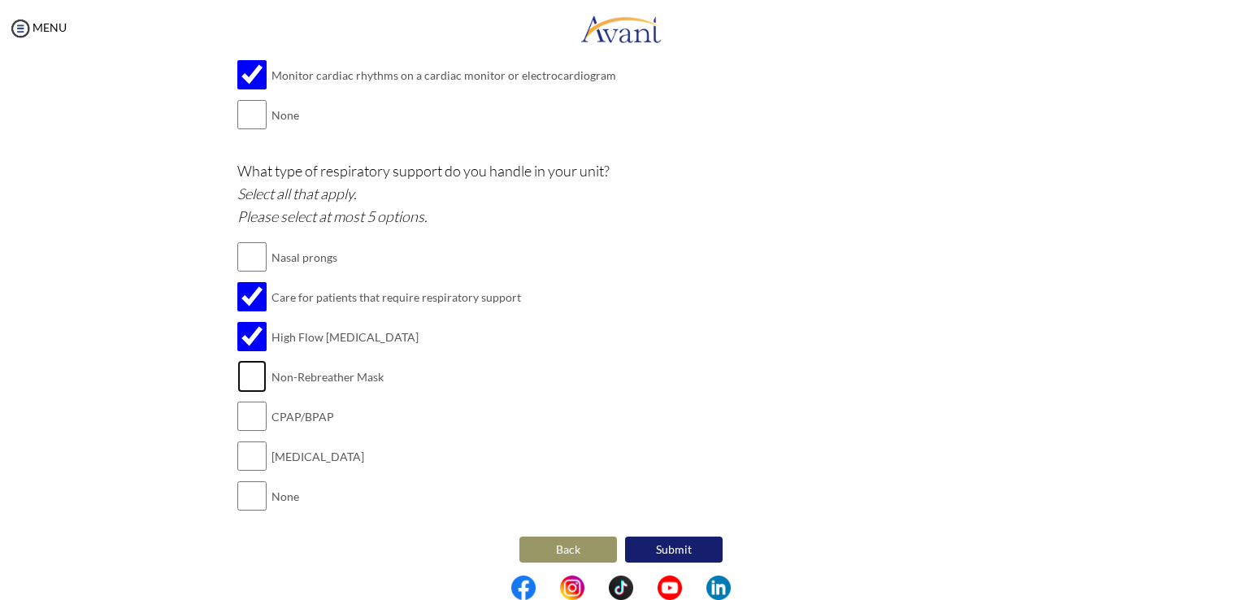
checkbox input "true"
click at [237, 454] on input "checkbox" at bounding box center [251, 456] width 29 height 33
checkbox input "true"
click at [671, 544] on button "Submit" at bounding box center [674, 550] width 98 height 26
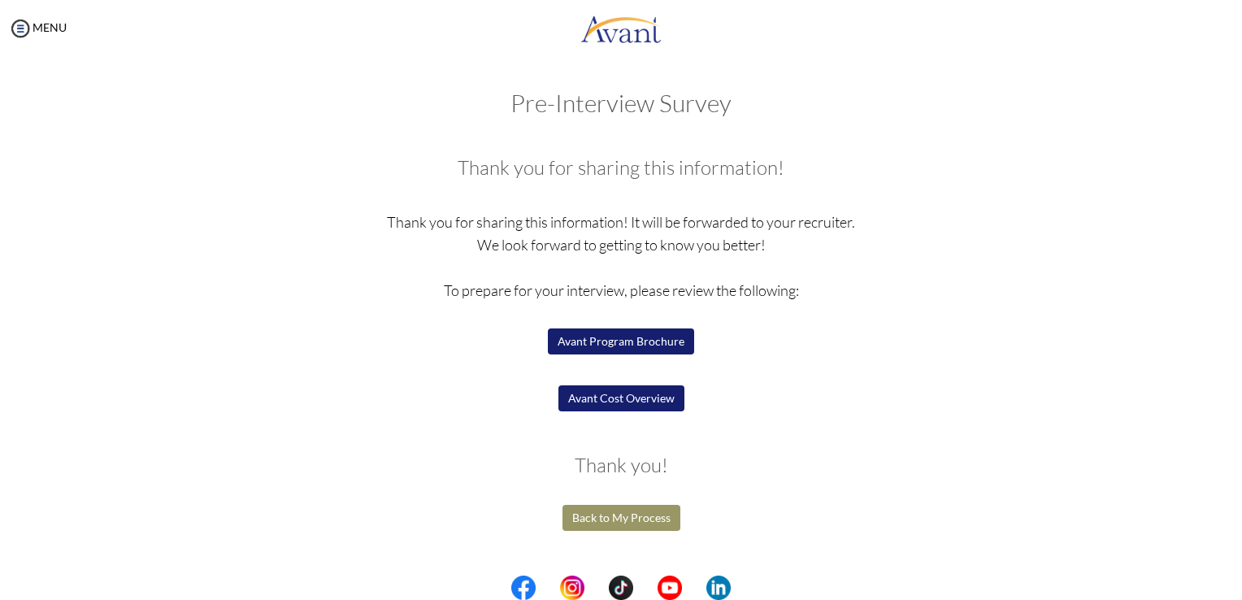
click at [643, 337] on button "Avant Program Brochure" at bounding box center [621, 341] width 146 height 26
